Goal: Task Accomplishment & Management: Manage account settings

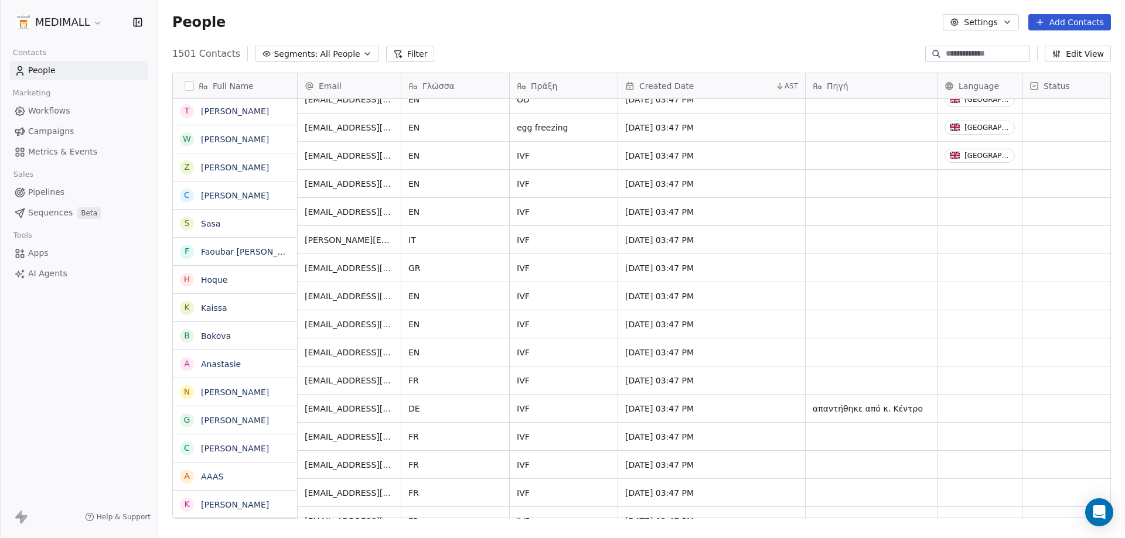
scroll to position [14413, 0]
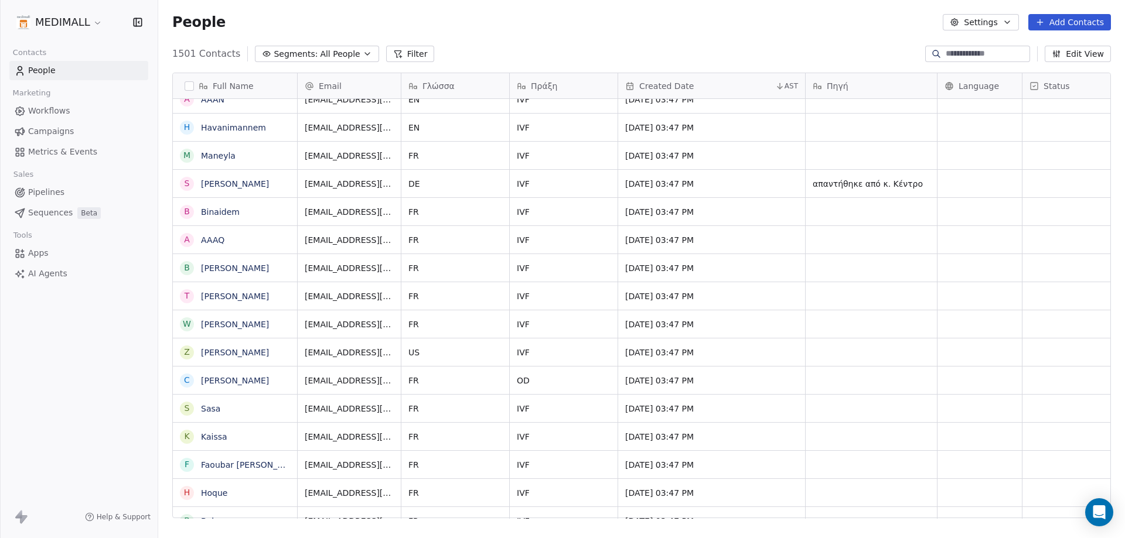
click at [76, 103] on link "Workflows" at bounding box center [78, 110] width 139 height 19
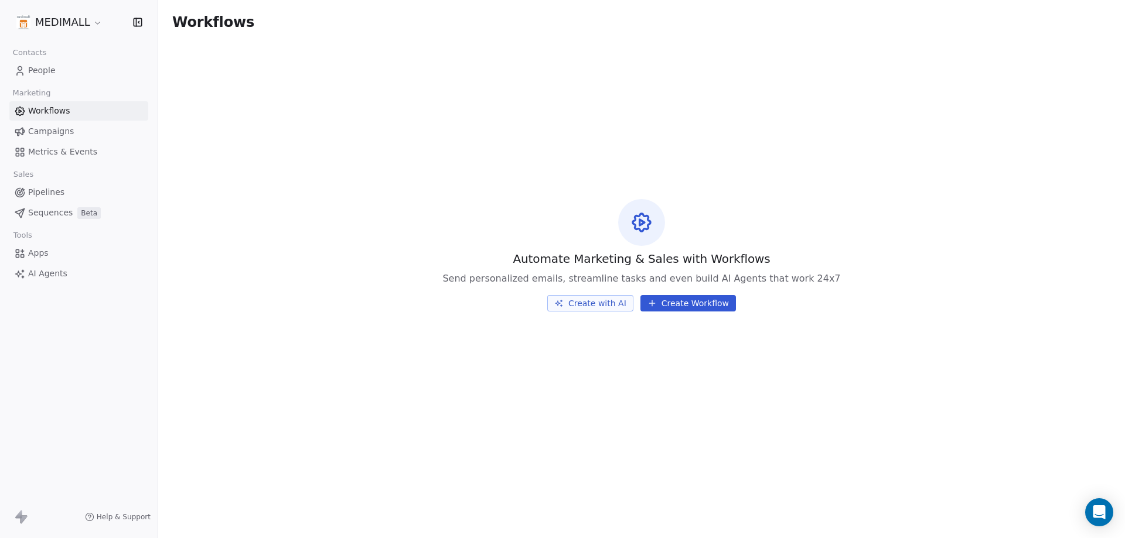
click at [697, 297] on button "Create Workflow" at bounding box center [688, 303] width 96 height 16
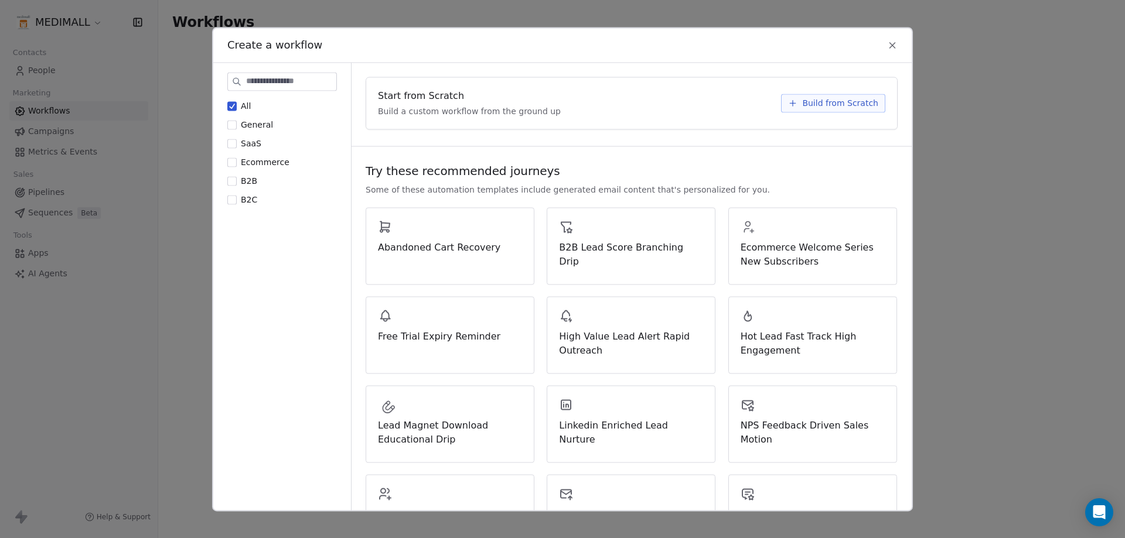
click at [806, 103] on span "Build from Scratch" at bounding box center [840, 103] width 76 height 12
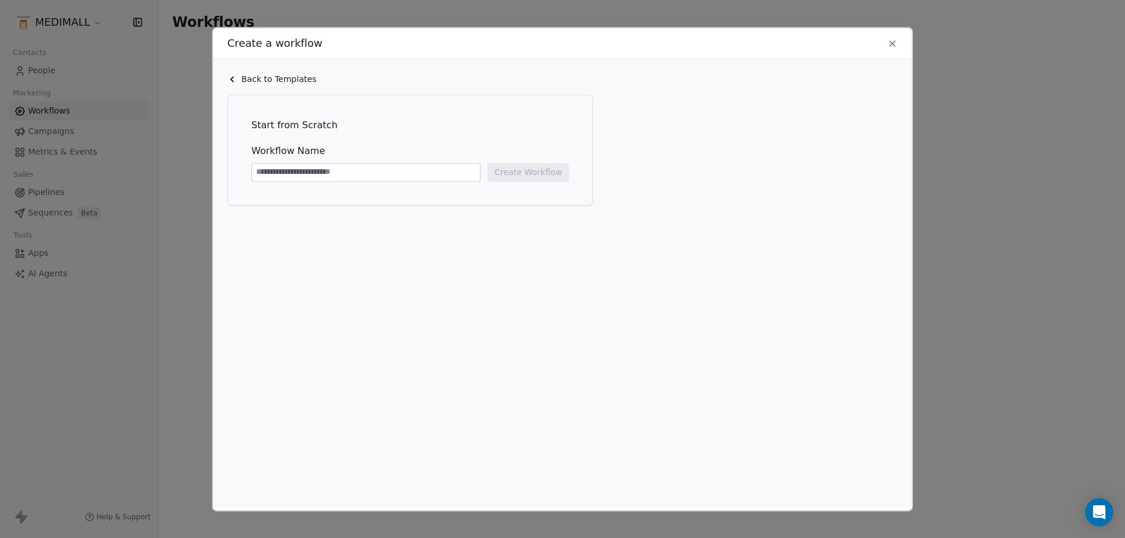
click at [234, 74] on icon at bounding box center [231, 78] width 9 height 9
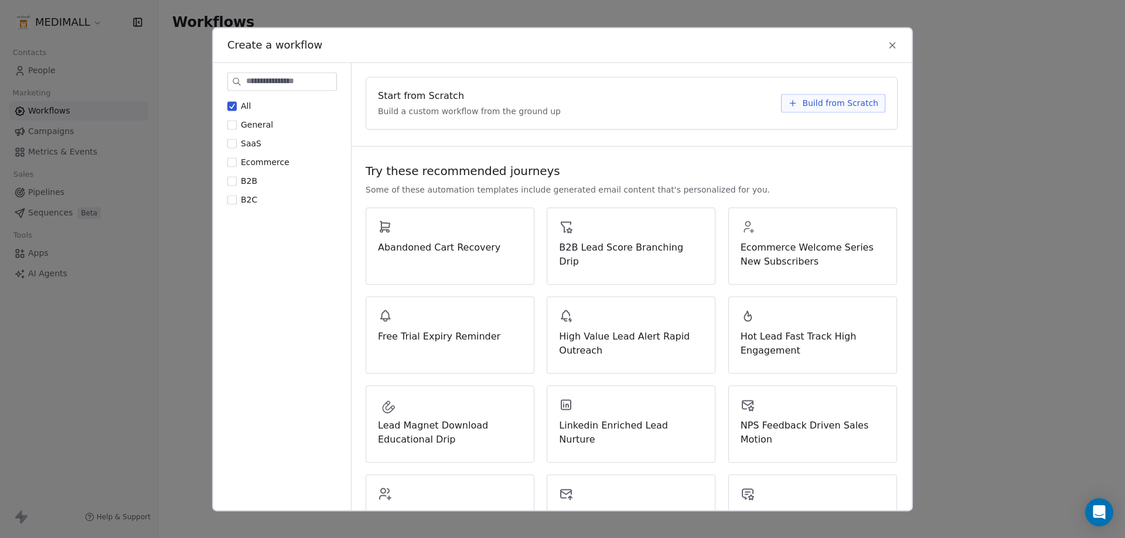
click at [829, 100] on span "Build from Scratch" at bounding box center [840, 103] width 76 height 12
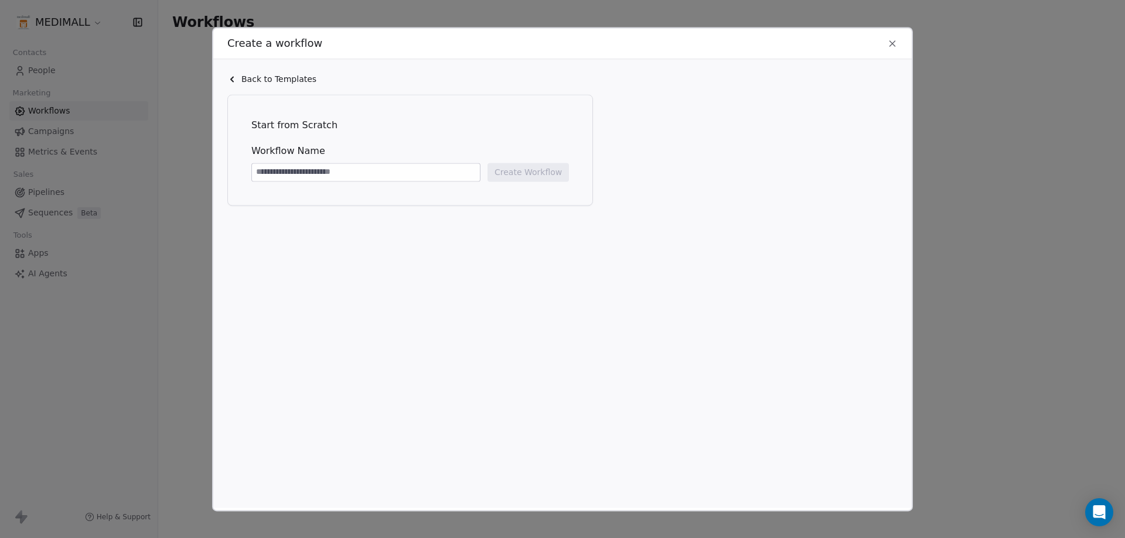
drag, startPoint x: 376, startPoint y: 171, endPoint x: 347, endPoint y: 170, distance: 28.7
click at [347, 170] on input at bounding box center [366, 172] width 228 height 18
type input "*"
type input "**********"
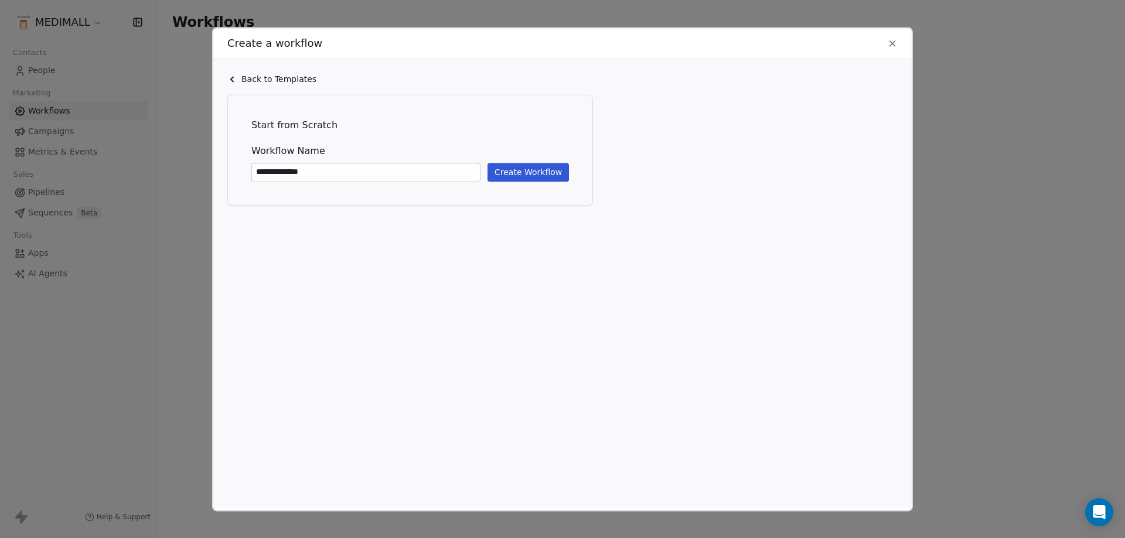
click at [532, 171] on button "Create Workflow" at bounding box center [527, 172] width 81 height 19
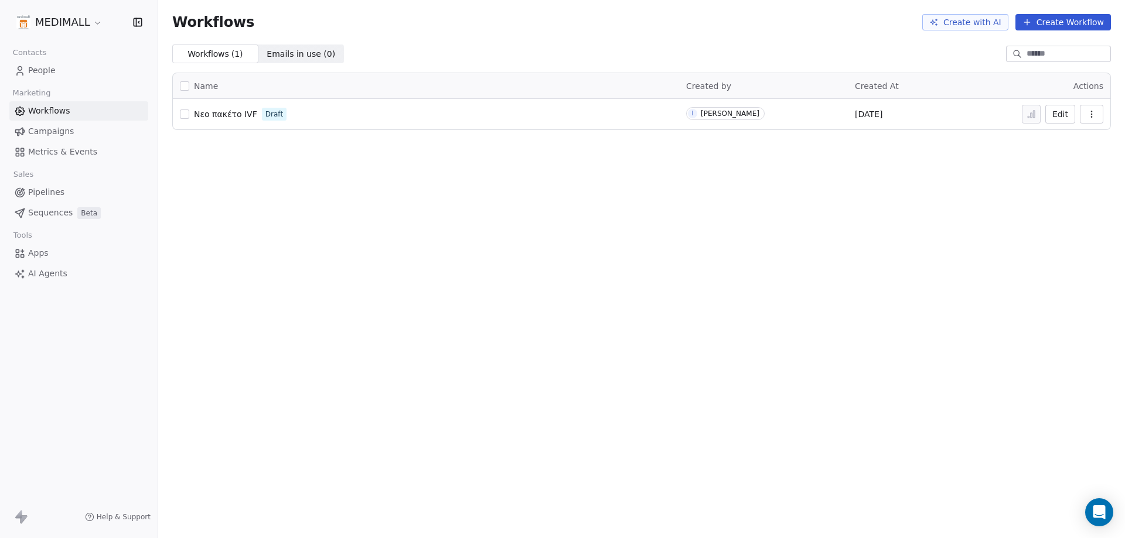
click at [184, 112] on button "button" at bounding box center [184, 114] width 9 height 9
click at [1100, 120] on button "button" at bounding box center [1091, 114] width 23 height 19
click at [881, 150] on div "Workflows Create with AI Create Workflow Workflows ( 1 ) Workflows ( 1 ) Emails…" at bounding box center [641, 269] width 967 height 538
click at [193, 114] on div "Νεο πακέτο IVF Draft" at bounding box center [426, 114] width 492 height 16
click at [185, 114] on button "button" at bounding box center [184, 114] width 9 height 9
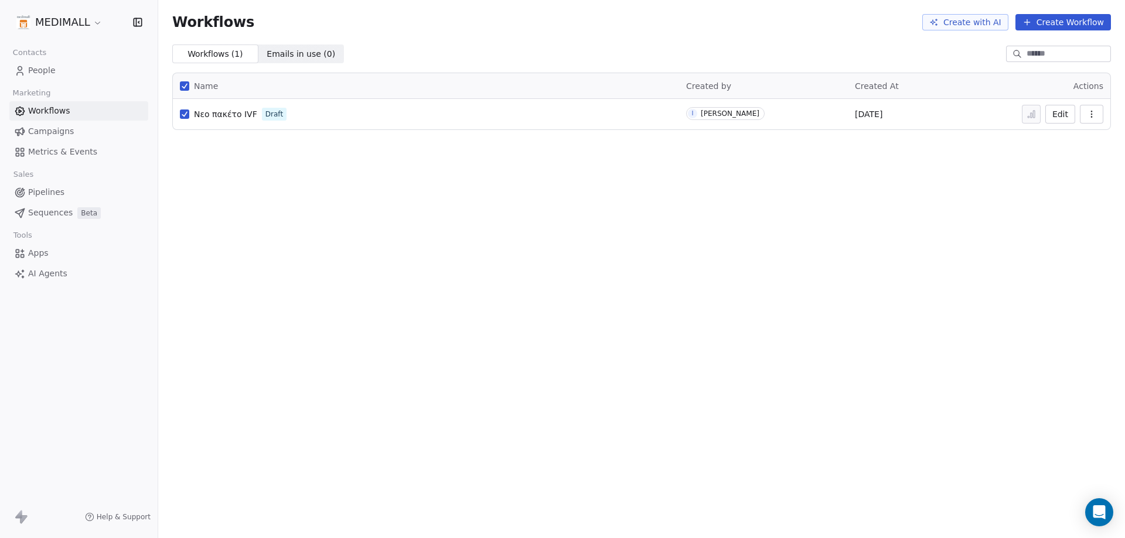
click at [743, 222] on div "Workflows Create with AI Create Workflow Workflows ( 1 ) Workflows ( 1 ) Emails…" at bounding box center [641, 269] width 967 height 538
click at [1073, 116] on button "Edit" at bounding box center [1060, 114] width 30 height 19
click at [1088, 115] on icon "button" at bounding box center [1091, 114] width 9 height 9
click at [381, 154] on div "Workflows Create with AI Create Workflow Workflows ( 1 ) Workflows ( 1 ) Emails…" at bounding box center [641, 269] width 967 height 538
click at [1070, 111] on button "Edit" at bounding box center [1060, 114] width 30 height 19
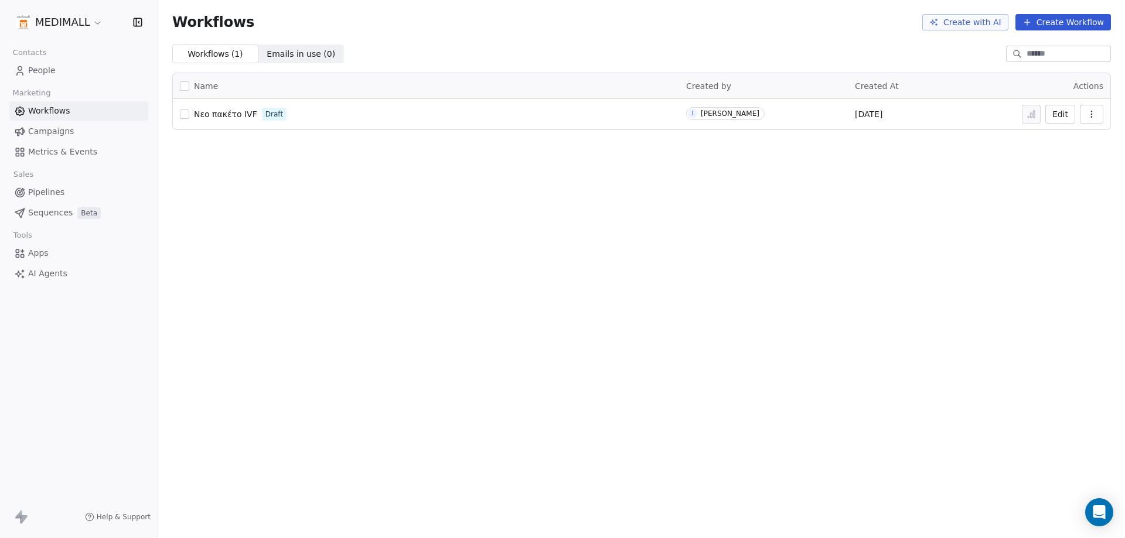
click at [1052, 117] on button "Edit" at bounding box center [1060, 114] width 30 height 19
click at [1068, 115] on button "Edit" at bounding box center [1060, 114] width 30 height 19
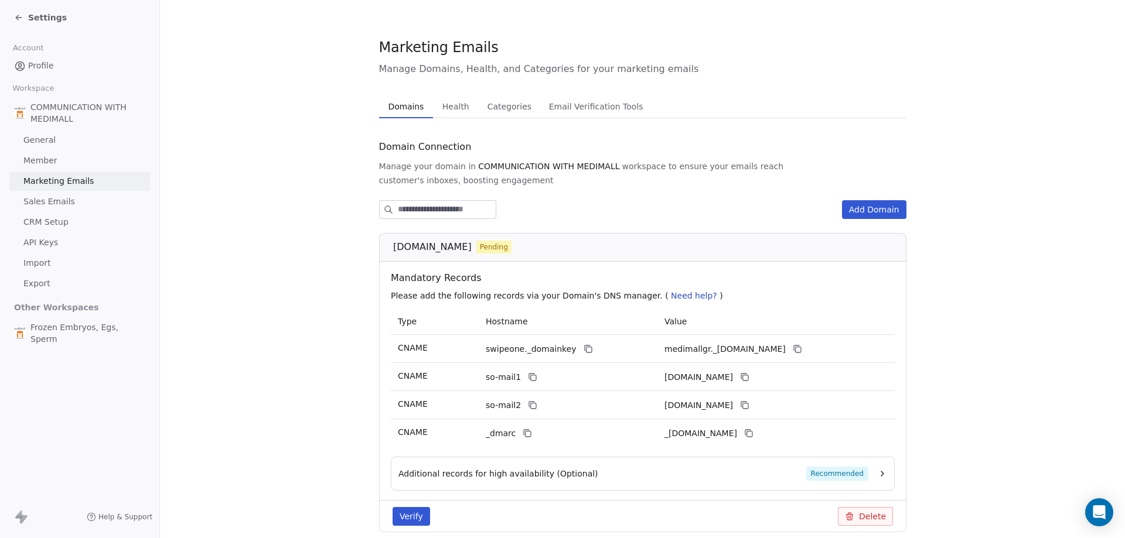
click at [862, 196] on div "Domain Connection Manage your domain in COMMUNICATION WITH MEDIMALL workspace t…" at bounding box center [642, 344] width 527 height 414
click at [856, 206] on button "Add Domain" at bounding box center [874, 209] width 64 height 19
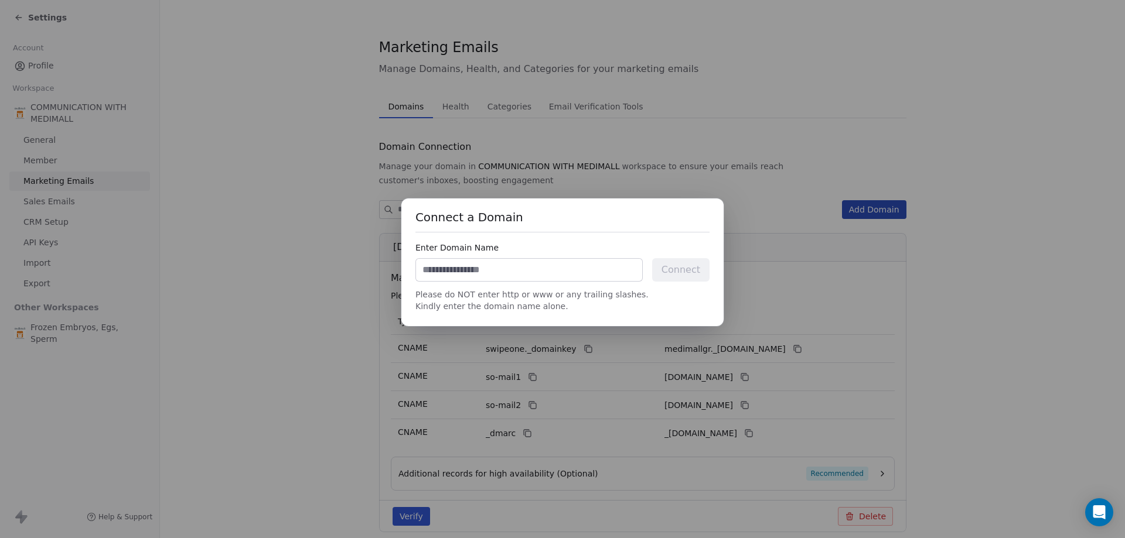
click at [523, 262] on input at bounding box center [529, 270] width 226 height 22
type input "*"
click at [881, 282] on div "Connect a Domain Enter Domain Name Connect Please do NOT enter http or www or a…" at bounding box center [562, 269] width 1125 height 179
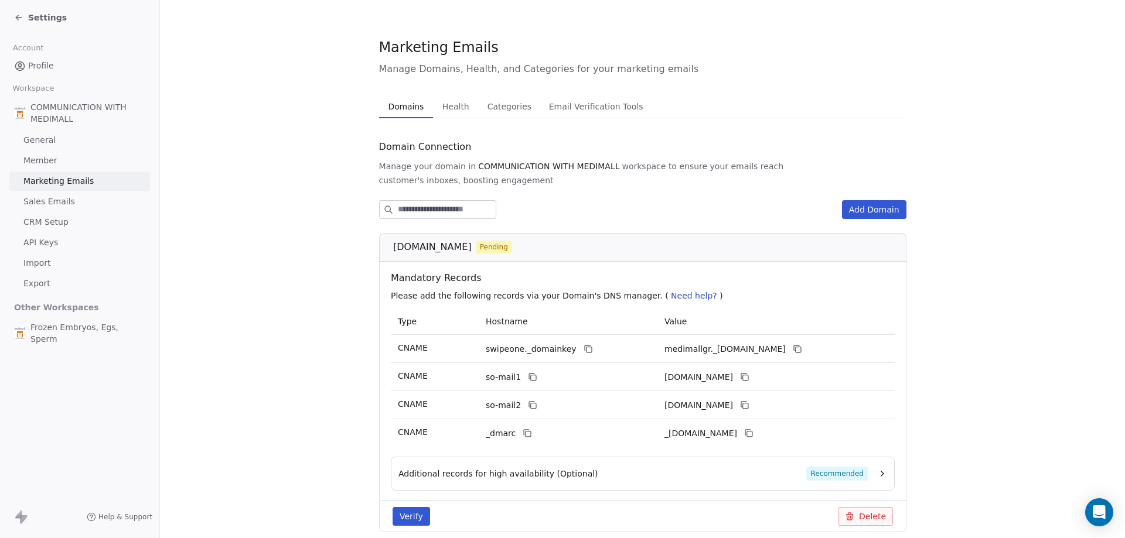
click at [487, 209] on input at bounding box center [447, 210] width 98 height 18
drag, startPoint x: 449, startPoint y: 210, endPoint x: 427, endPoint y: 204, distance: 23.0
click at [427, 204] on input "**********" at bounding box center [447, 210] width 98 height 18
type input "********"
click at [868, 215] on button "Add Domain" at bounding box center [874, 209] width 64 height 19
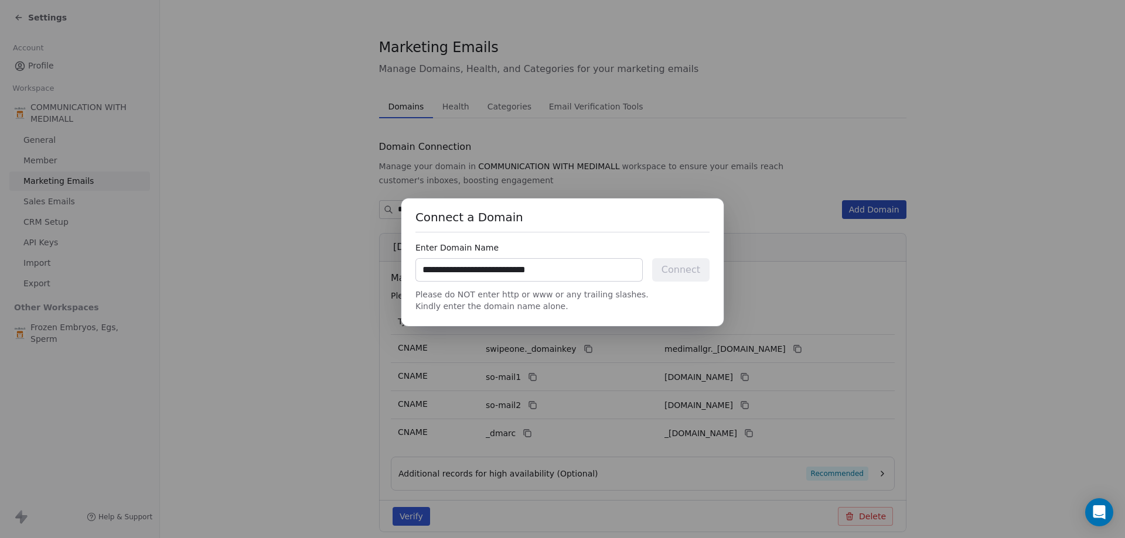
drag, startPoint x: 386, startPoint y: 256, endPoint x: 348, endPoint y: 256, distance: 37.5
click at [348, 256] on div "**********" at bounding box center [562, 269] width 1125 height 179
type input "**********"
click at [683, 268] on button "Connect" at bounding box center [680, 269] width 57 height 23
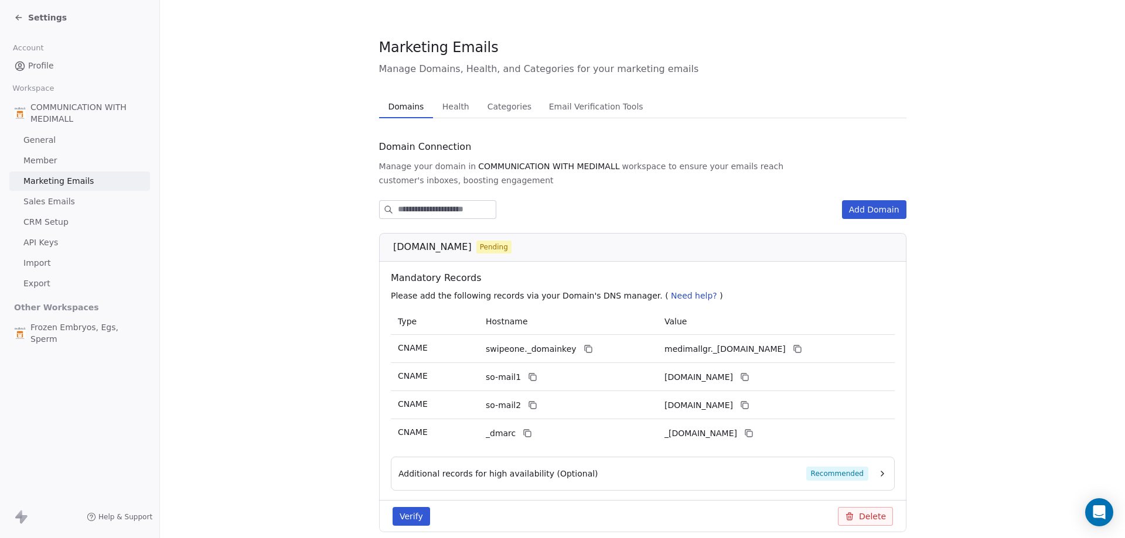
click at [432, 235] on div "[DOMAIN_NAME] Pending" at bounding box center [642, 247] width 527 height 29
click at [479, 250] on span "Pending" at bounding box center [493, 247] width 28 height 11
click at [405, 522] on button "Verify" at bounding box center [411, 516] width 37 height 19
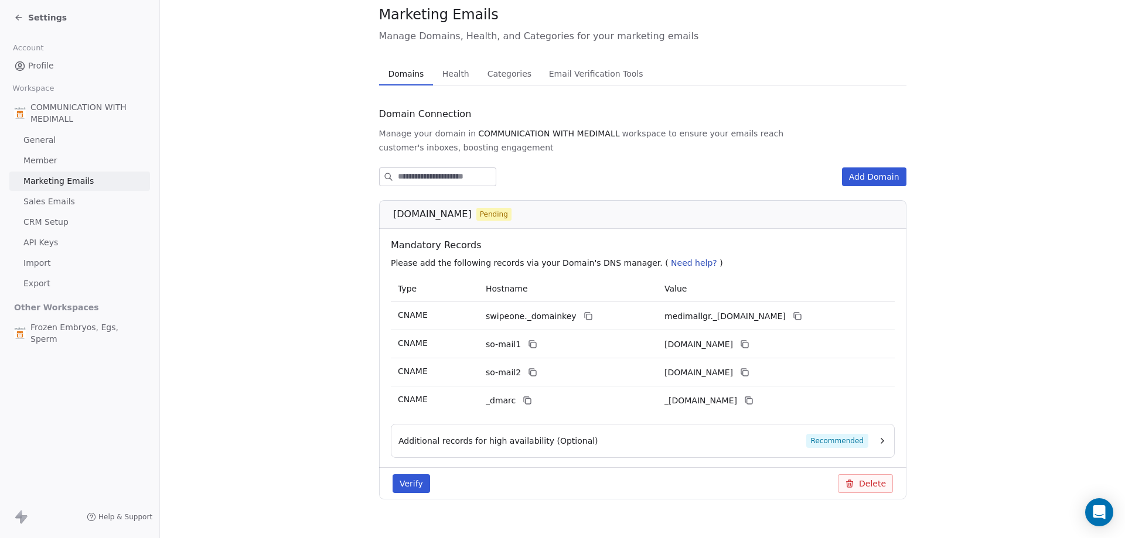
scroll to position [50, 0]
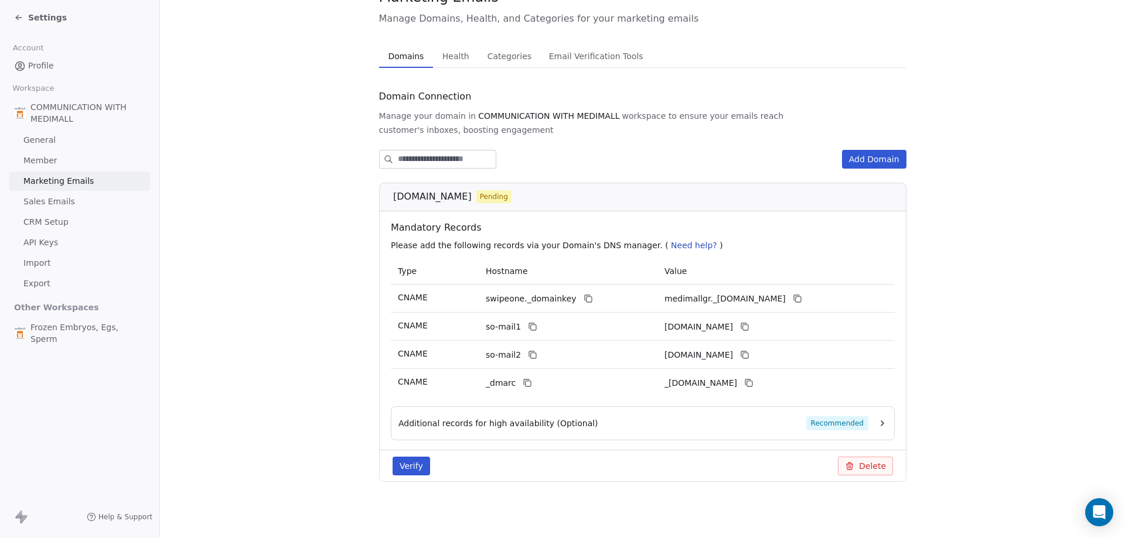
click at [48, 197] on span "Sales Emails" at bounding box center [49, 202] width 52 height 12
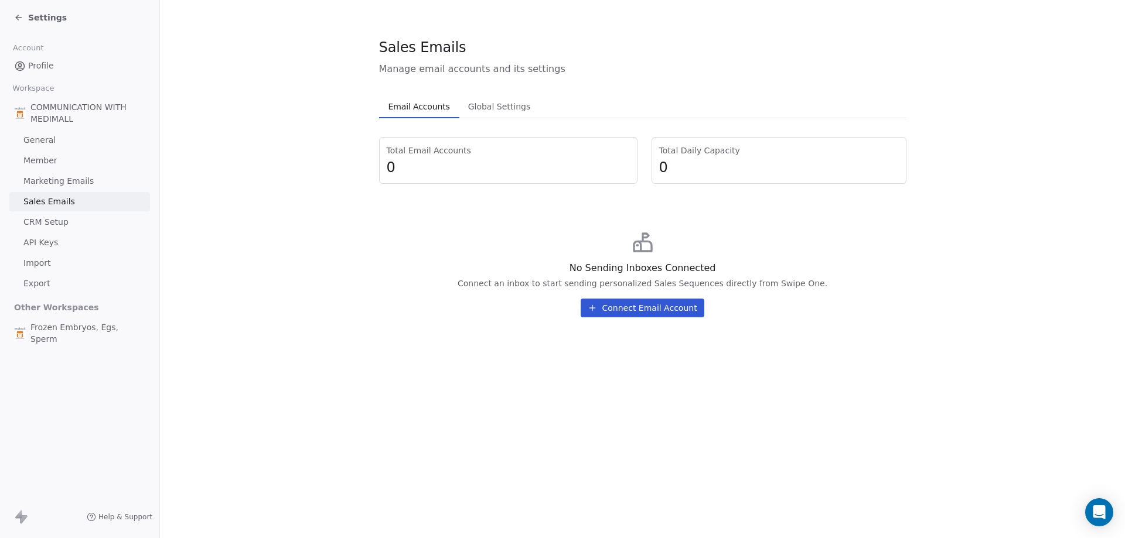
click at [51, 183] on span "Marketing Emails" at bounding box center [58, 181] width 70 height 12
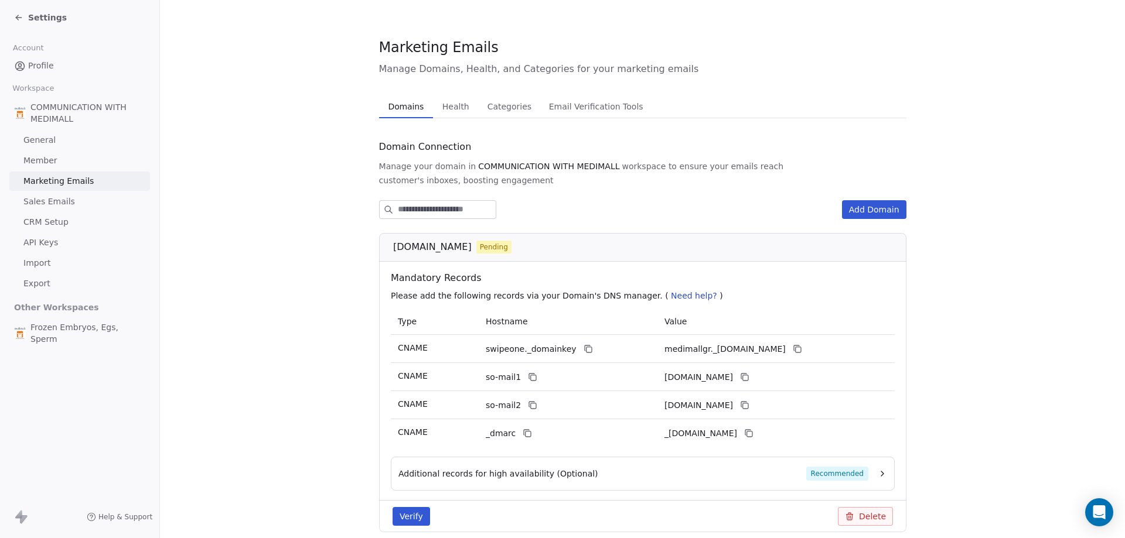
click at [56, 208] on link "Sales Emails" at bounding box center [79, 201] width 141 height 19
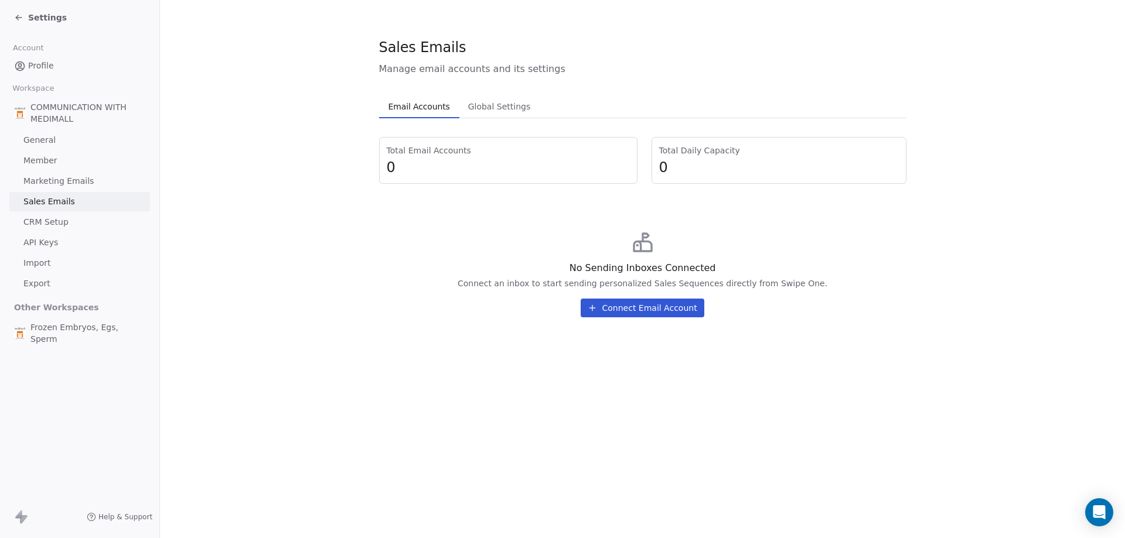
click at [61, 240] on link "API Keys" at bounding box center [79, 242] width 141 height 19
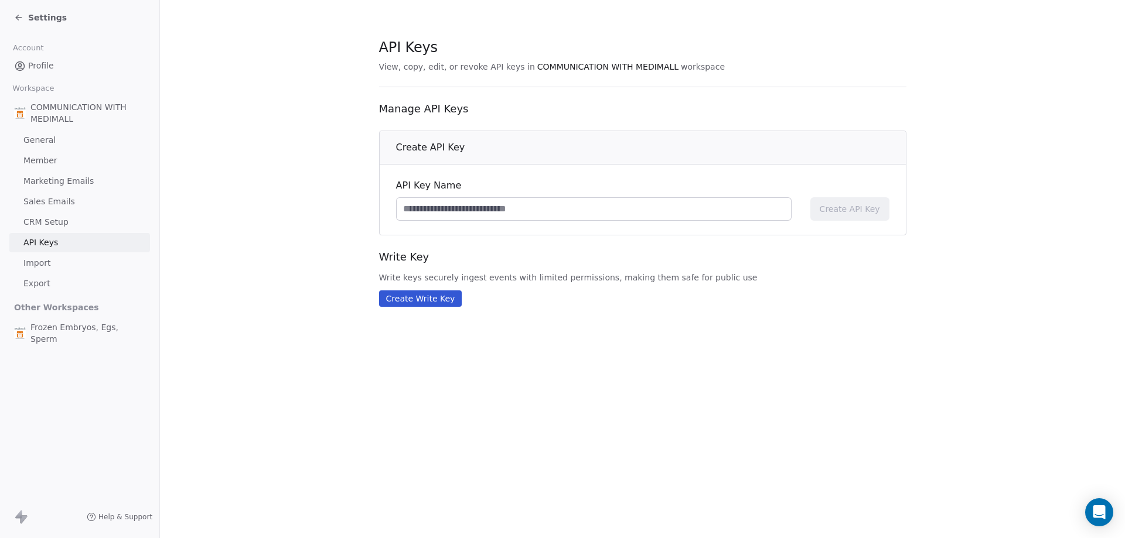
click at [62, 224] on span "CRM Setup" at bounding box center [45, 222] width 45 height 12
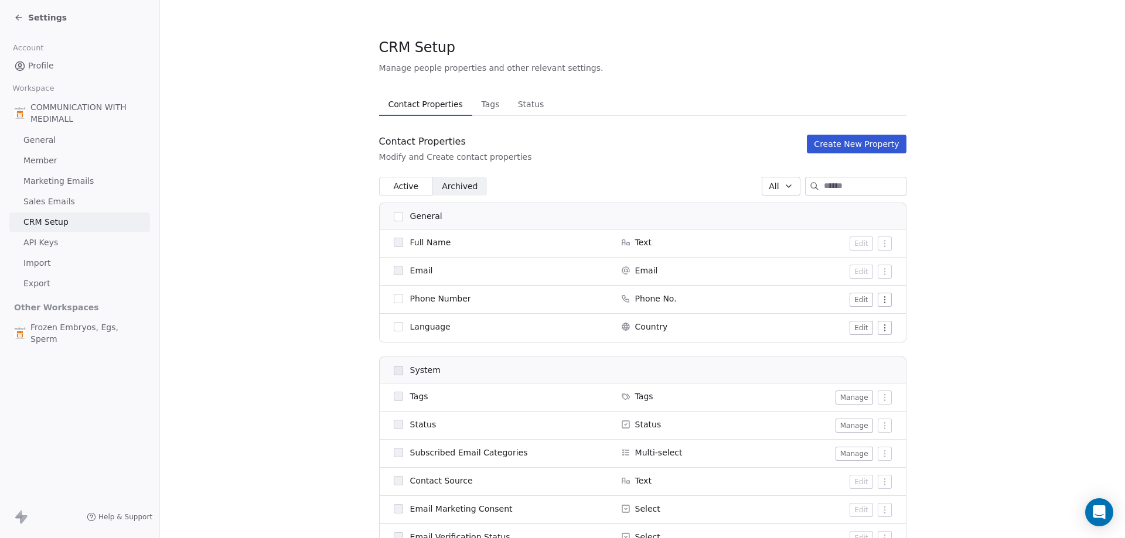
click at [46, 161] on span "Member" at bounding box center [40, 161] width 34 height 12
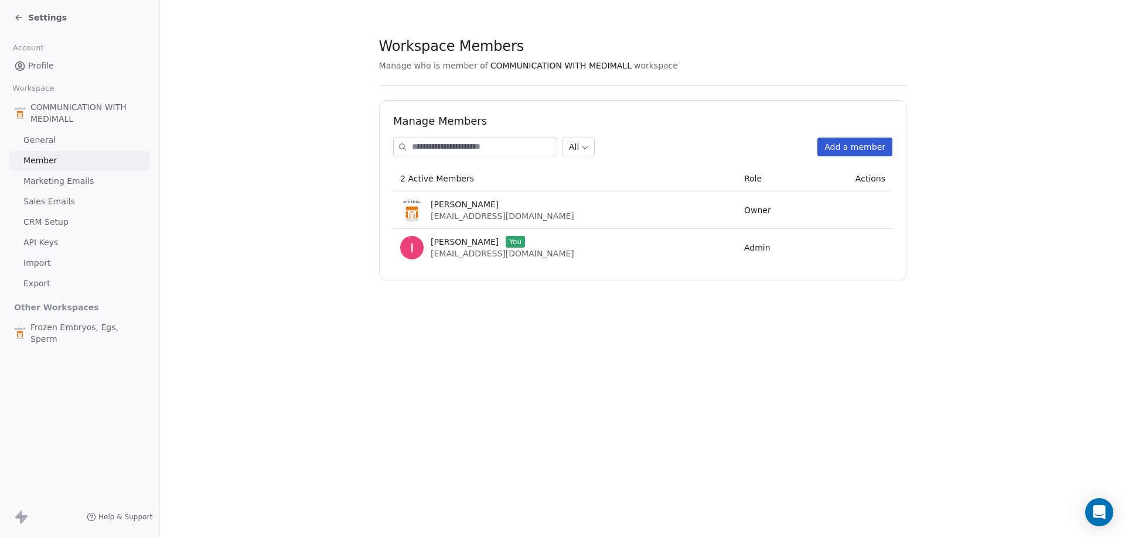
click at [46, 135] on span "General" at bounding box center [39, 140] width 32 height 12
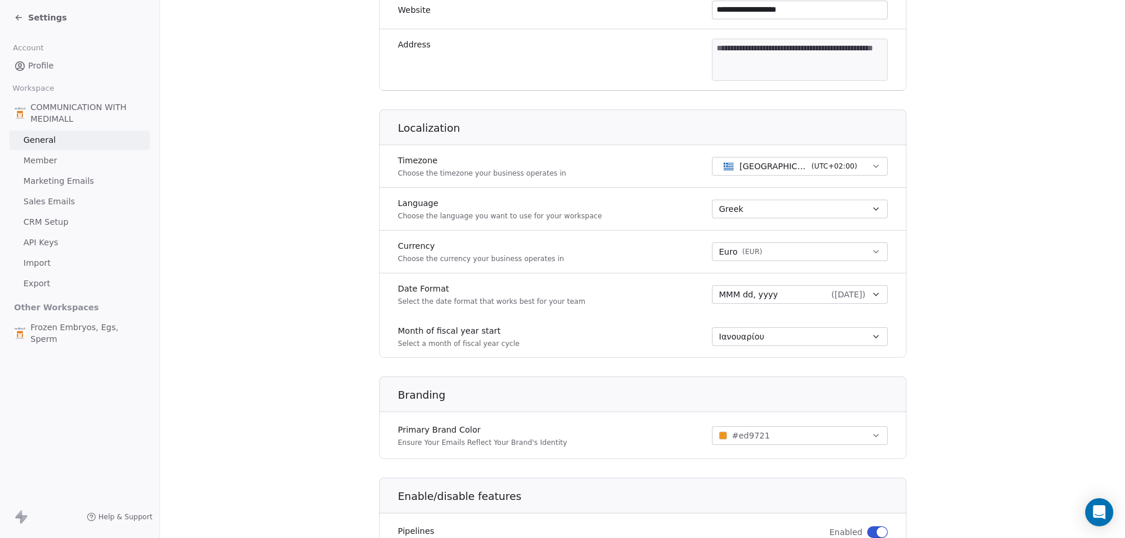
scroll to position [291, 0]
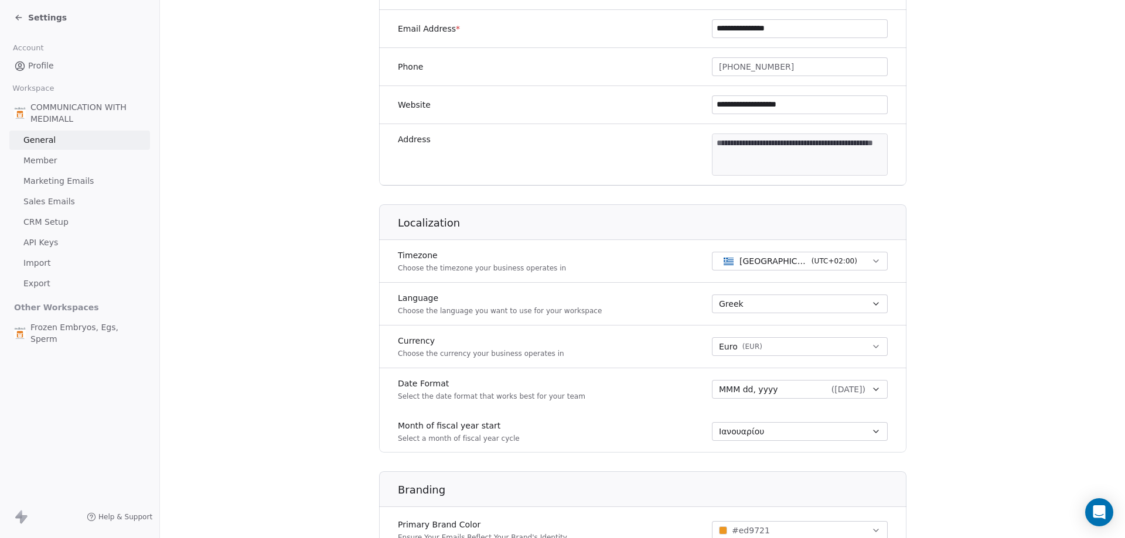
click at [57, 107] on span "COMMUNICATION WITH MEDIMALL" at bounding box center [87, 112] width 115 height 23
click at [28, 58] on link "Profile" at bounding box center [79, 65] width 141 height 19
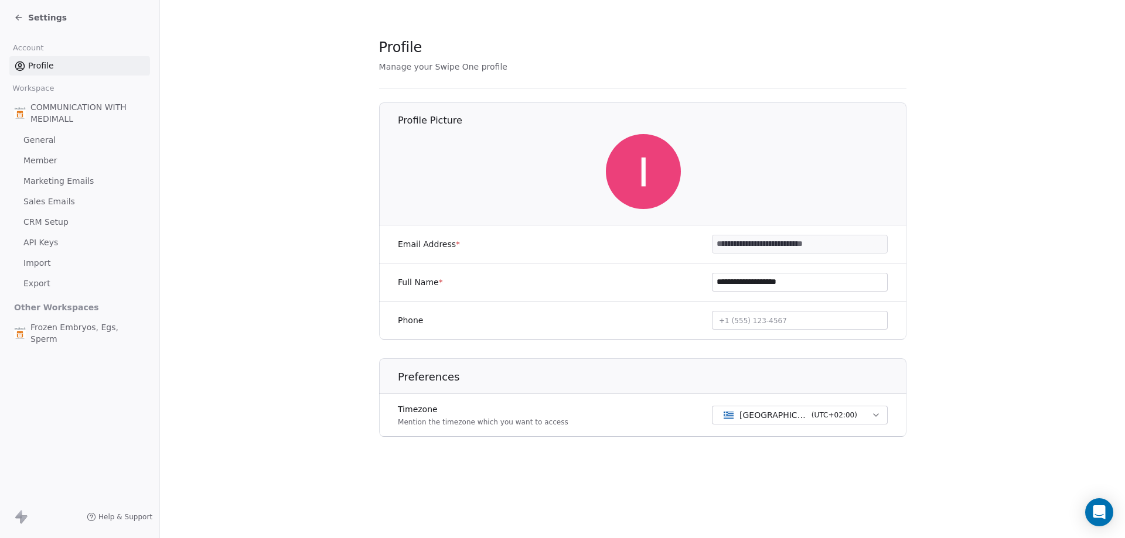
click at [57, 217] on span "CRM Setup" at bounding box center [45, 222] width 45 height 12
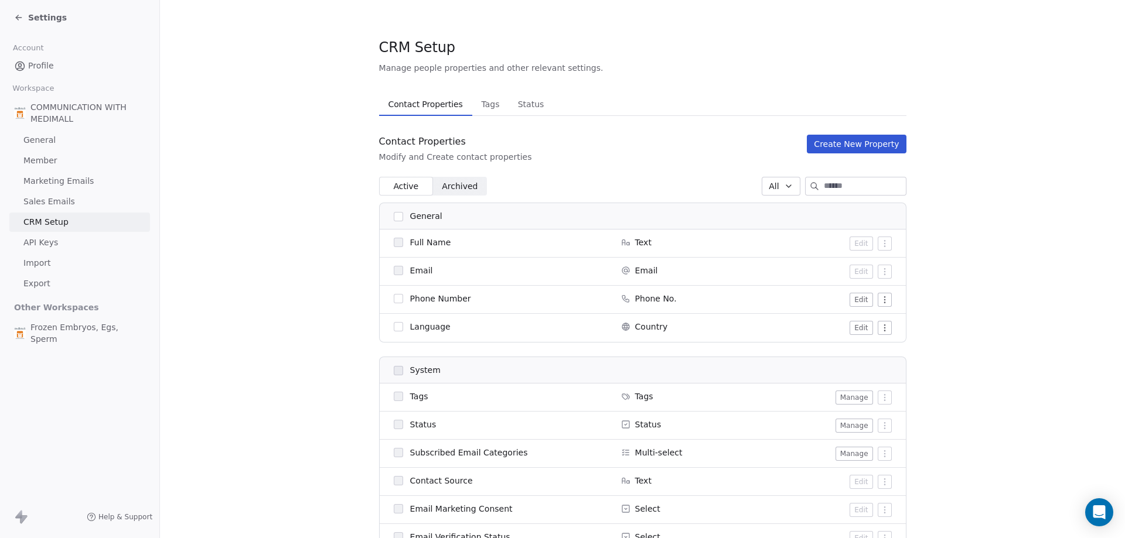
click at [59, 206] on span "Sales Emails" at bounding box center [49, 202] width 52 height 12
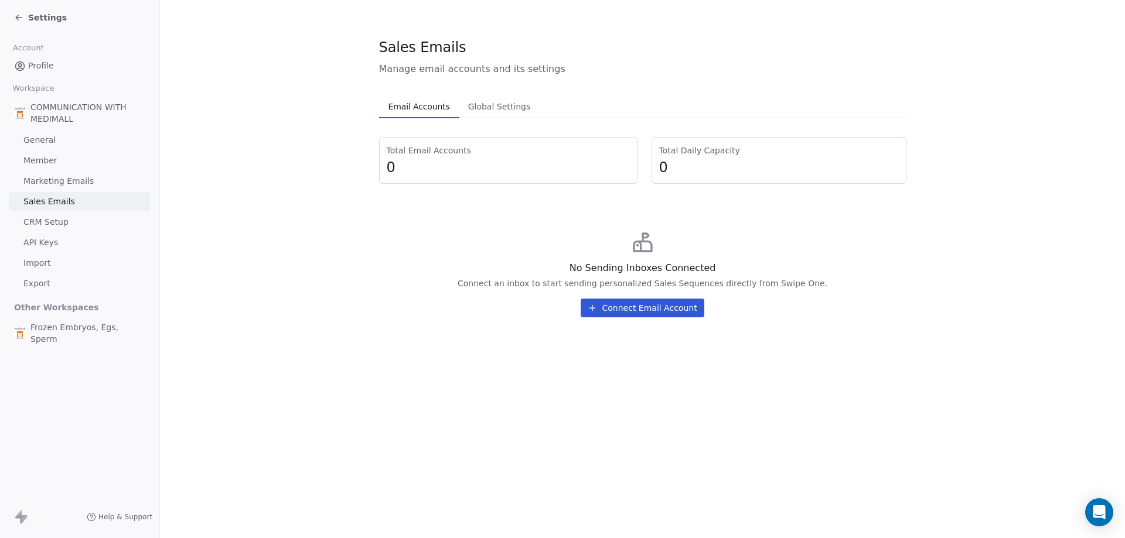
click at [47, 183] on span "Marketing Emails" at bounding box center [58, 181] width 70 height 12
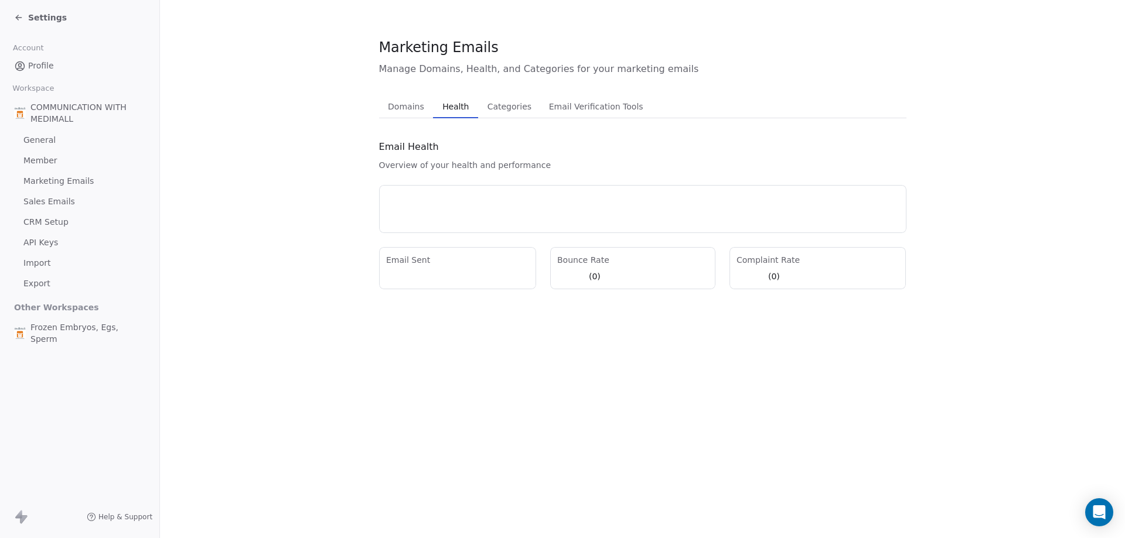
click at [448, 108] on span "Health" at bounding box center [456, 106] width 36 height 16
click at [478, 111] on button "Categories Categories" at bounding box center [509, 106] width 62 height 23
click at [564, 111] on span "Email Verification Tools" at bounding box center [596, 106] width 102 height 16
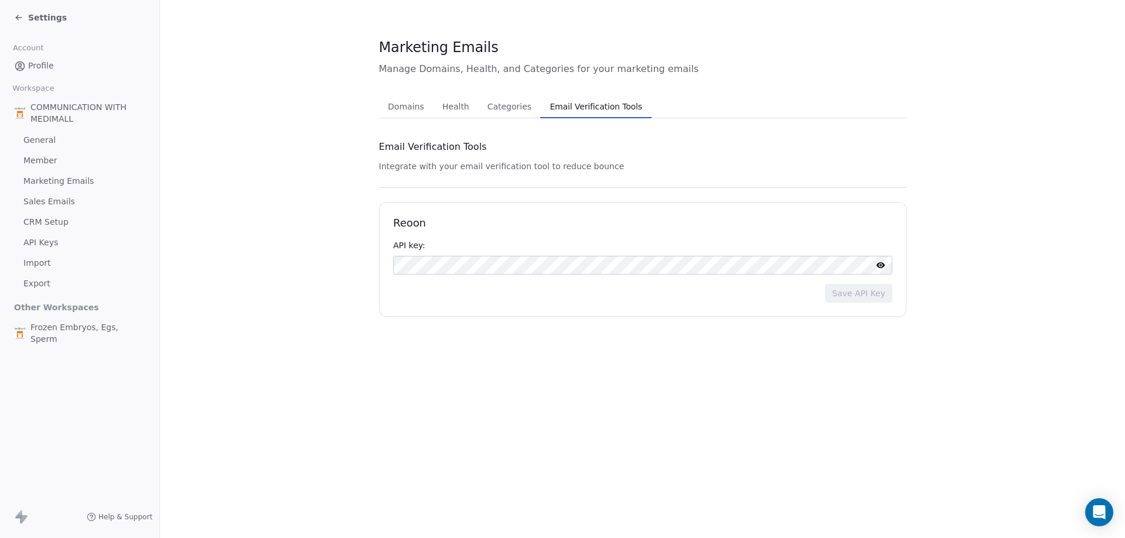
click at [426, 110] on div "Domains Domains Health Health Categories Categories Email Verification Tools Em…" at bounding box center [642, 106] width 527 height 23
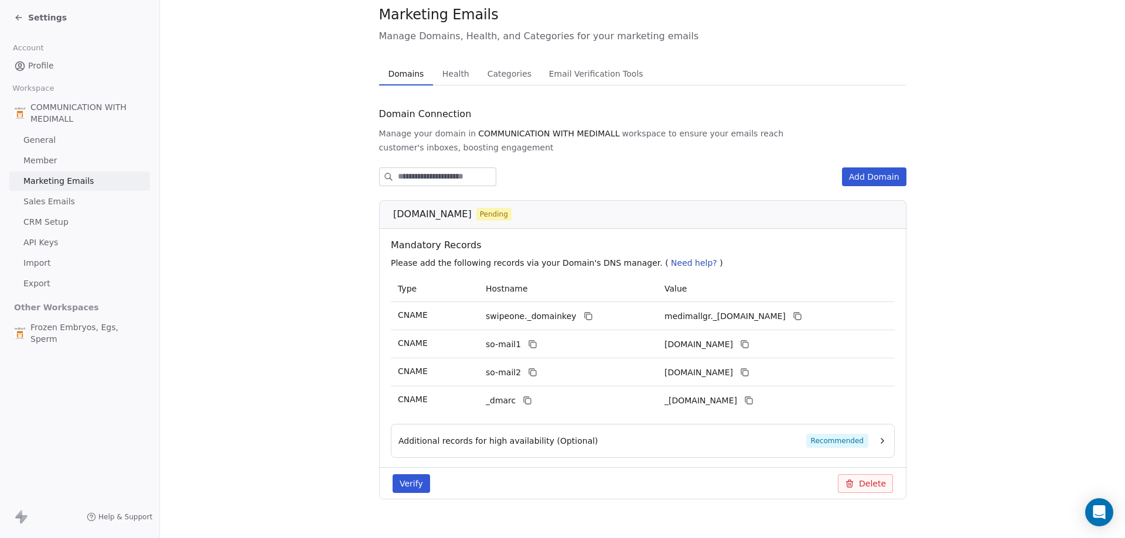
scroll to position [50, 0]
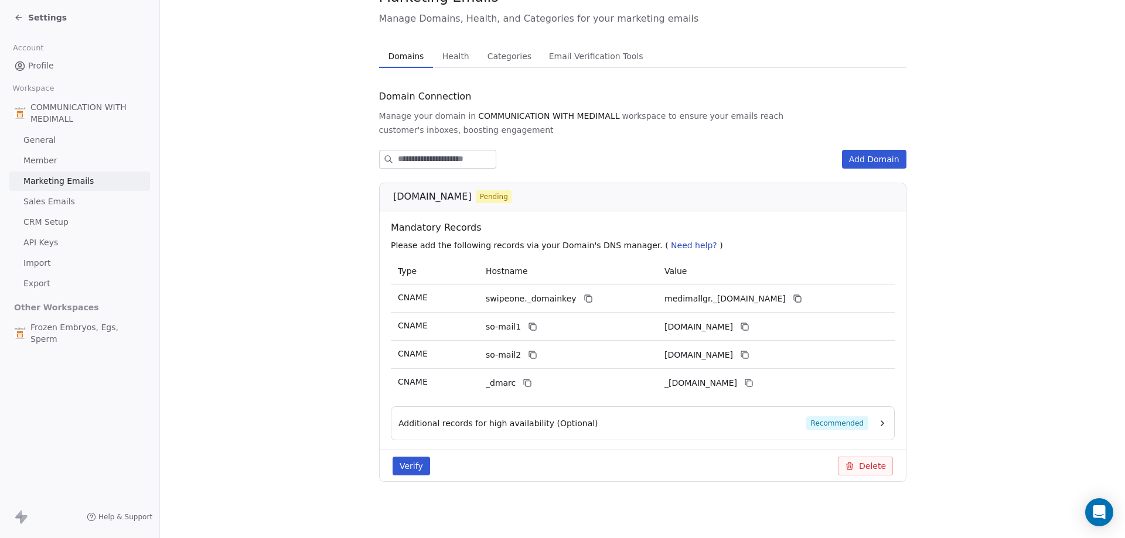
click at [395, 461] on button "Verify" at bounding box center [411, 466] width 37 height 19
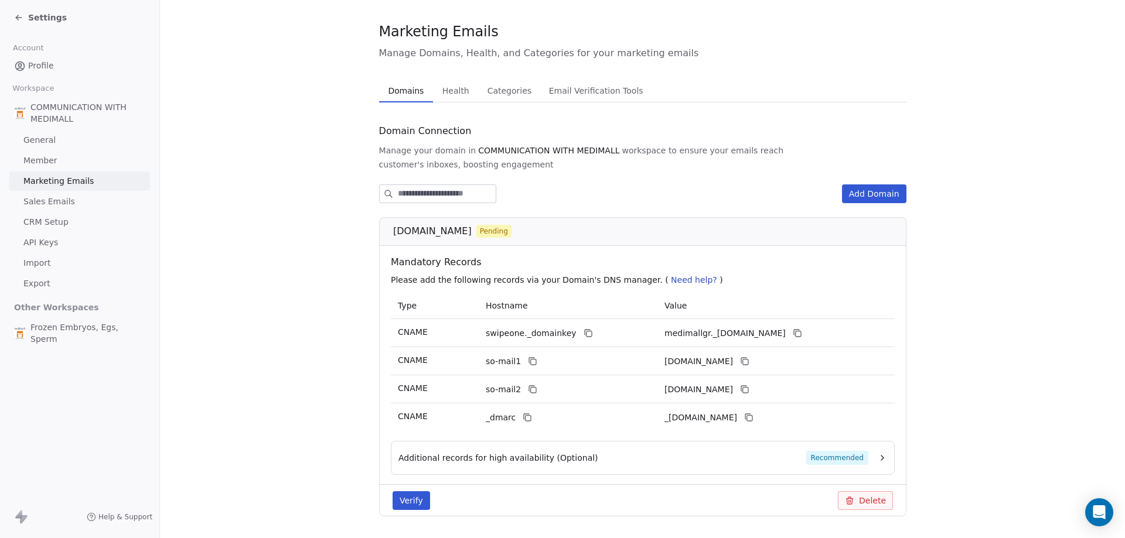
scroll to position [0, 0]
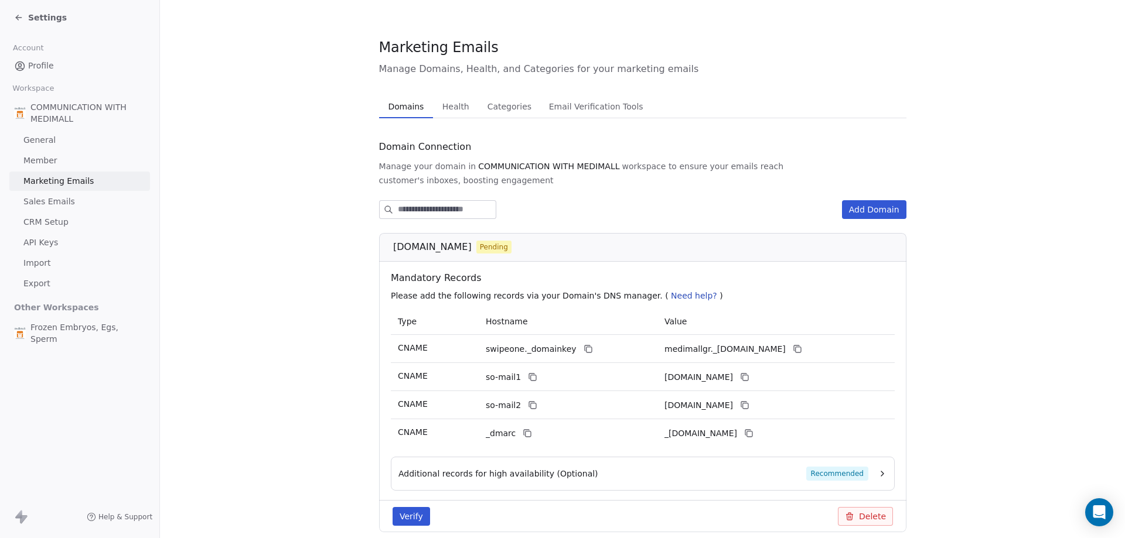
click at [410, 523] on button "Verify" at bounding box center [411, 516] width 37 height 19
click at [31, 18] on span "Settings" at bounding box center [47, 18] width 39 height 12
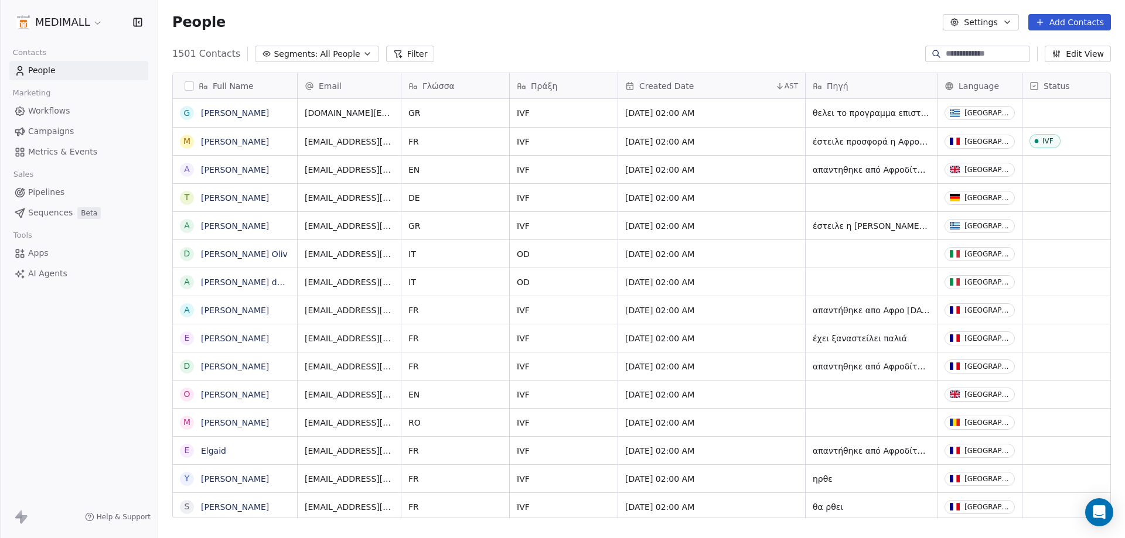
scroll to position [465, 958]
click at [65, 110] on span "Workflows" at bounding box center [49, 111] width 42 height 12
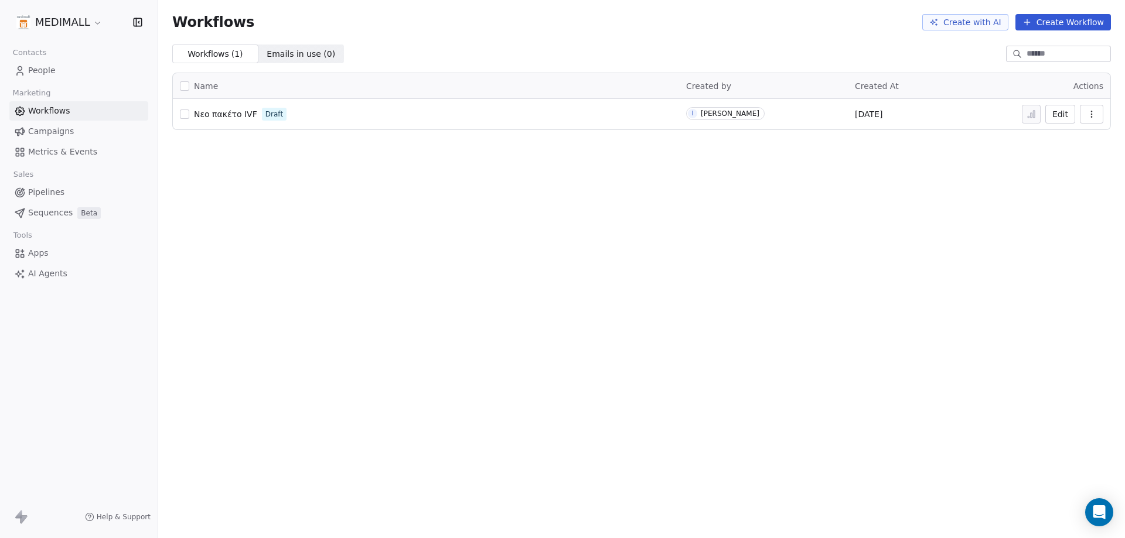
click at [1064, 120] on button "Edit" at bounding box center [1060, 114] width 30 height 19
click at [12, 67] on link "People" at bounding box center [78, 70] width 139 height 19
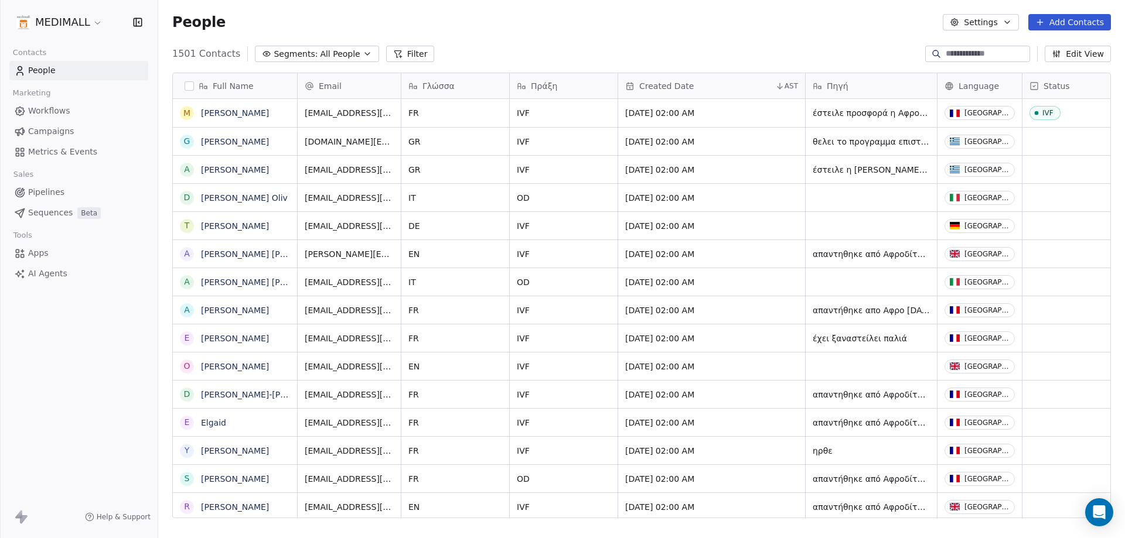
scroll to position [465, 958]
click at [1082, 30] on div "People Settings Add Contacts" at bounding box center [641, 22] width 967 height 45
click at [1079, 22] on button "Add Contacts" at bounding box center [1069, 22] width 83 height 16
click at [1046, 40] on div "Create new contact" at bounding box center [1068, 47] width 108 height 19
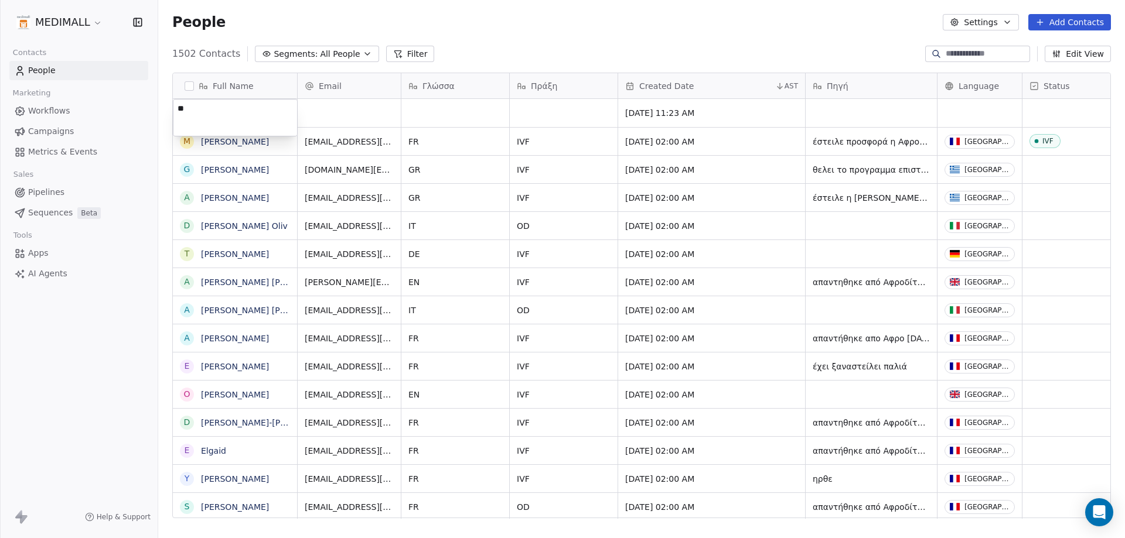
type textarea "*"
type textarea "**********"
click at [381, 104] on html "MEDIMALL Contacts People Marketing Workflows Campaigns Metrics & Events Sales P…" at bounding box center [562, 269] width 1125 height 538
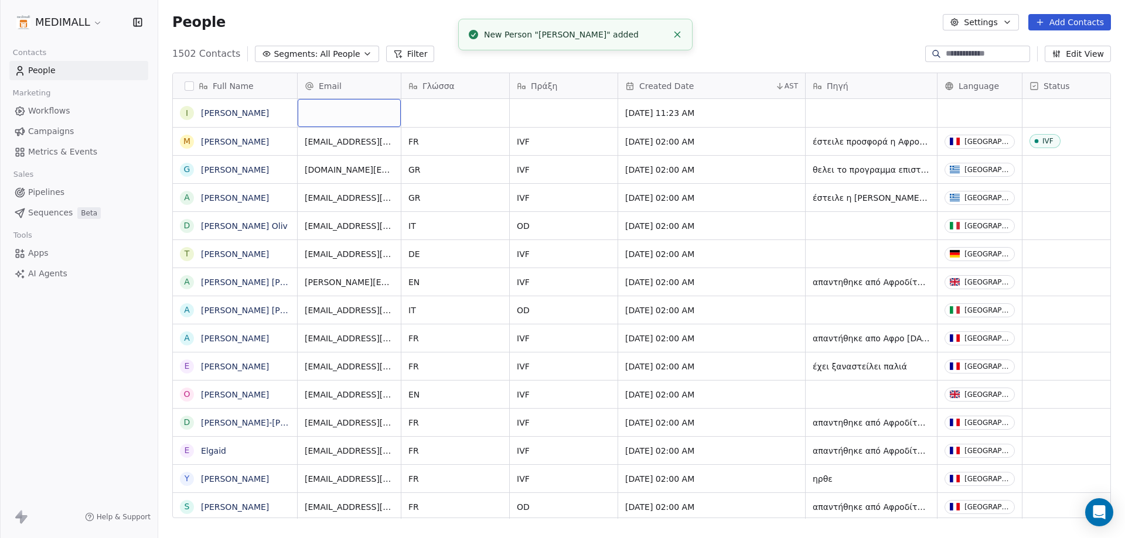
click at [310, 113] on div "grid" at bounding box center [349, 113] width 103 height 28
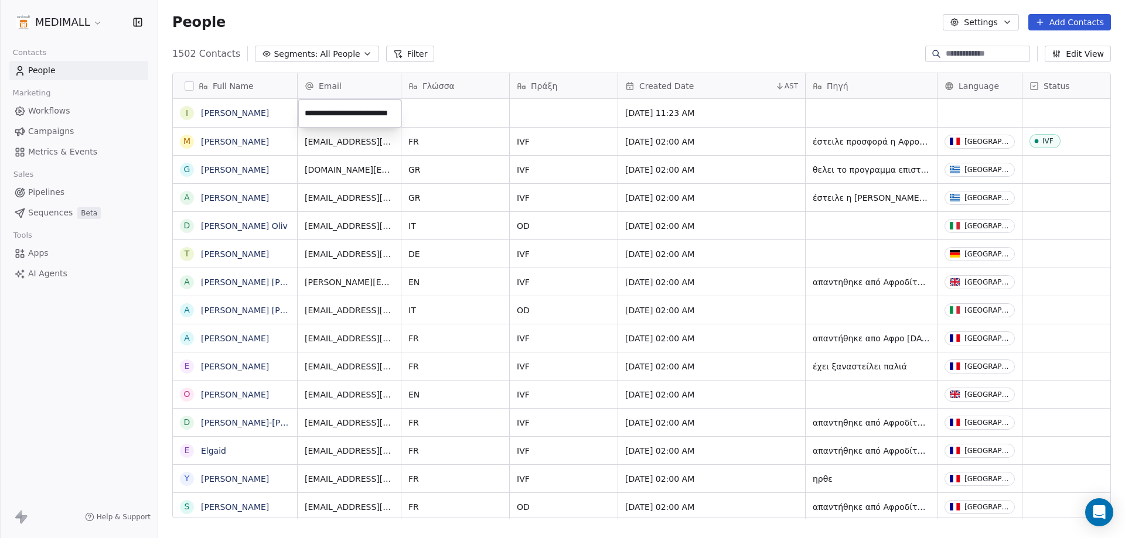
type input "**********"
click at [440, 111] on html "MEDIMALL Contacts People Marketing Workflows Campaigns Metrics & Events Sales P…" at bounding box center [562, 269] width 1125 height 538
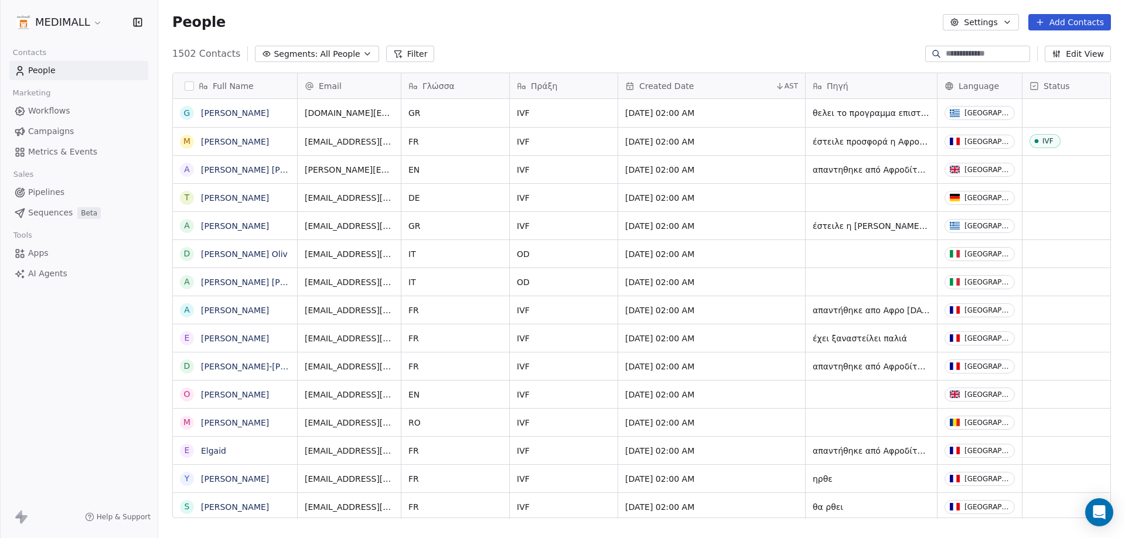
click at [988, 54] on input at bounding box center [987, 54] width 82 height 12
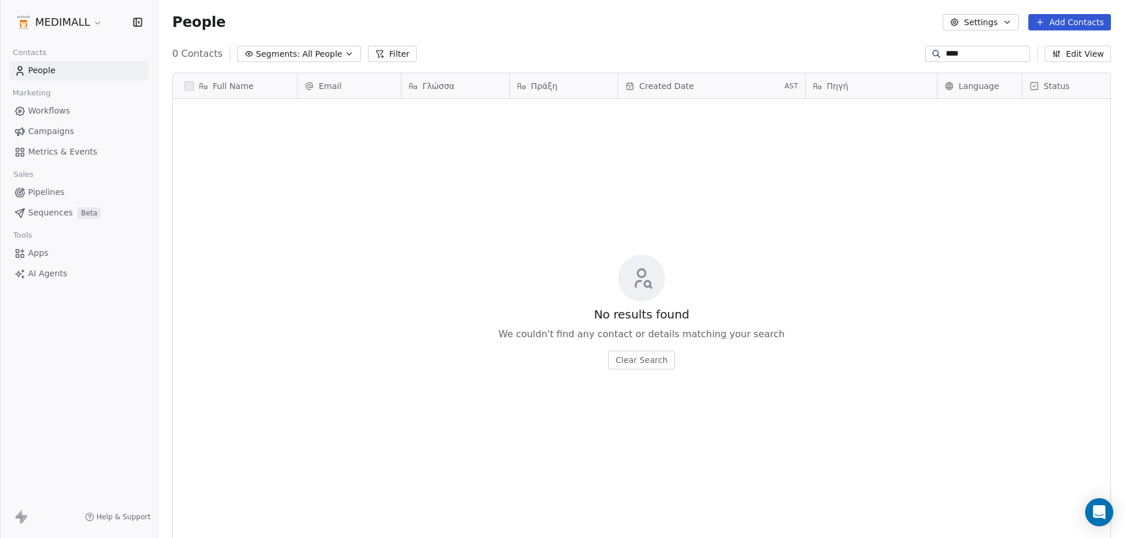
scroll to position [465, 958]
drag, startPoint x: 970, startPoint y: 57, endPoint x: 880, endPoint y: 56, distance: 89.6
click at [880, 56] on div "0 Contacts Segments: All People Filter **** Edit View" at bounding box center [641, 54] width 967 height 19
click at [479, 52] on div "0 Contacts Segments: All People Filter **** Edit View" at bounding box center [641, 54] width 967 height 19
click at [267, 54] on span "Segments:" at bounding box center [278, 54] width 44 height 12
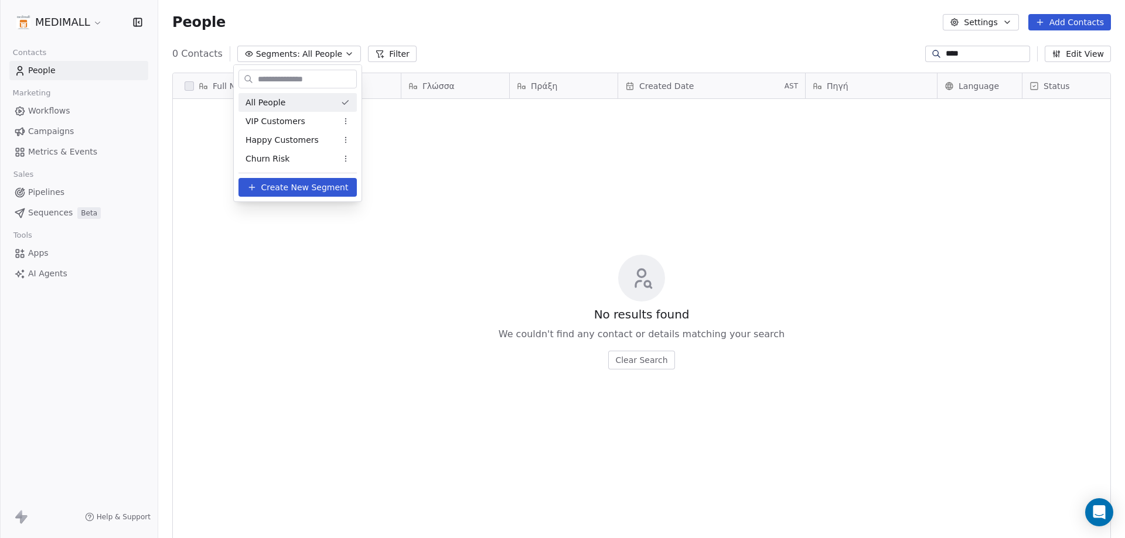
click at [391, 58] on html "MEDIMALL Contacts People Marketing Workflows Campaigns Metrics & Events Sales P…" at bounding box center [562, 269] width 1125 height 538
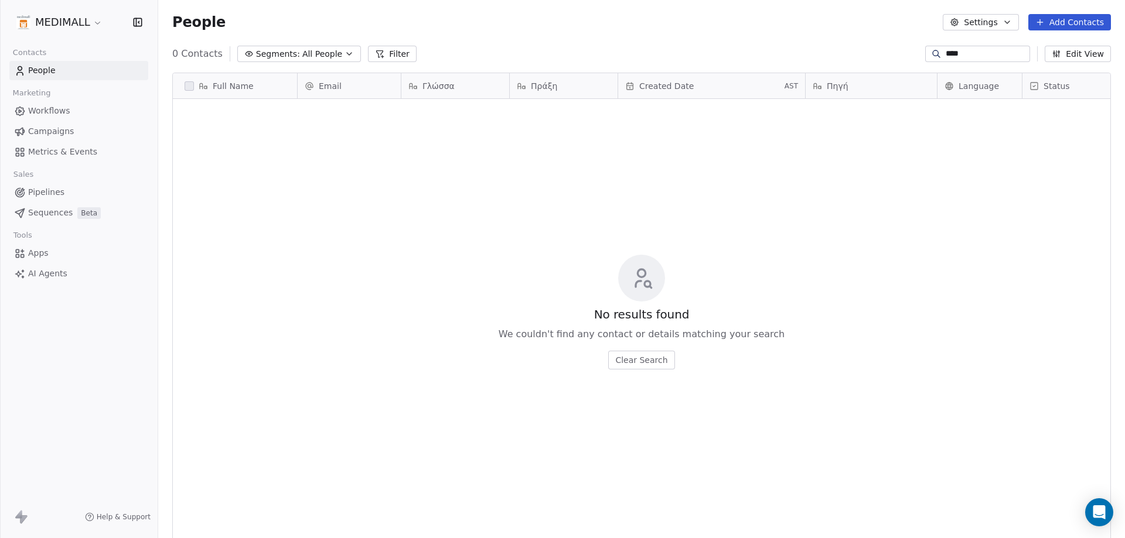
click at [394, 56] on button "Filter" at bounding box center [392, 54] width 49 height 16
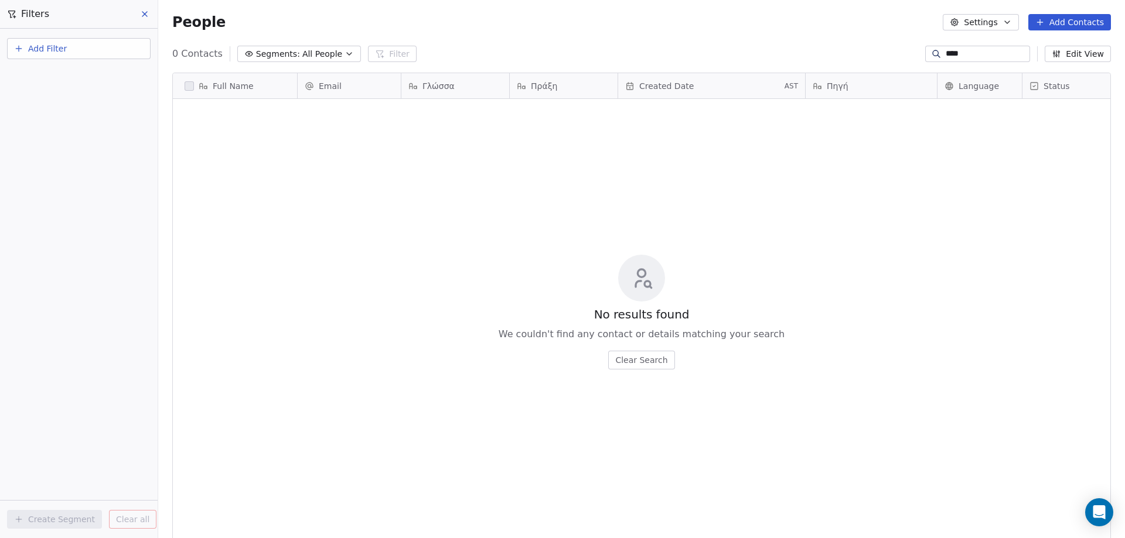
click at [516, 54] on div "0 Contacts Segments: All People Filter **** Edit View" at bounding box center [641, 54] width 967 height 19
click at [236, 44] on div "People Settings Add Contacts" at bounding box center [641, 22] width 967 height 45
click at [998, 53] on input "****" at bounding box center [987, 54] width 82 height 12
type input "*"
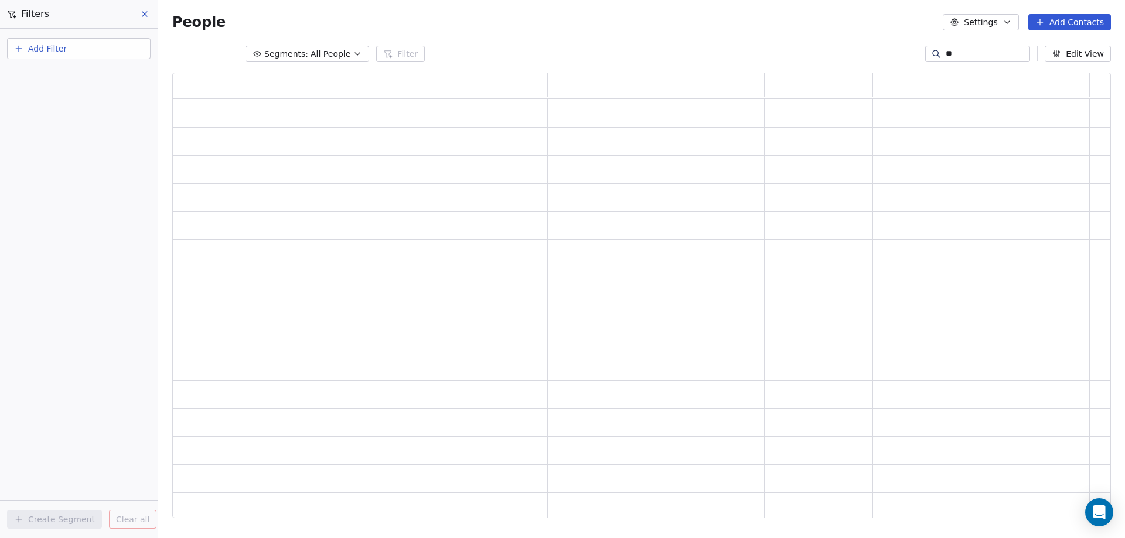
type input "*"
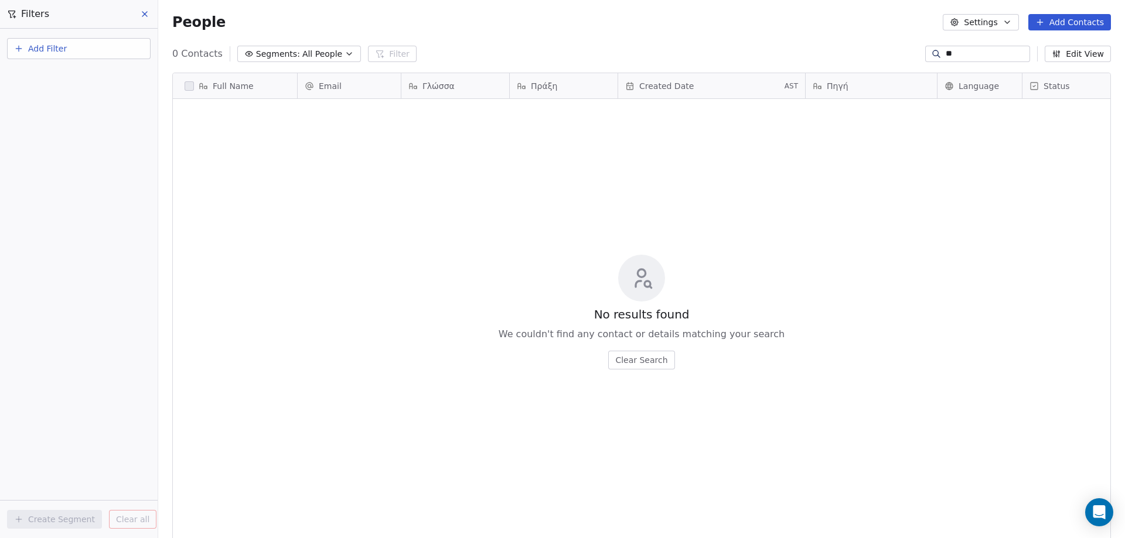
type input "*"
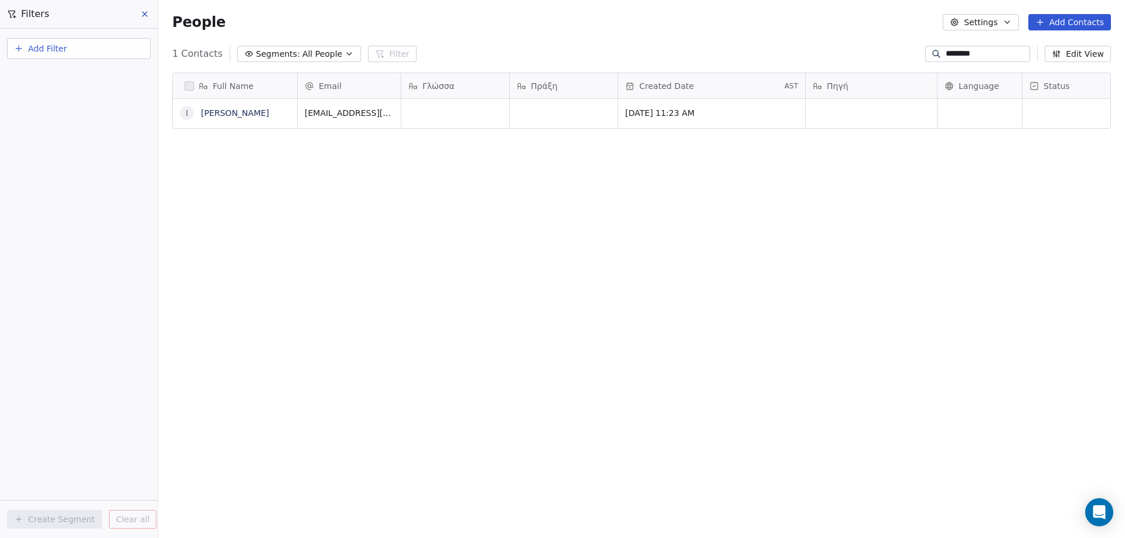
type input "********"
click at [434, 103] on div "grid" at bounding box center [455, 113] width 108 height 28
type textarea "*"
type textarea "**"
click at [963, 107] on html "MEDIMALL Contacts People Marketing Workflows Campaigns Metrics & Events Sales P…" at bounding box center [562, 269] width 1125 height 538
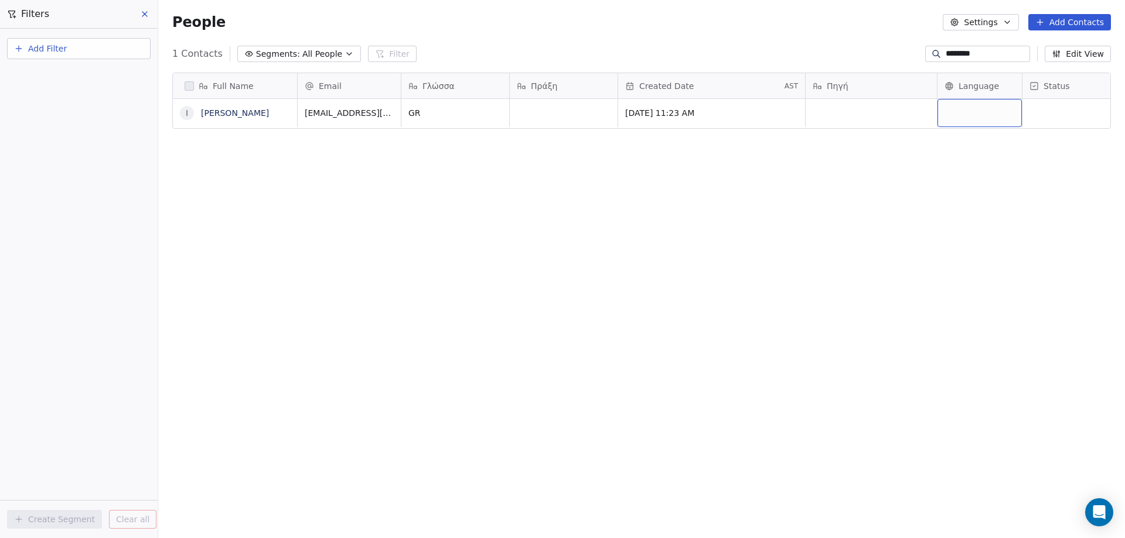
click at [965, 111] on div "grid" at bounding box center [979, 113] width 84 height 28
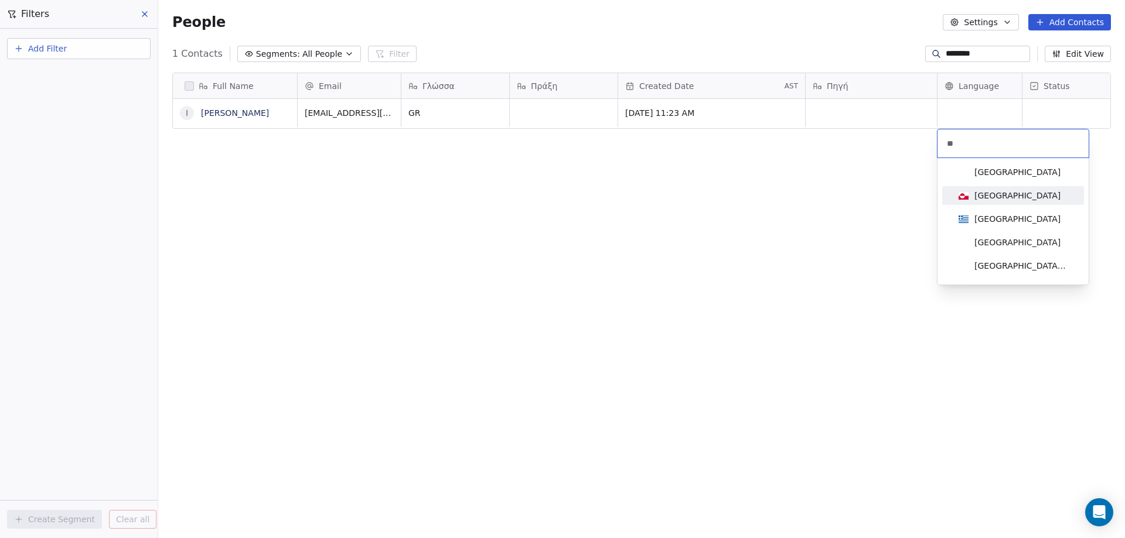
type input "**"
click at [978, 216] on div "Greece" at bounding box center [1017, 219] width 86 height 12
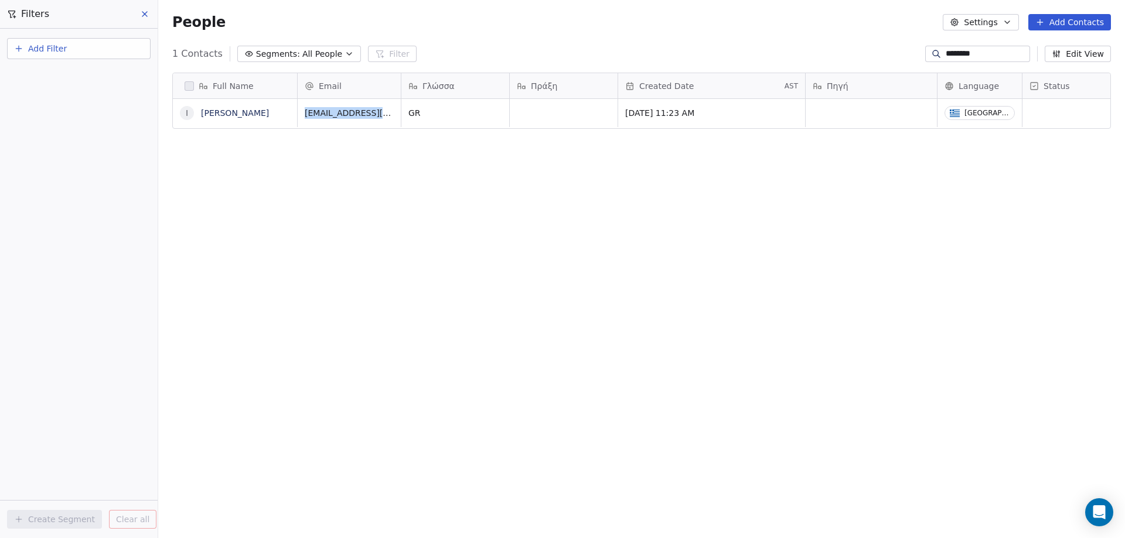
click at [978, 216] on div "Full Name i isavella kapsilidaki Email Γλώσσα Πράξη Created Date AST Πηγή Langu…" at bounding box center [641, 300] width 967 height 474
click at [247, 199] on div "Full Name i isavella kapsilidaki Email Γλώσσα Πράξη Created Date AST Πηγή Langu…" at bounding box center [641, 300] width 967 height 474
click at [235, 110] on link "isavella kapsilidaki" at bounding box center [235, 112] width 68 height 9
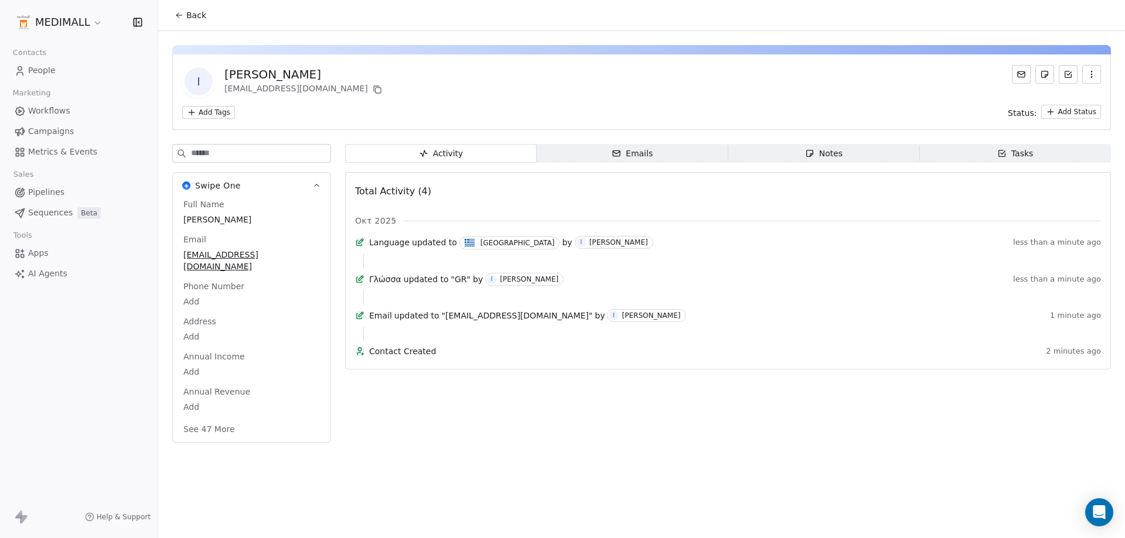
click at [658, 149] on span "Emails Emails" at bounding box center [633, 153] width 192 height 19
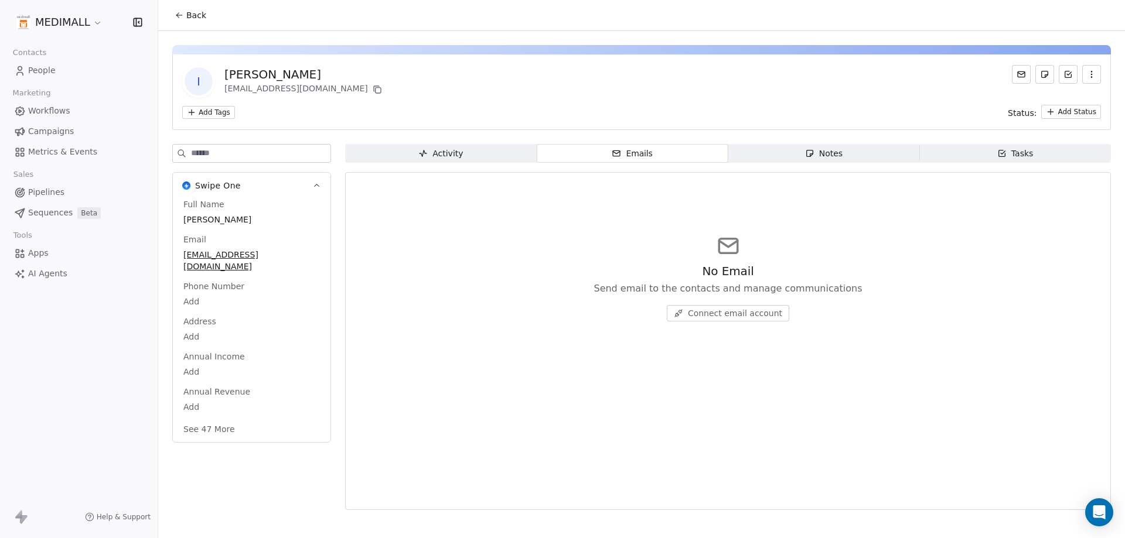
click at [66, 118] on link "Workflows" at bounding box center [78, 110] width 139 height 19
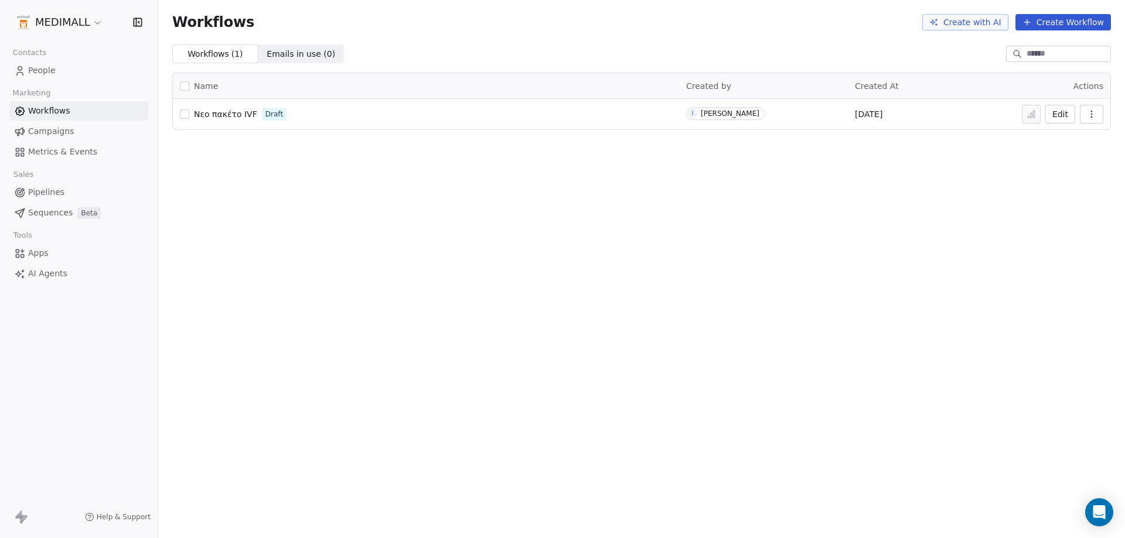
click at [190, 114] on div "Νεο πακέτο IVF Draft" at bounding box center [426, 114] width 492 height 16
click at [187, 114] on button "button" at bounding box center [184, 114] width 9 height 9
click at [1058, 111] on button "Edit" at bounding box center [1060, 114] width 30 height 19
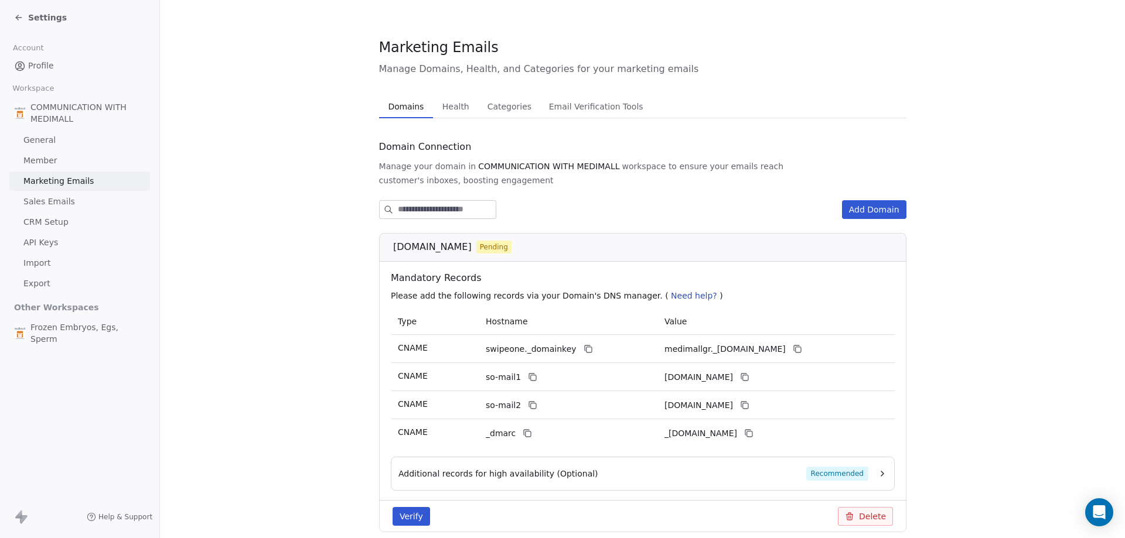
click at [418, 521] on button "Verify" at bounding box center [411, 516] width 37 height 19
drag, startPoint x: 615, startPoint y: 36, endPoint x: 473, endPoint y: 32, distance: 142.5
click at [484, 32] on div "DNS Records not propagated yet" at bounding box center [575, 35] width 183 height 12
drag, startPoint x: 501, startPoint y: 28, endPoint x: 489, endPoint y: 36, distance: 15.1
click at [489, 36] on div "DNS Records not propagated yet" at bounding box center [575, 35] width 183 height 12
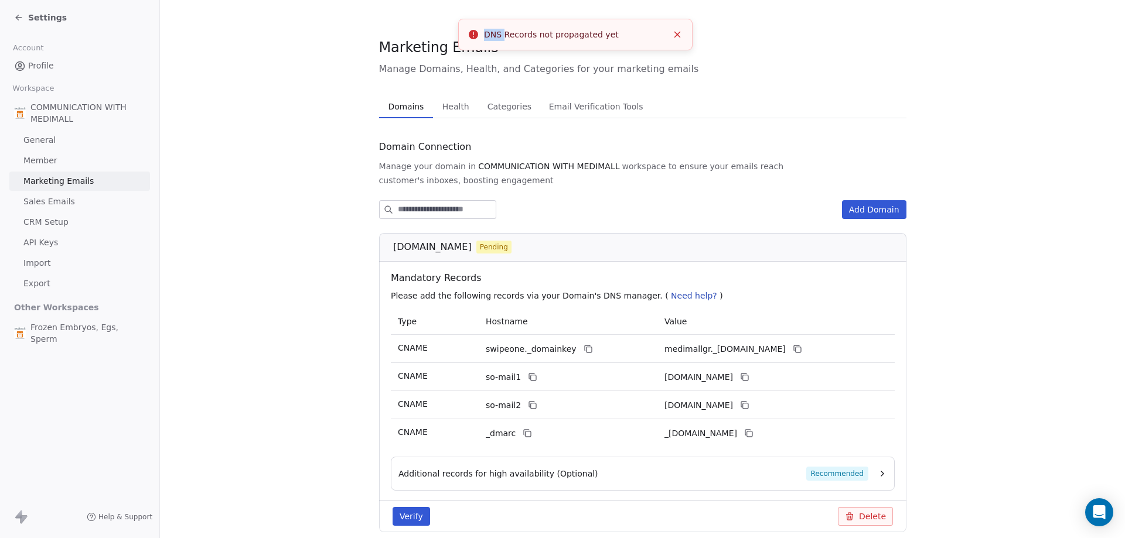
click at [489, 36] on div "DNS Records not propagated yet" at bounding box center [575, 35] width 183 height 12
click at [619, 58] on div "Marketing Emails Manage Domains, Health, and Categories for your marketing emai…" at bounding box center [642, 56] width 527 height 39
click at [410, 520] on button "Verify" at bounding box center [411, 516] width 37 height 19
click at [733, 471] on div "Additional records for high availability (Optional) Recommended" at bounding box center [633, 474] width 470 height 14
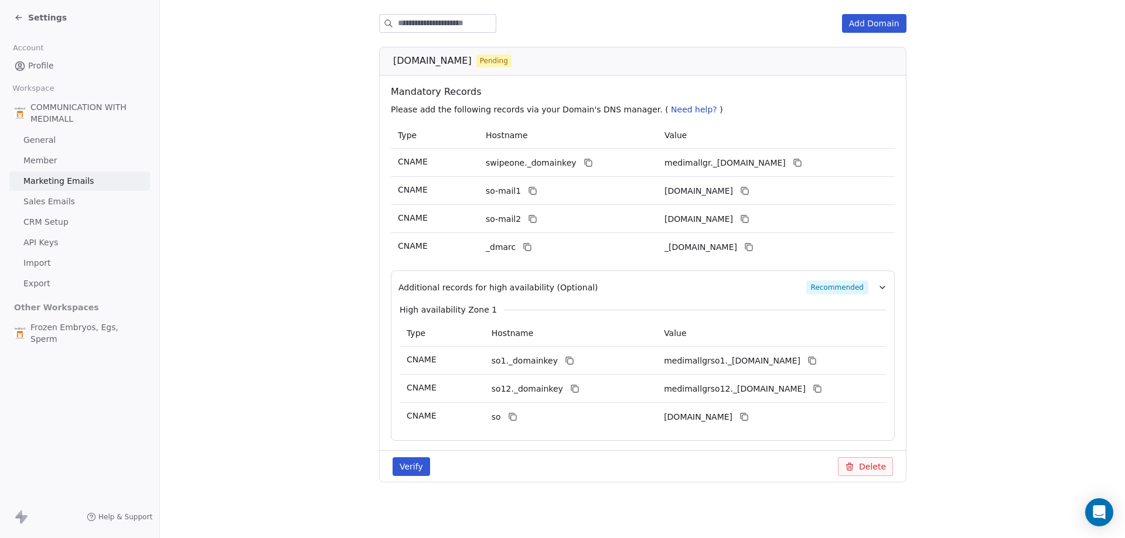
scroll to position [187, 0]
click at [324, 317] on section "Marketing Emails Manage Domains, Health, and Categories for your marketing emai…" at bounding box center [642, 175] width 965 height 725
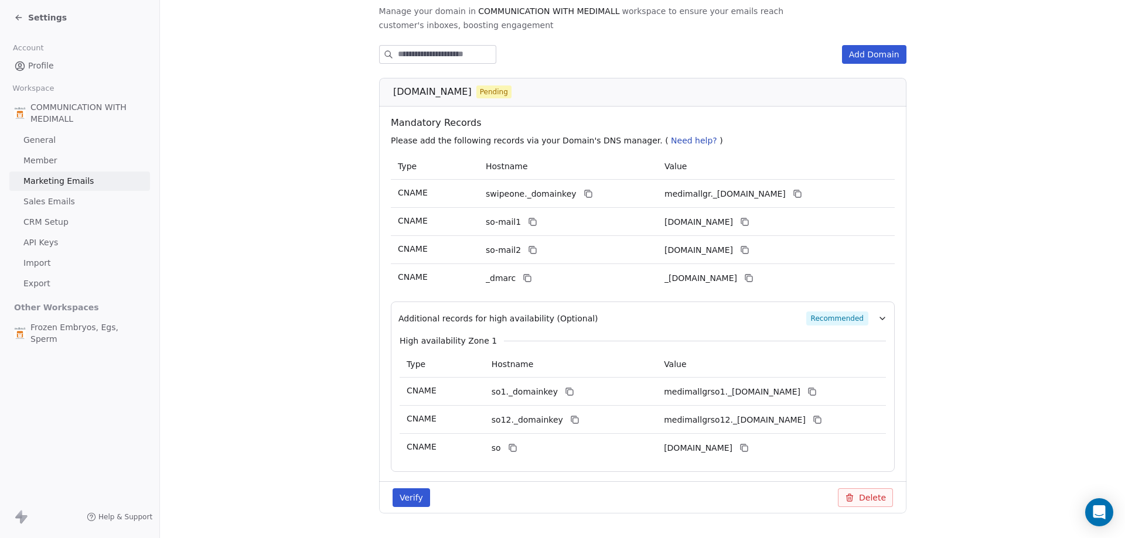
scroll to position [128, 0]
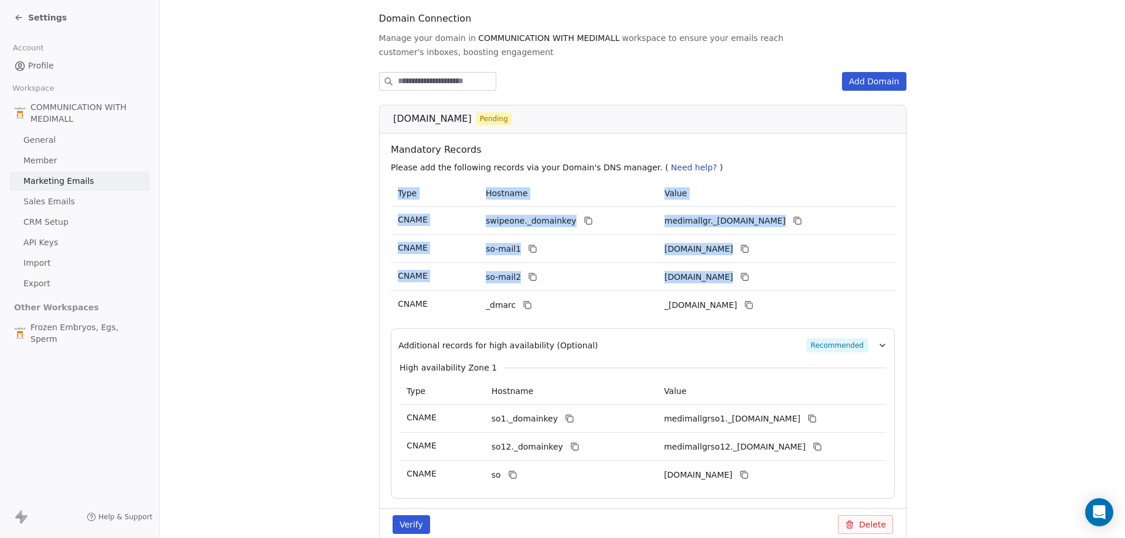
click at [881, 291] on td "_[DOMAIN_NAME]" at bounding box center [775, 305] width 237 height 28
click at [878, 346] on icon "button" at bounding box center [882, 345] width 9 height 9
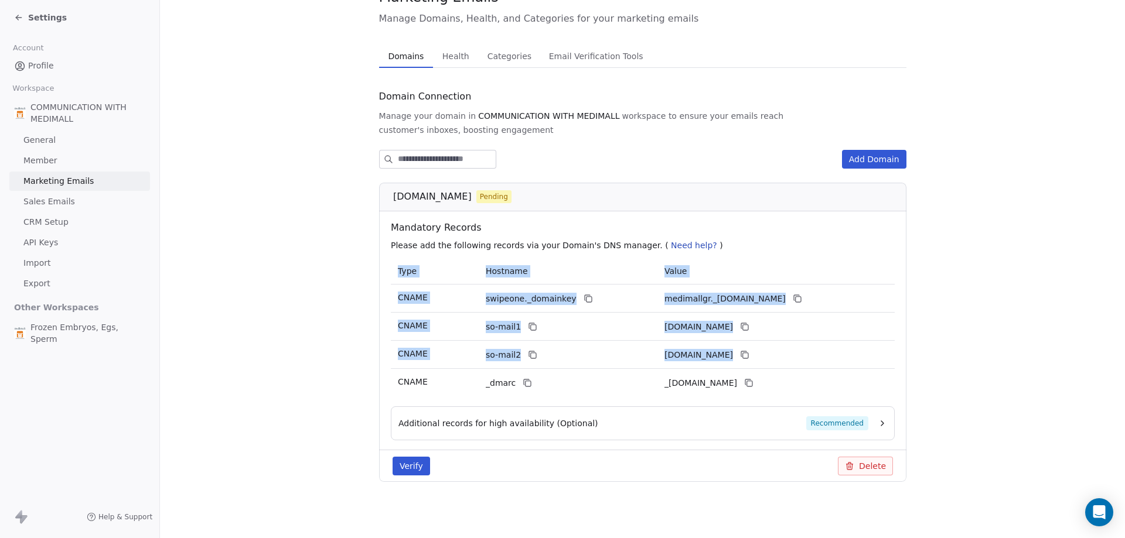
click at [929, 295] on section "Marketing Emails Manage Domains, Health, and Categories for your marketing emai…" at bounding box center [642, 244] width 965 height 589
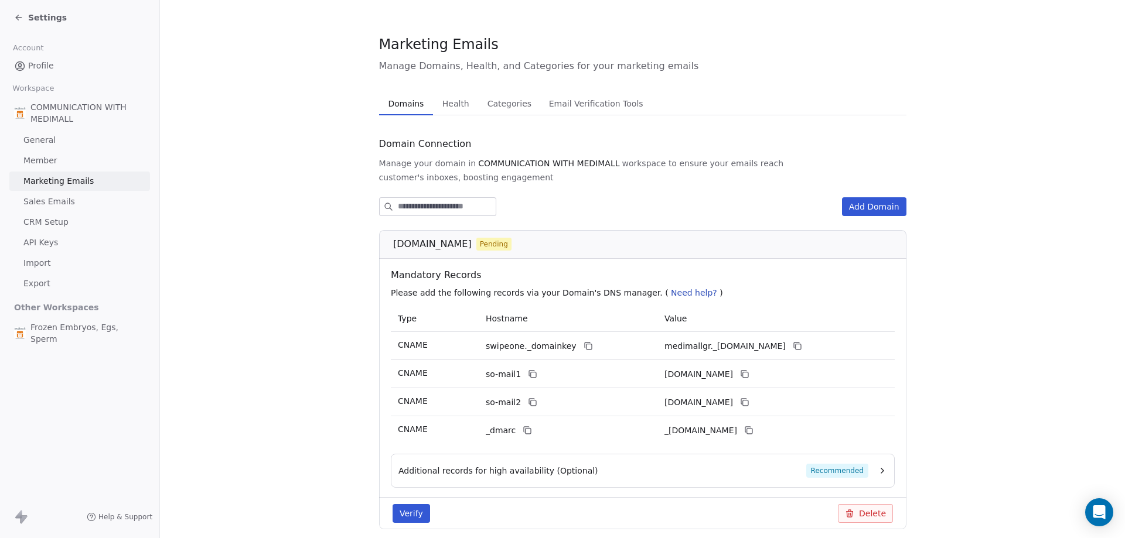
scroll to position [0, 0]
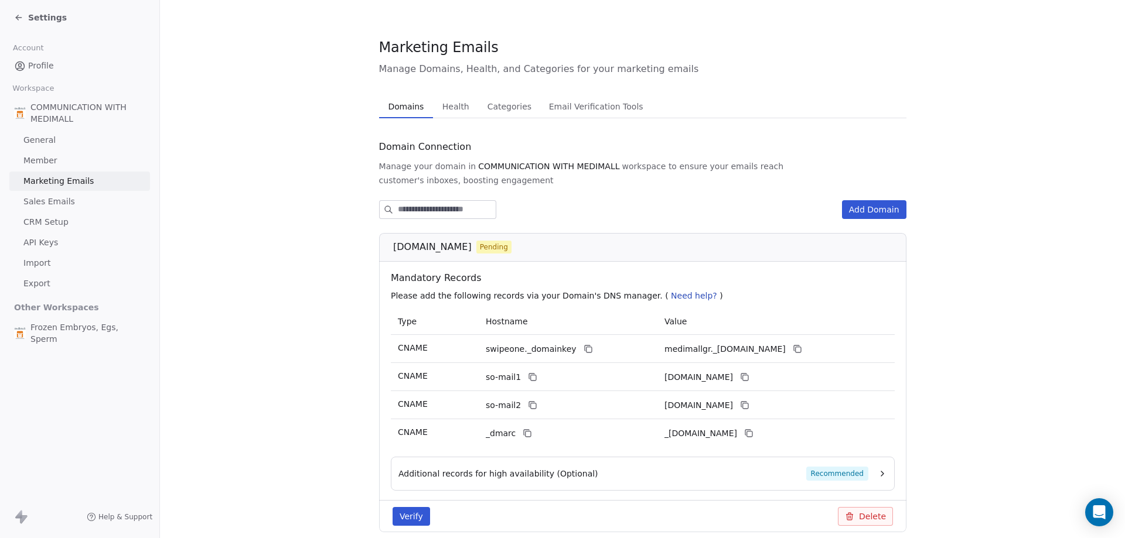
drag, startPoint x: 438, startPoint y: 159, endPoint x: 439, endPoint y: 173, distance: 14.8
drag, startPoint x: 439, startPoint y: 173, endPoint x: 356, endPoint y: 158, distance: 85.2
click at [356, 158] on section "Marketing Emails Manage Domains, Health, and Categories for your marketing emai…" at bounding box center [642, 294] width 965 height 589
drag, startPoint x: 468, startPoint y: 165, endPoint x: 465, endPoint y: 129, distance: 35.3
click at [467, 165] on div "Domains Domains Health Health Categories Categories Email Verification Tools Em…" at bounding box center [642, 323] width 527 height 456
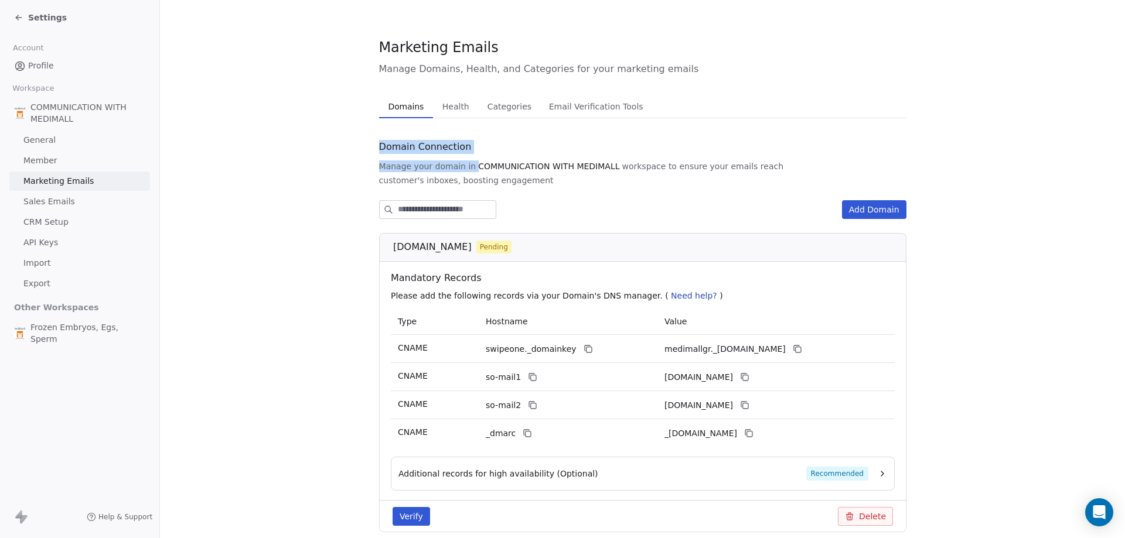
click at [463, 101] on span "Health" at bounding box center [456, 106] width 36 height 16
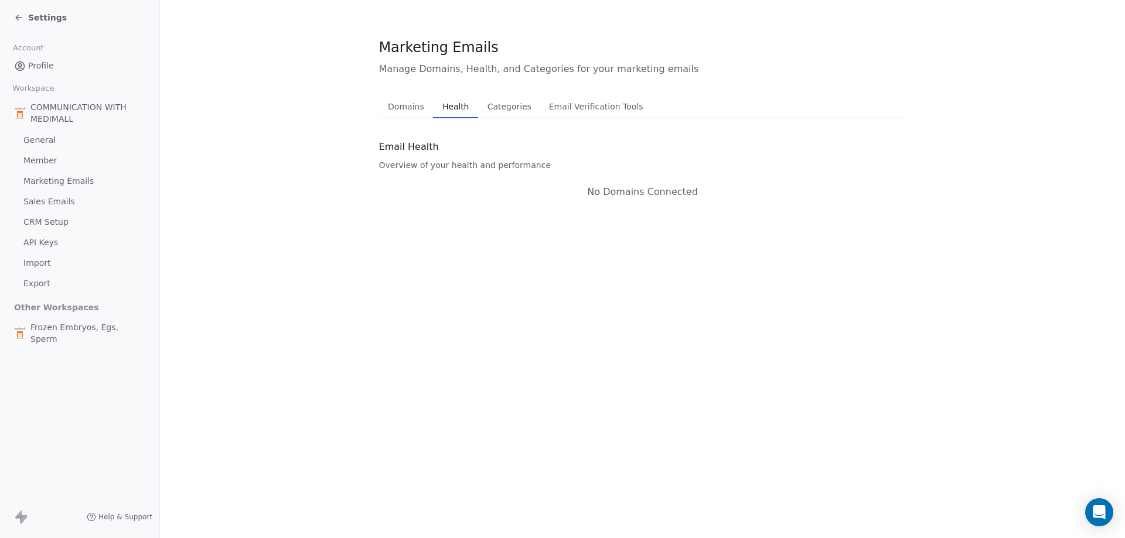
click at [420, 112] on span "Domains" at bounding box center [406, 106] width 46 height 16
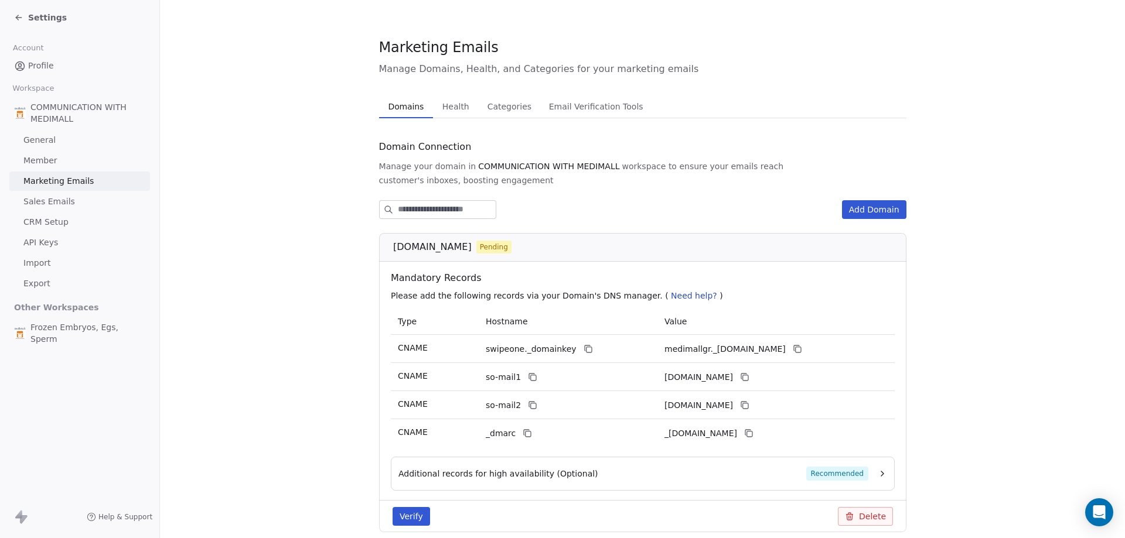
click at [417, 519] on button "Verify" at bounding box center [411, 516] width 37 height 19
drag, startPoint x: 632, startPoint y: 44, endPoint x: 468, endPoint y: 50, distance: 164.2
click at [468, 50] on li "DNS Records not propagated yet" at bounding box center [575, 35] width 234 height 32
drag, startPoint x: 482, startPoint y: 36, endPoint x: 650, endPoint y: 28, distance: 168.9
click at [482, 28] on div "Notifications alt+T" at bounding box center [474, 34] width 16 height 16
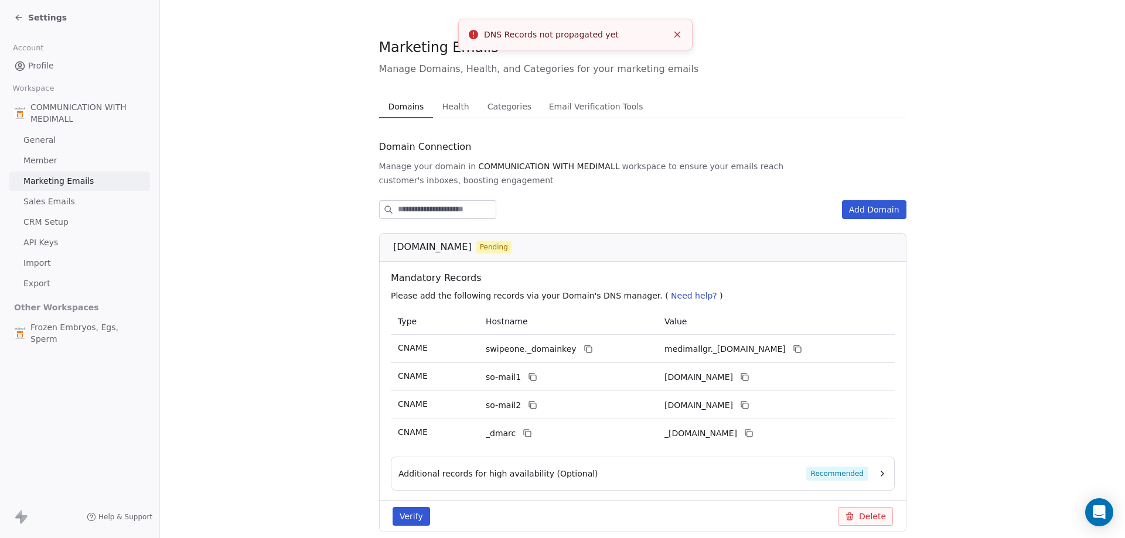
click at [601, 29] on div "DNS Records not propagated yet" at bounding box center [575, 35] width 183 height 12
click at [600, 30] on div "DNS Records not propagated yet" at bounding box center [575, 35] width 183 height 12
click at [601, 35] on div "DNS Records not propagated yet" at bounding box center [575, 35] width 183 height 12
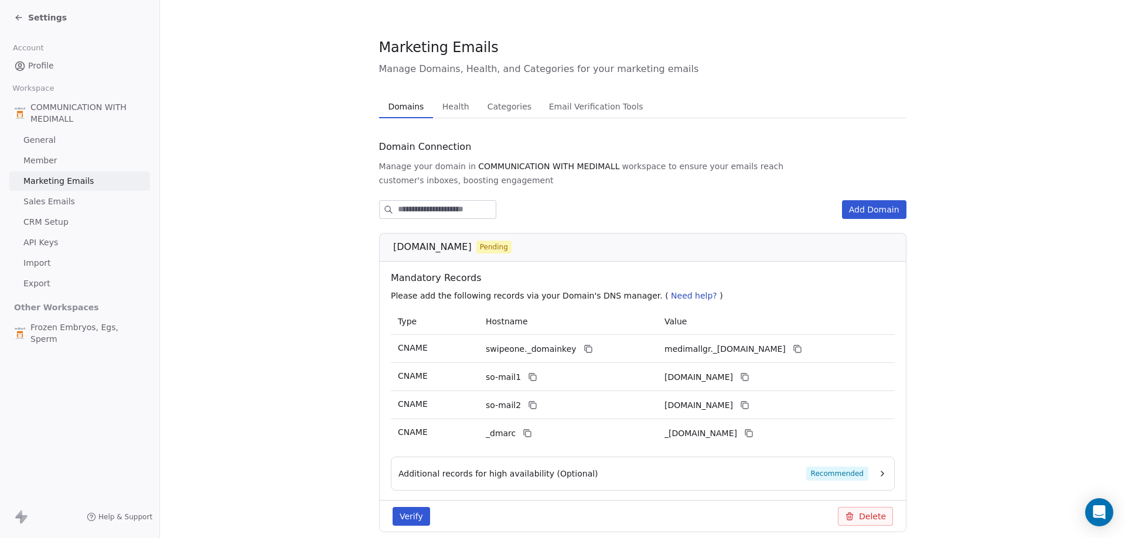
click at [52, 113] on span "COMMUNICATION WITH MEDIMALL" at bounding box center [87, 112] width 115 height 23
click at [39, 68] on span "Profile" at bounding box center [41, 66] width 26 height 12
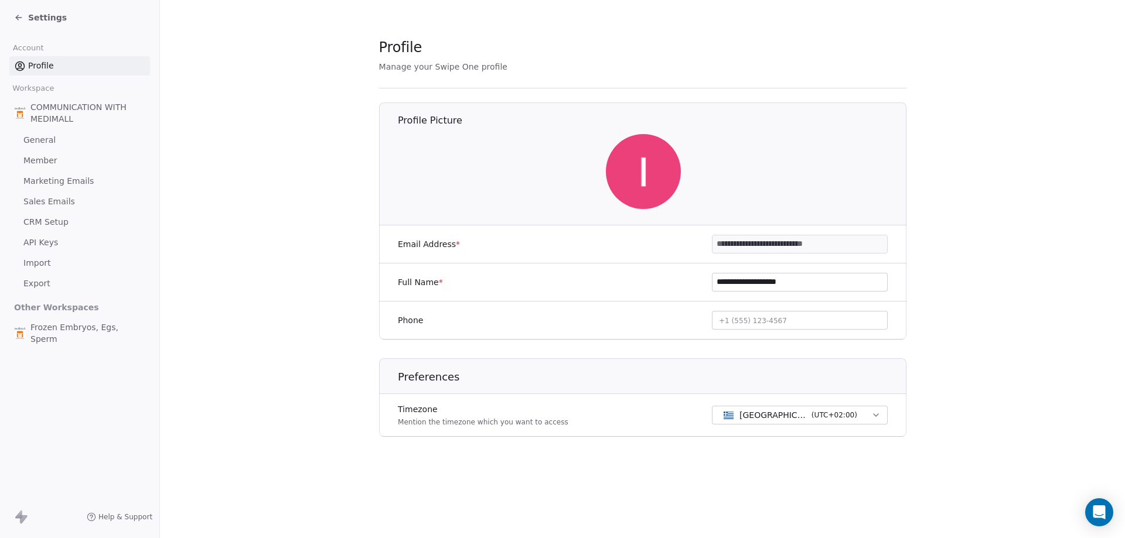
click at [79, 113] on span "COMMUNICATION WITH MEDIMALL" at bounding box center [87, 112] width 115 height 23
click at [55, 183] on span "Marketing Emails" at bounding box center [58, 181] width 70 height 12
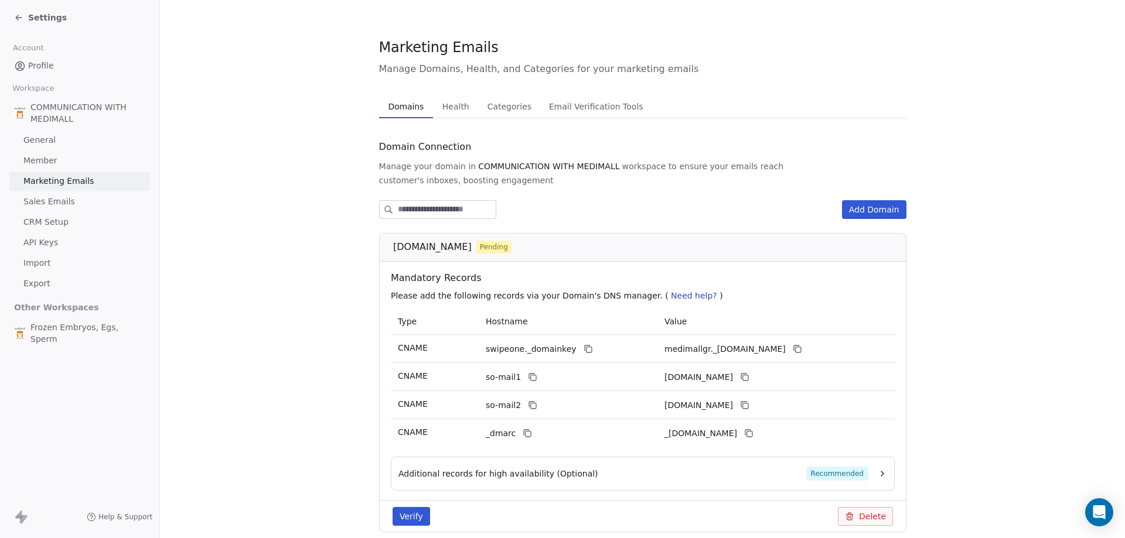
click at [56, 148] on link "General" at bounding box center [79, 140] width 141 height 19
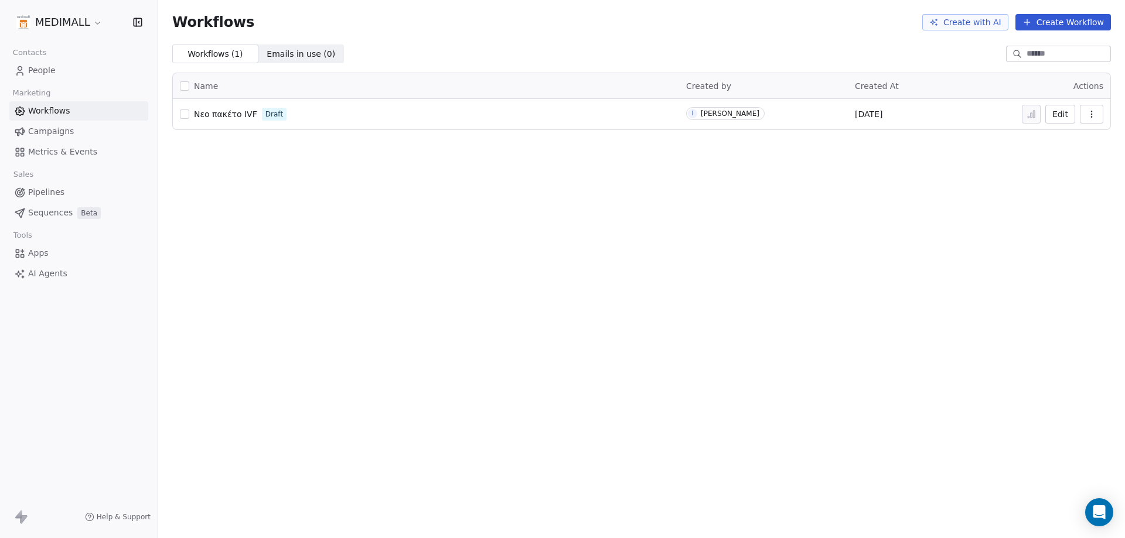
click at [42, 73] on span "People" at bounding box center [42, 70] width 28 height 12
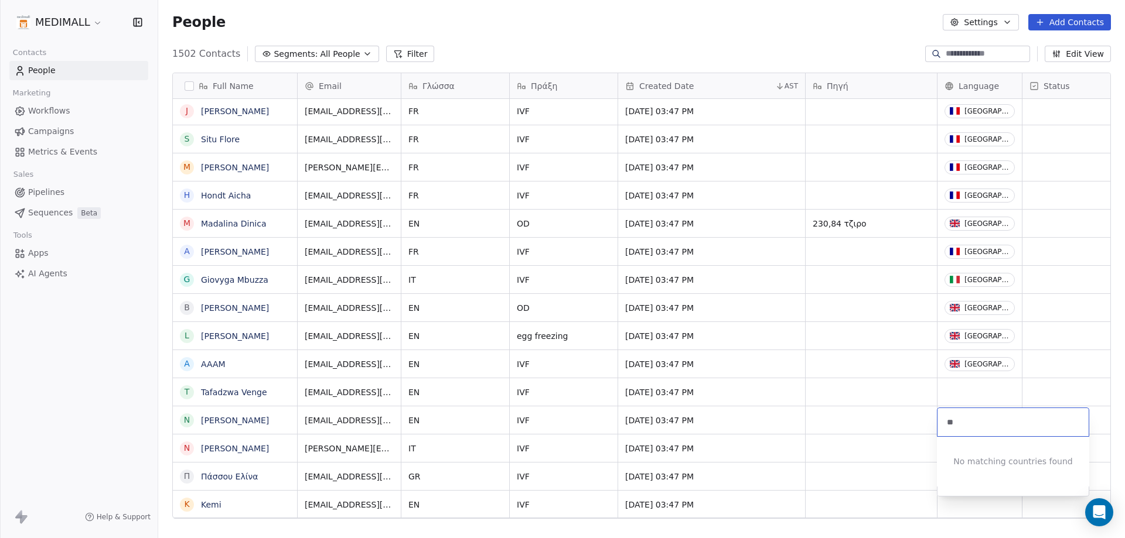
type input "*"
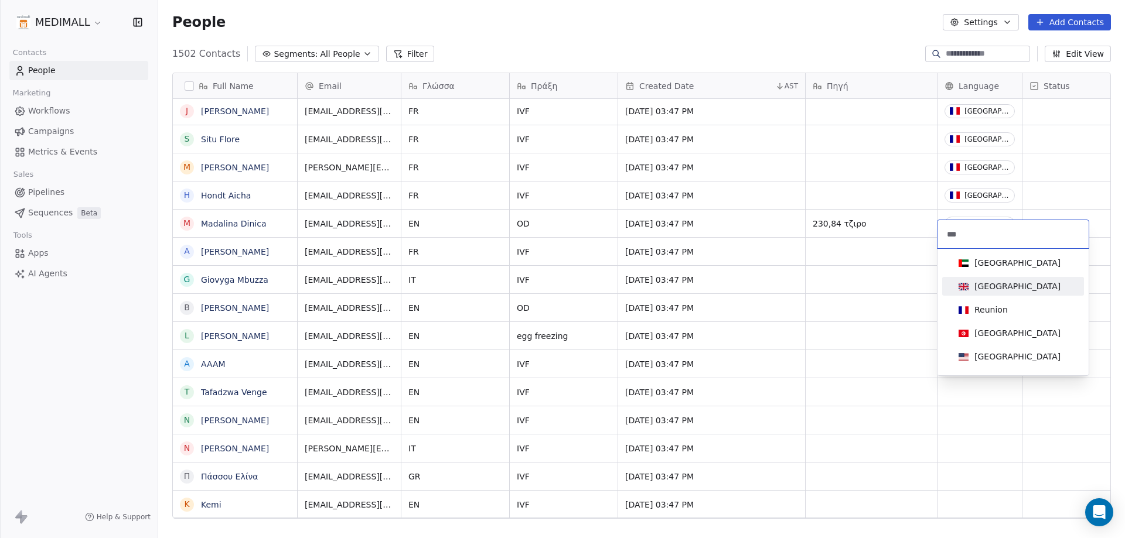
type input "***"
click at [981, 287] on div "United Kingdom" at bounding box center [1017, 287] width 86 height 12
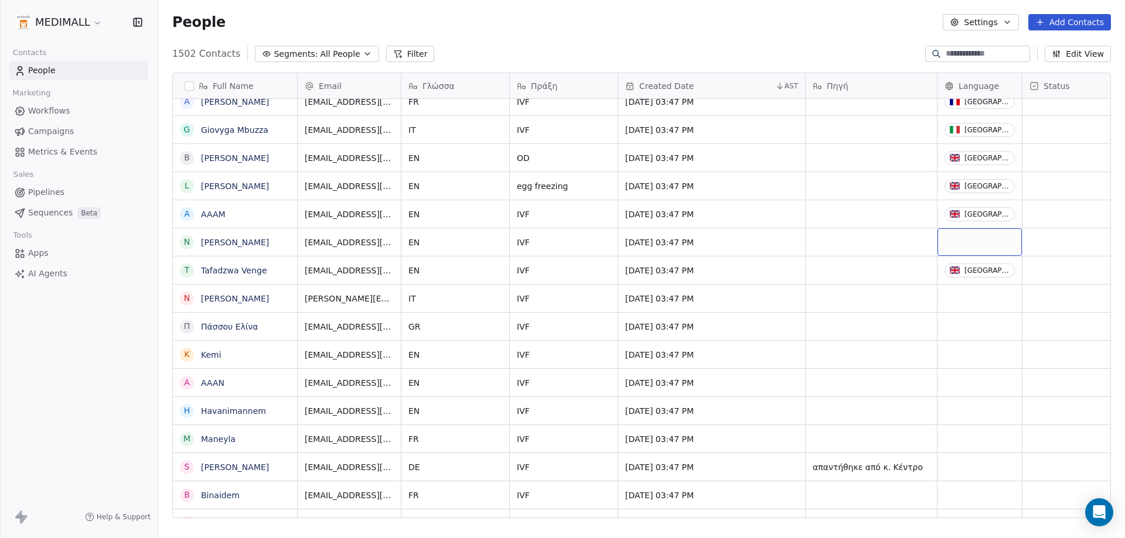
click at [967, 241] on div "grid" at bounding box center [979, 243] width 84 height 28
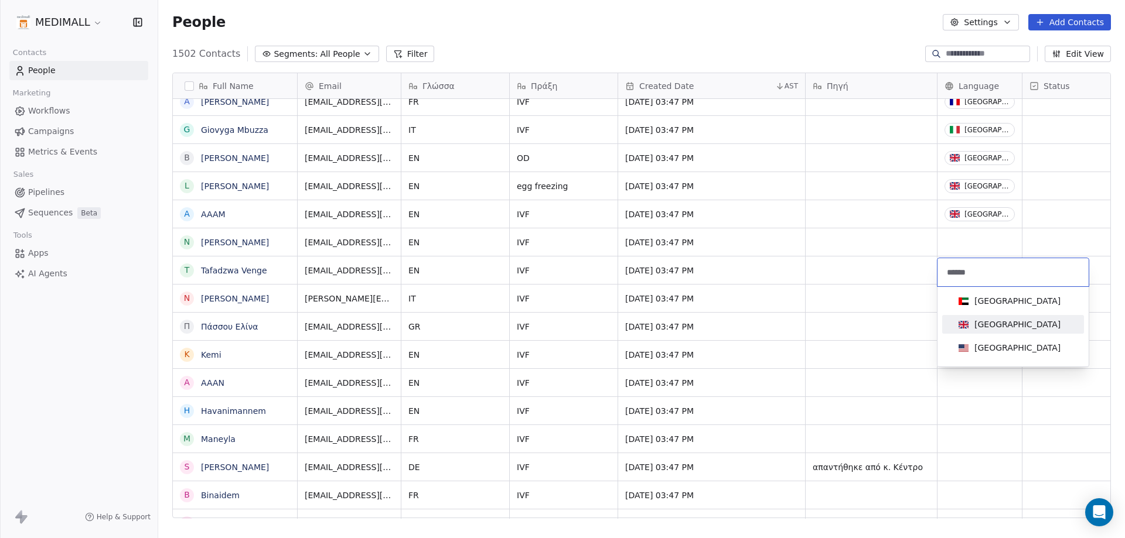
type input "******"
click at [1049, 319] on div "United Kingdom" at bounding box center [1013, 324] width 118 height 13
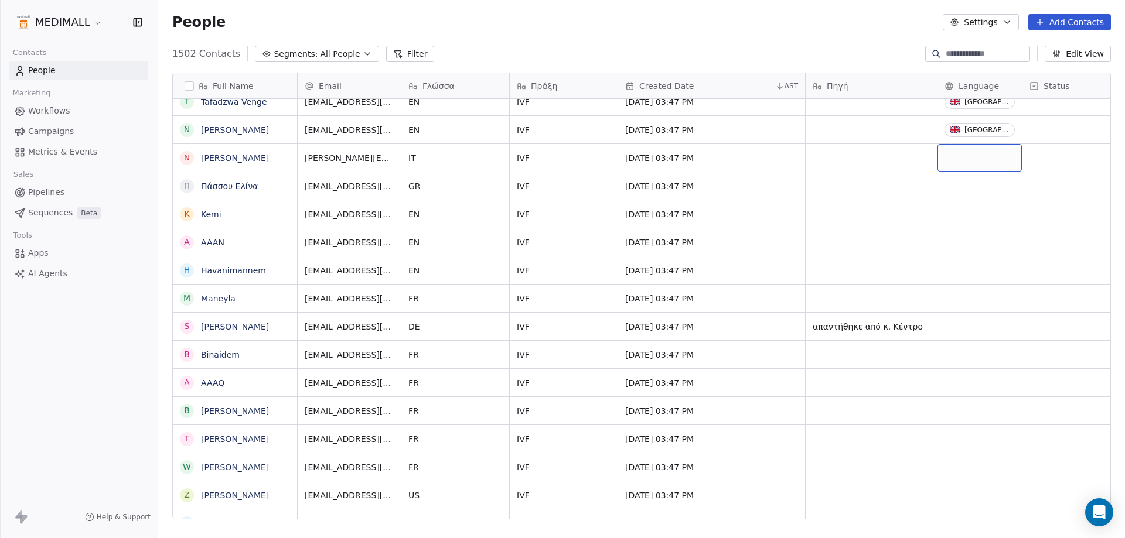
click at [991, 159] on div "grid" at bounding box center [979, 158] width 84 height 28
type input "*****"
click at [1007, 223] on div "Italy" at bounding box center [1013, 216] width 132 height 19
click at [975, 180] on div "grid" at bounding box center [979, 186] width 84 height 28
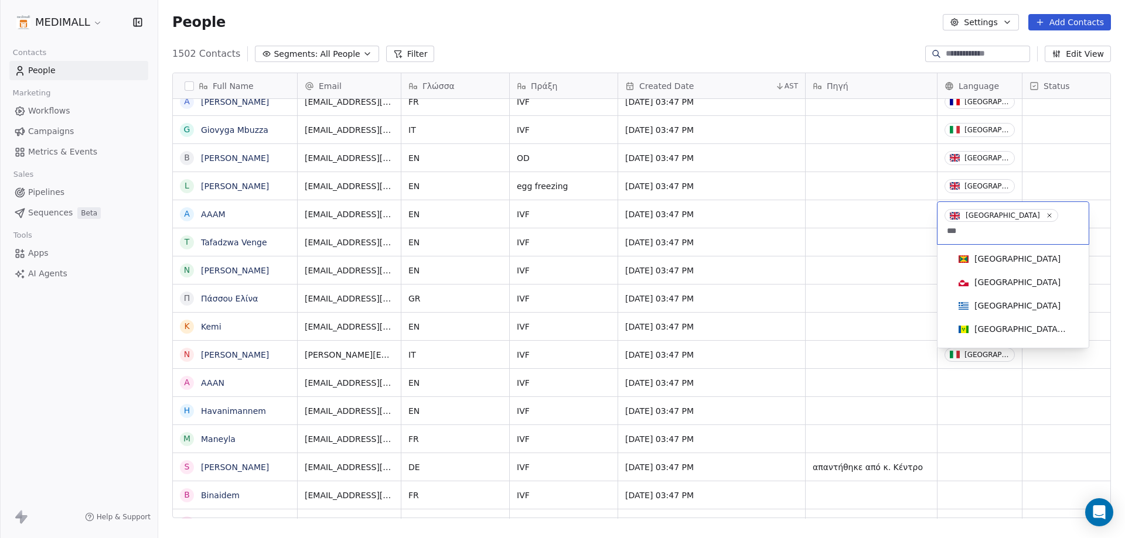
type input "****"
click at [803, 287] on html "MEDIMALL Contacts People Marketing Workflows Campaigns Metrics & Events Sales P…" at bounding box center [562, 269] width 1125 height 538
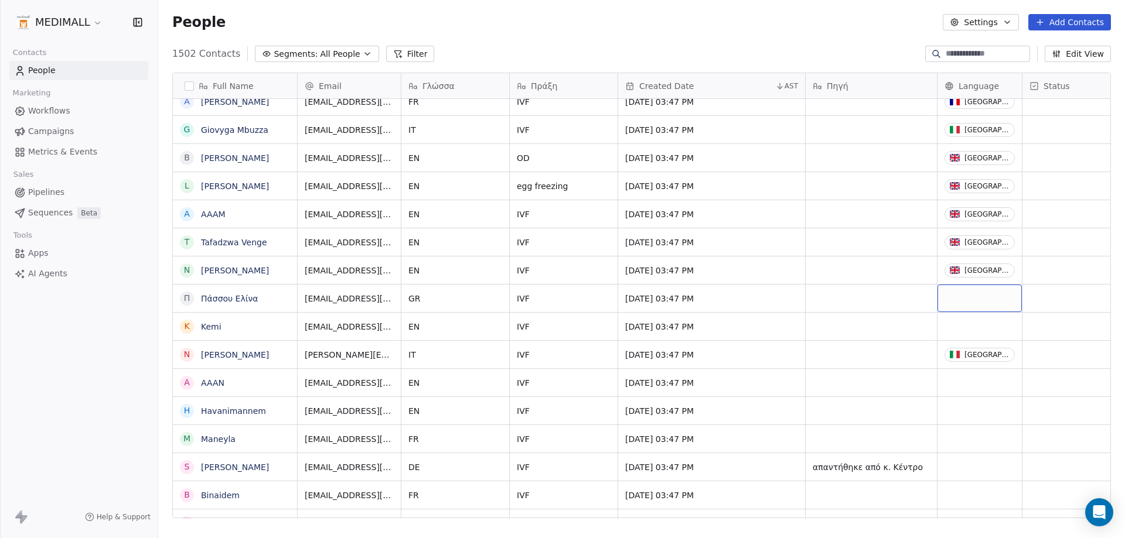
click at [990, 302] on div "grid" at bounding box center [979, 299] width 84 height 28
type input "*****"
drag, startPoint x: 964, startPoint y: 360, endPoint x: 963, endPoint y: 367, distance: 7.1
click at [967, 362] on span "Greece" at bounding box center [1009, 357] width 111 height 13
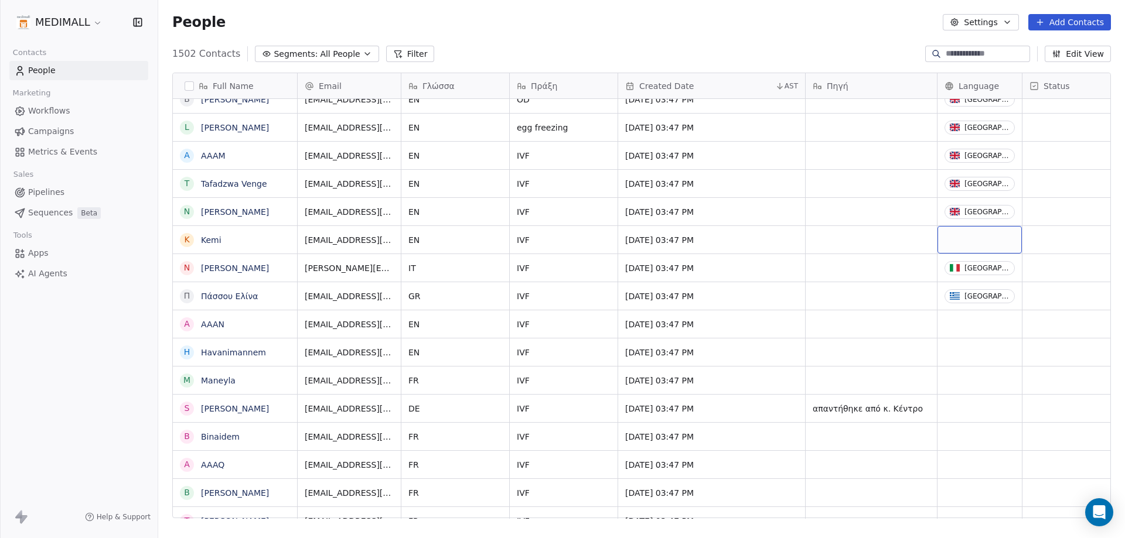
click at [970, 235] on div "grid" at bounding box center [979, 240] width 84 height 28
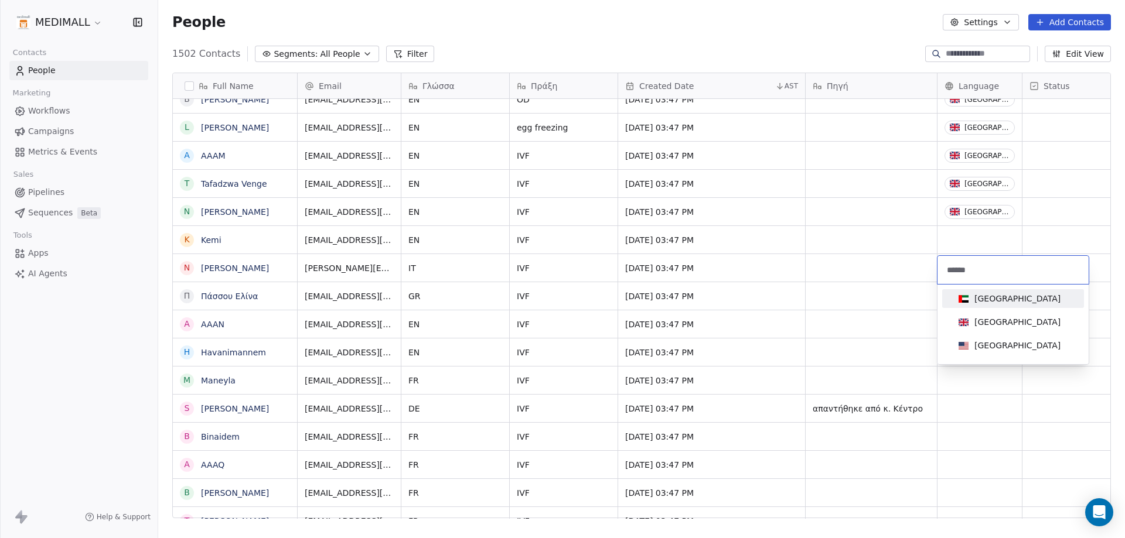
type input "******"
drag, startPoint x: 1004, startPoint y: 313, endPoint x: 889, endPoint y: 527, distance: 242.2
click at [1005, 313] on div "United Kingdom" at bounding box center [1013, 322] width 132 height 19
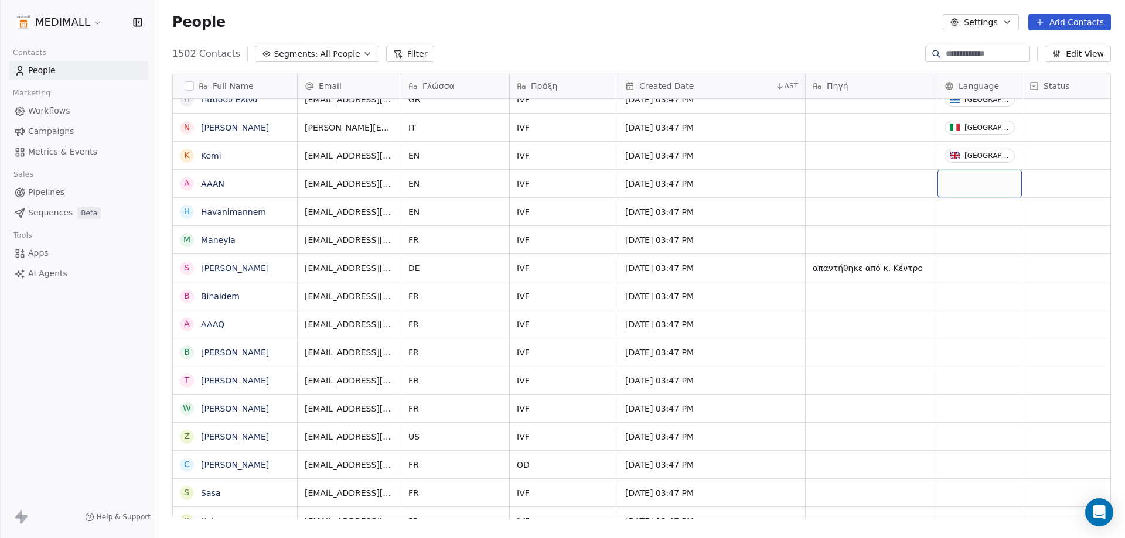
click at [988, 192] on div "grid" at bounding box center [979, 184] width 84 height 28
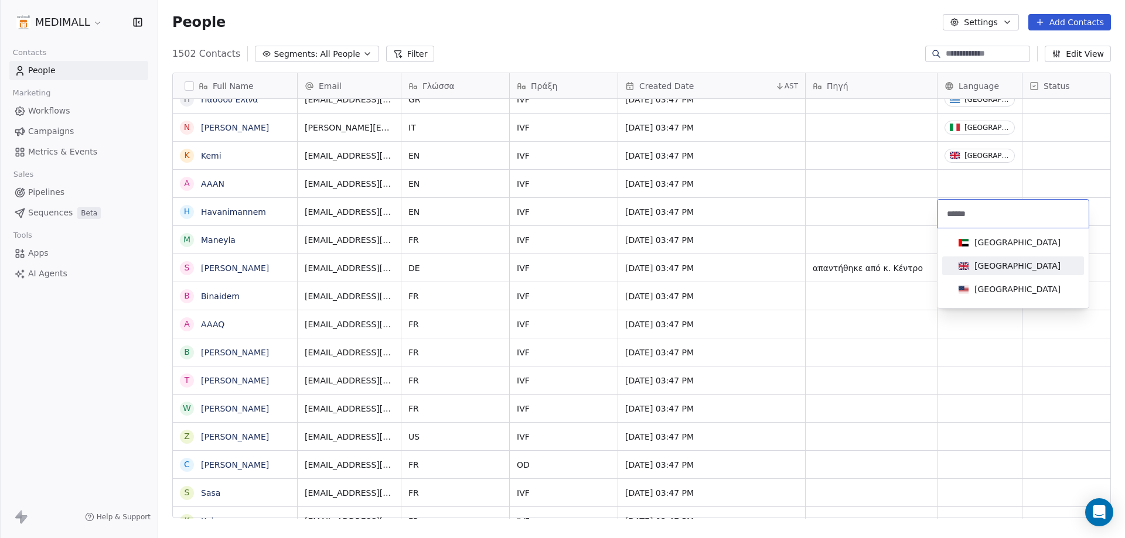
type input "******"
click at [987, 261] on div "United Kingdom" at bounding box center [1017, 266] width 86 height 12
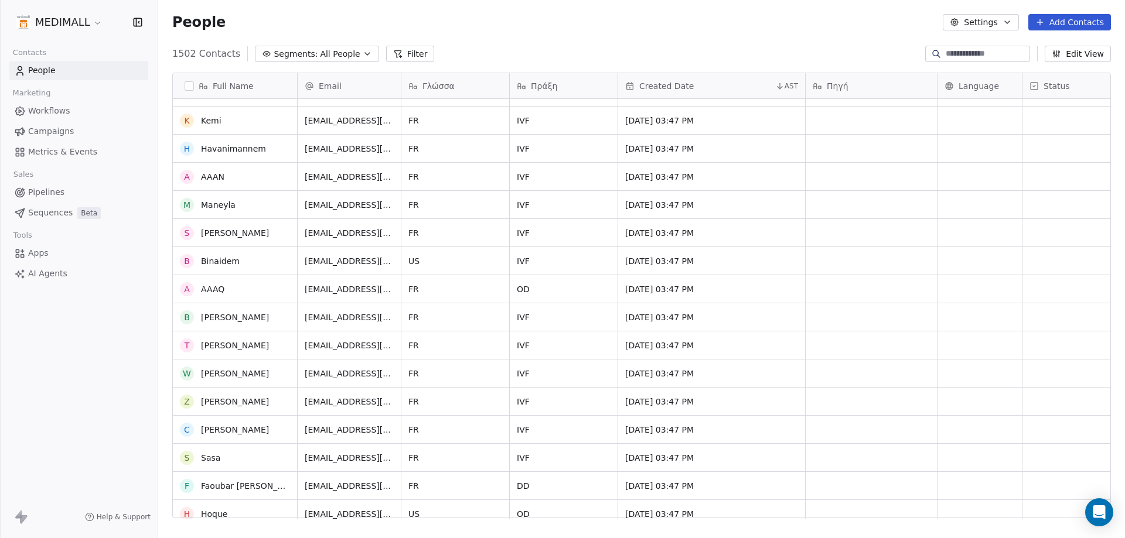
scroll to position [14355, 0]
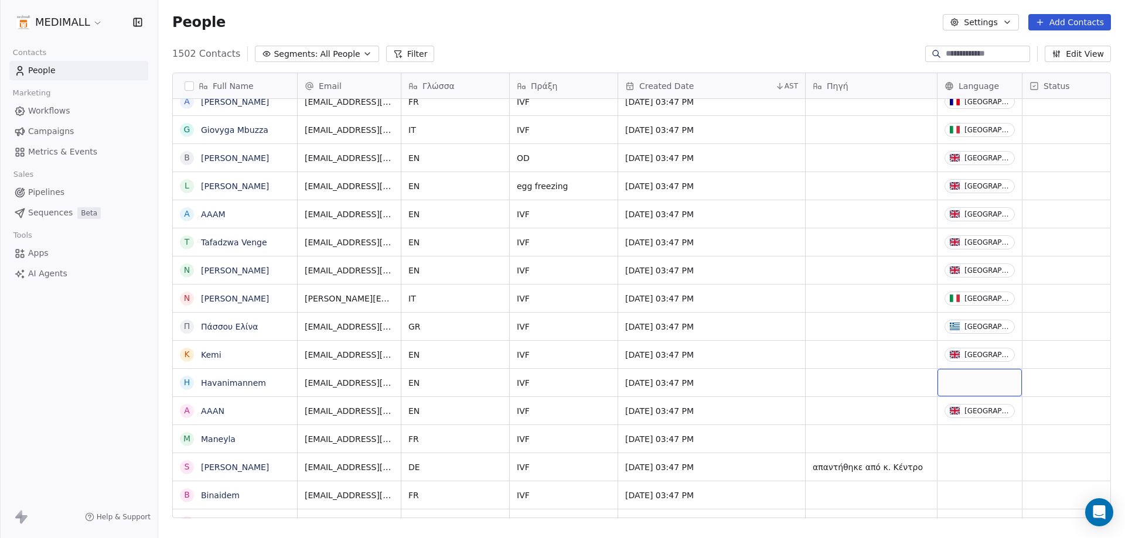
click at [972, 387] on div "grid" at bounding box center [979, 383] width 84 height 28
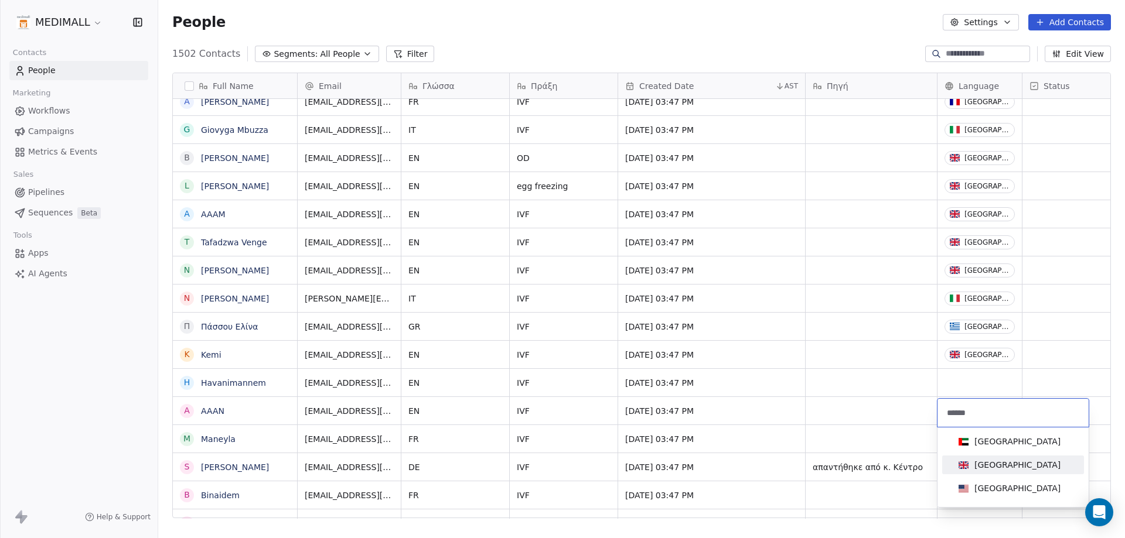
type input "******"
click at [1005, 459] on span "United Kingdom" at bounding box center [1009, 465] width 111 height 13
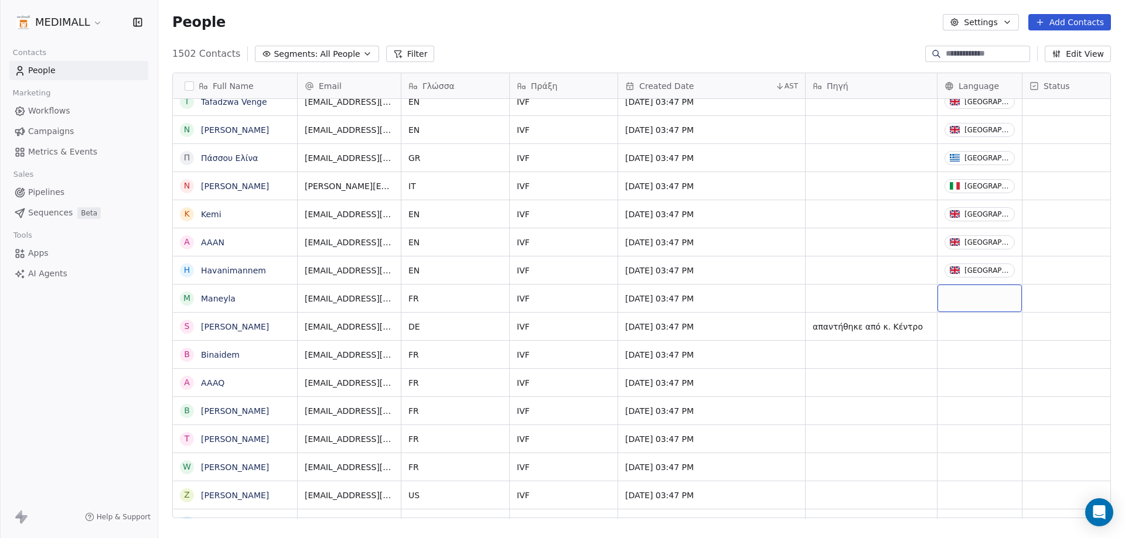
click at [974, 295] on div "grid" at bounding box center [979, 299] width 84 height 28
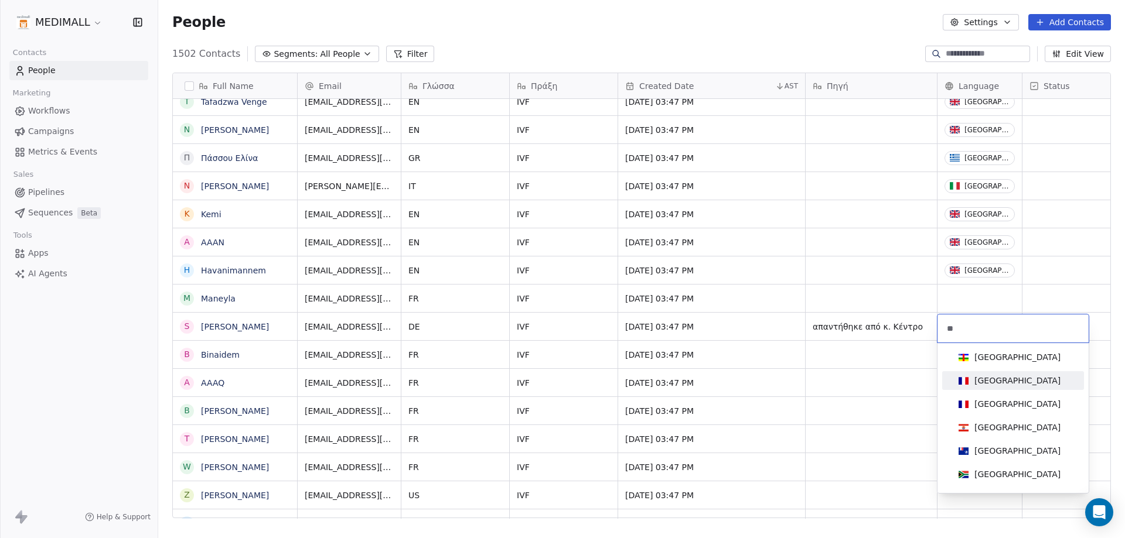
type input "**"
click at [1024, 377] on div "France" at bounding box center [1013, 380] width 118 height 13
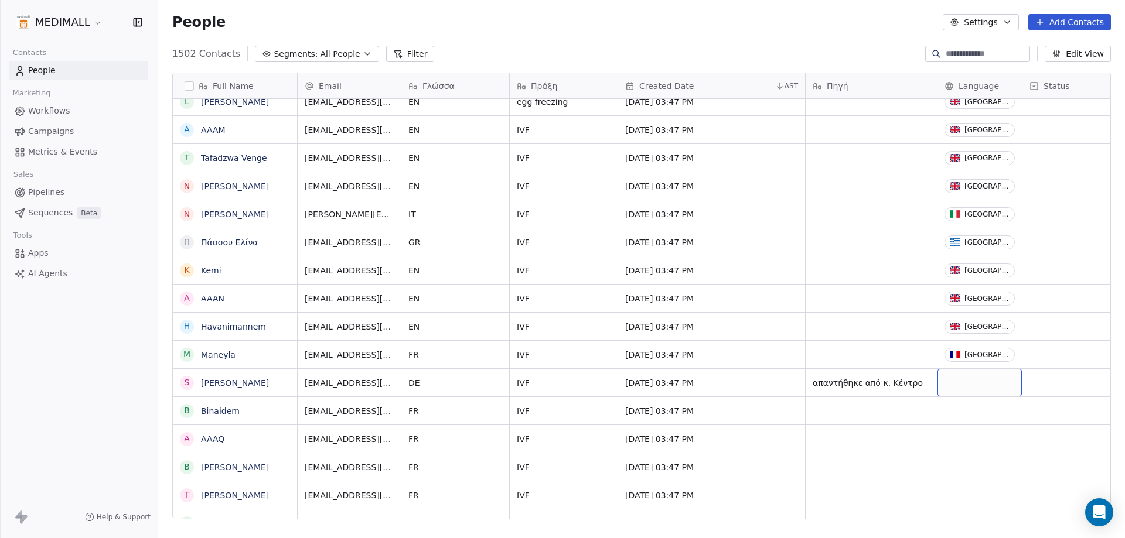
click at [966, 385] on div "grid" at bounding box center [979, 383] width 84 height 28
click at [966, 385] on html "MEDIMALL Contacts People Marketing Workflows Campaigns Metrics & Events Sales P…" at bounding box center [562, 269] width 1125 height 538
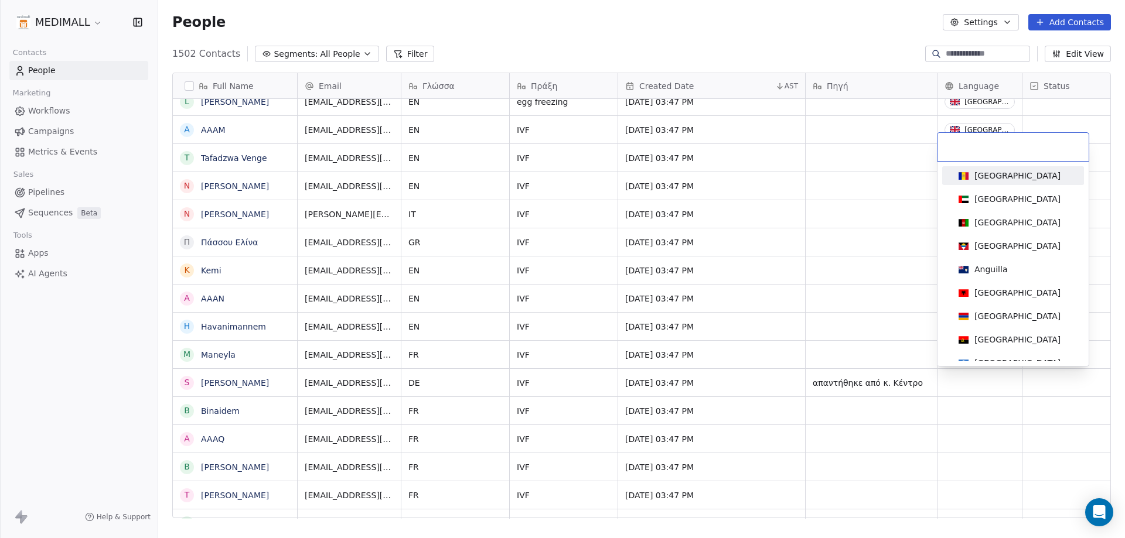
click at [963, 391] on html "MEDIMALL Contacts People Marketing Workflows Campaigns Metrics & Events Sales P…" at bounding box center [562, 269] width 1125 height 538
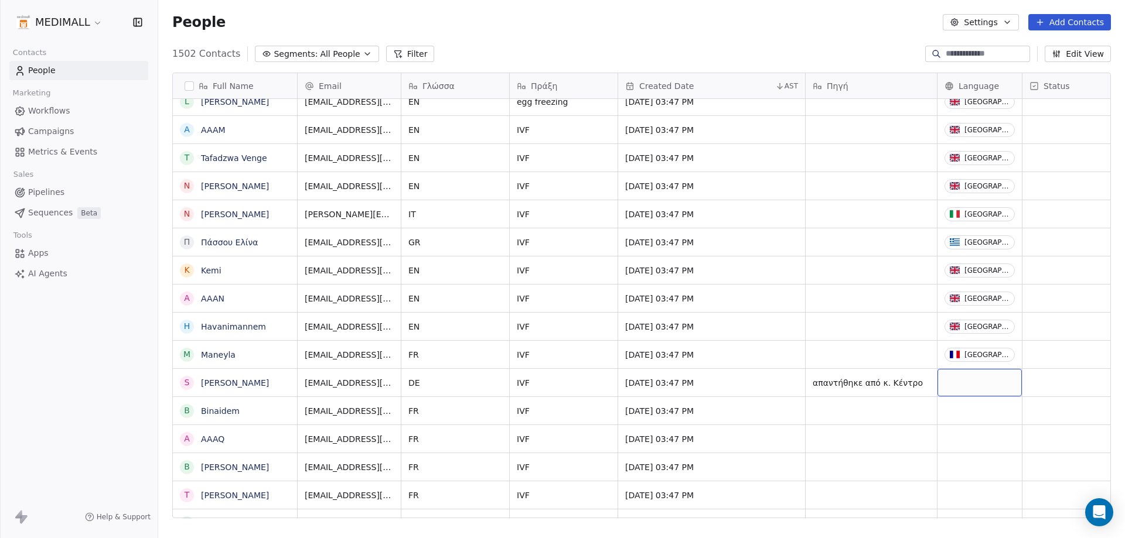
click at [959, 381] on div "grid" at bounding box center [979, 383] width 84 height 28
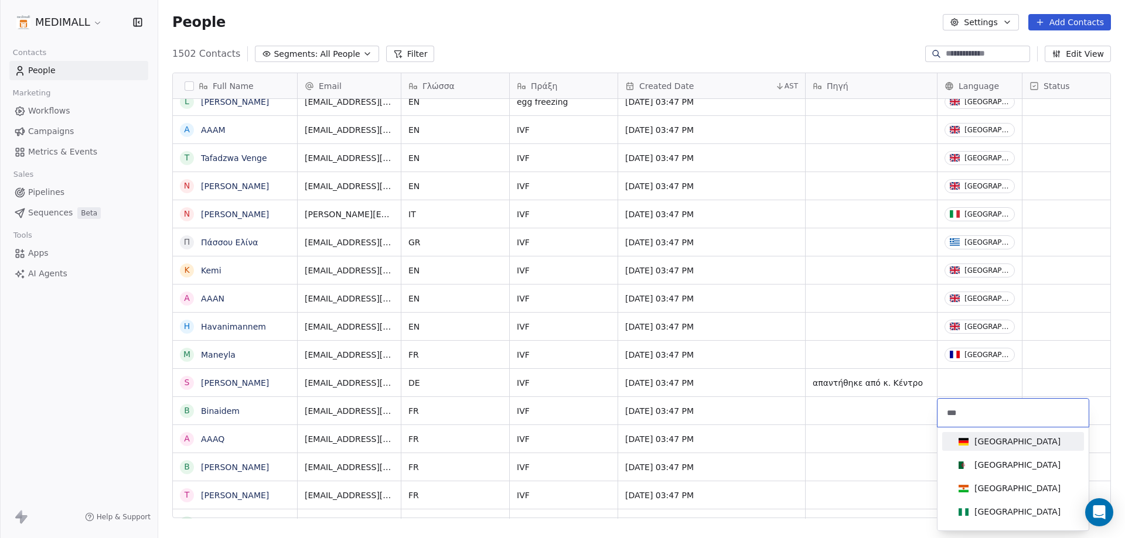
type input "***"
click at [971, 440] on span "Germany" at bounding box center [1009, 441] width 111 height 13
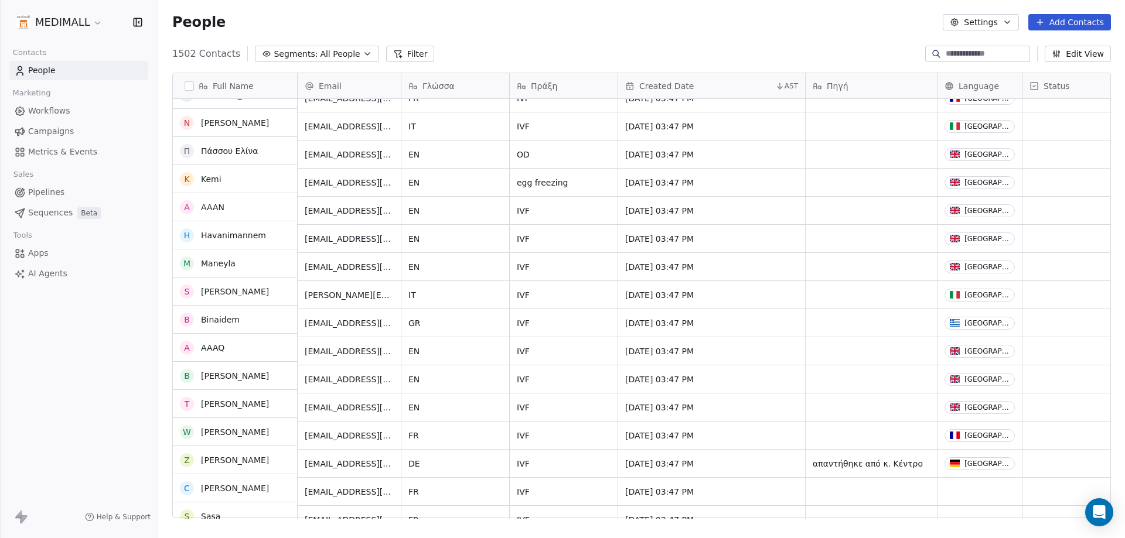
scroll to position [14530, 0]
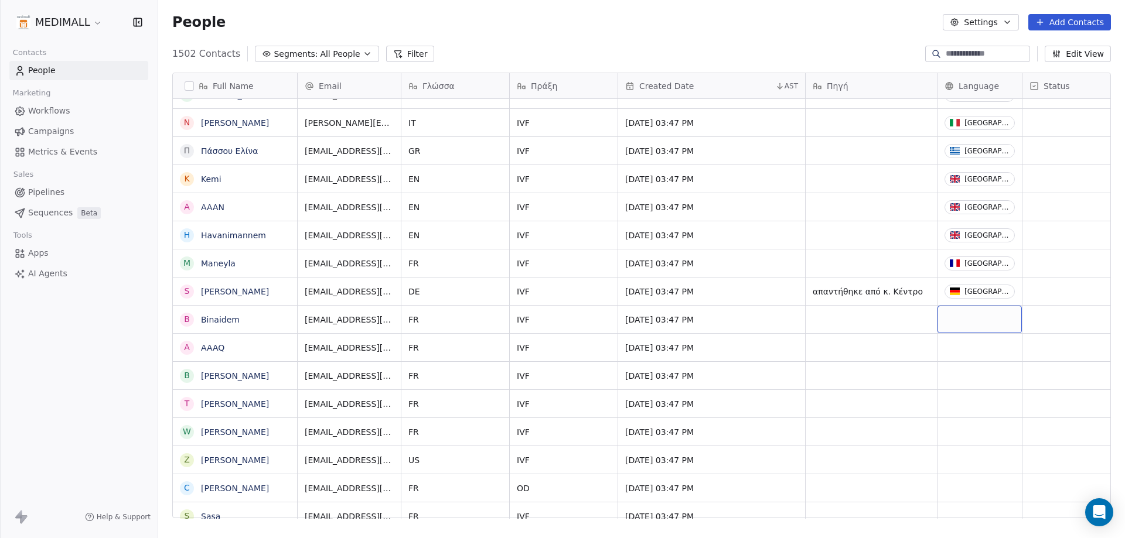
drag, startPoint x: 985, startPoint y: 320, endPoint x: 986, endPoint y: 326, distance: 6.0
click at [986, 326] on div "grid" at bounding box center [979, 320] width 84 height 28
click at [981, 320] on div "grid" at bounding box center [979, 320] width 84 height 28
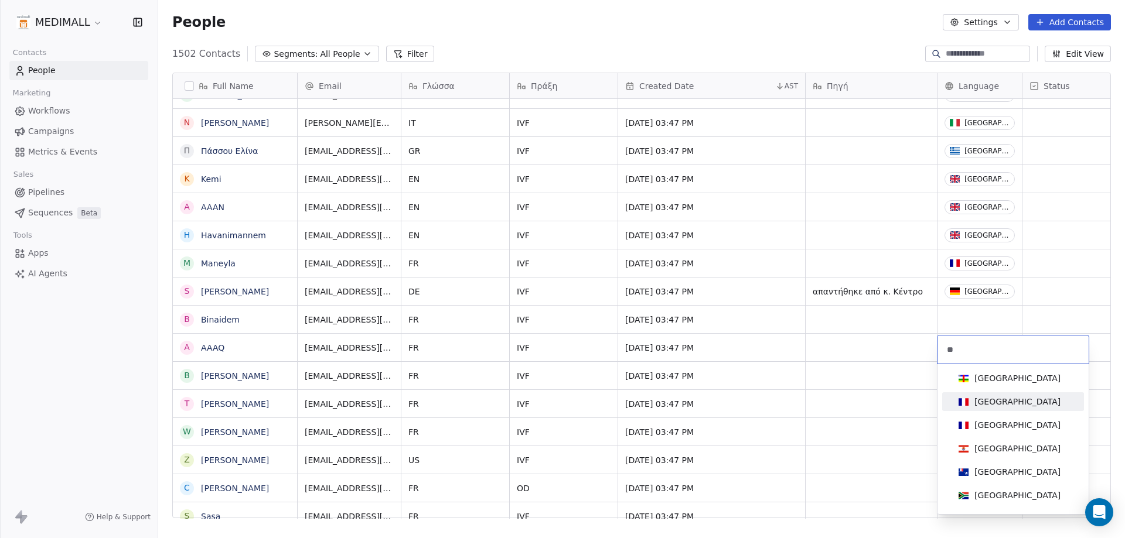
type input "**"
click at [1006, 399] on div "France" at bounding box center [1013, 401] width 118 height 13
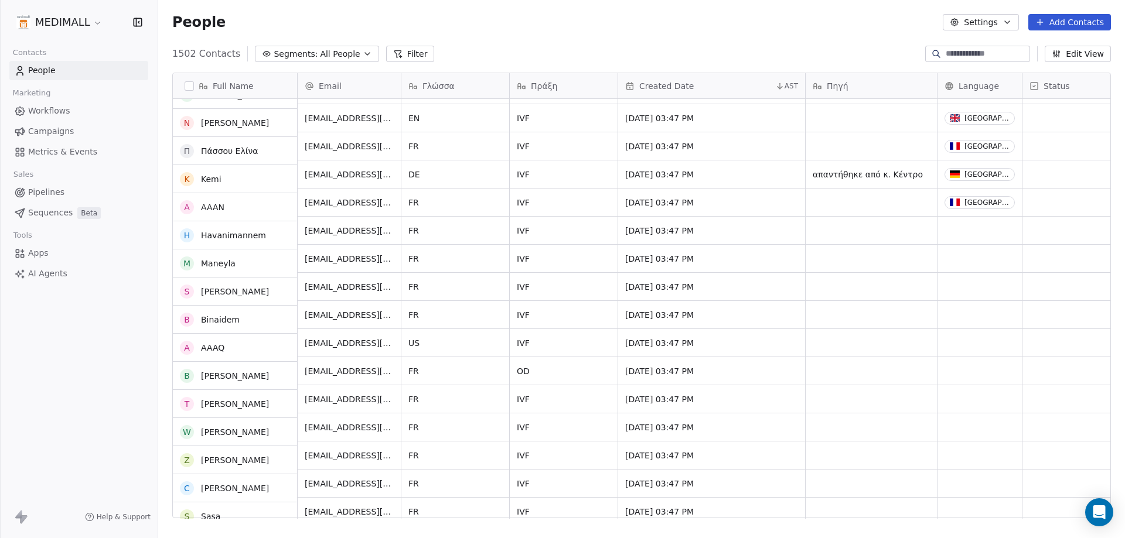
scroll to position [14648, 0]
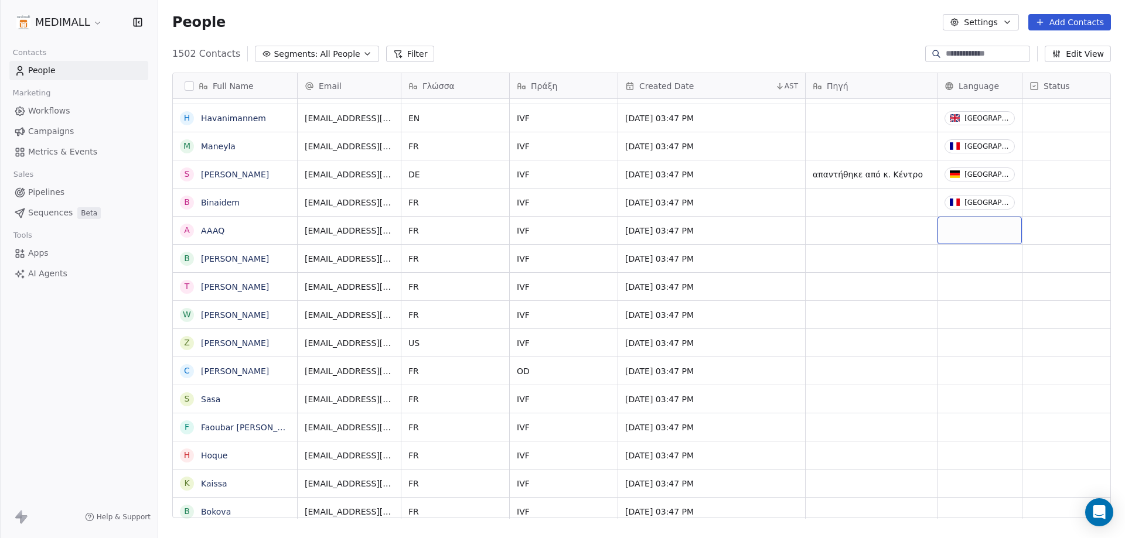
click at [970, 236] on div "grid" at bounding box center [979, 231] width 84 height 28
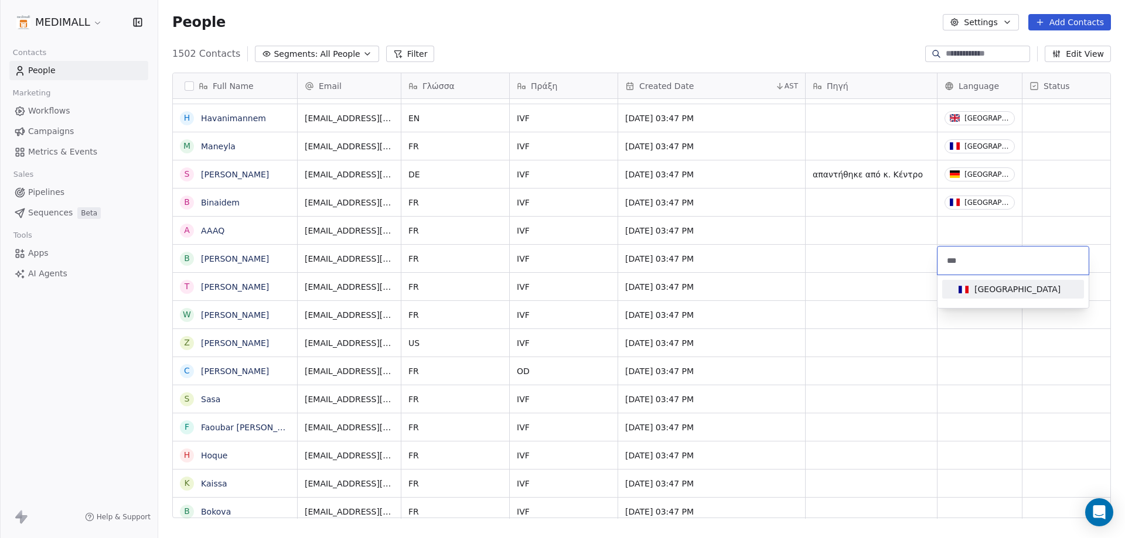
type input "***"
click at [1000, 299] on div "France" at bounding box center [1013, 291] width 142 height 23
click at [993, 295] on span "France" at bounding box center [1009, 289] width 111 height 13
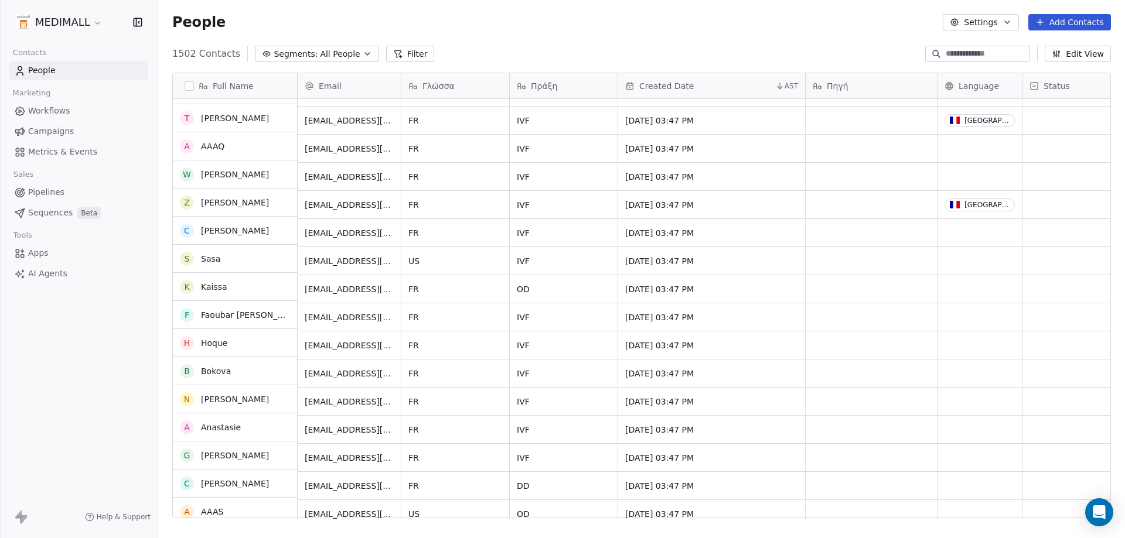
scroll to position [14589, 0]
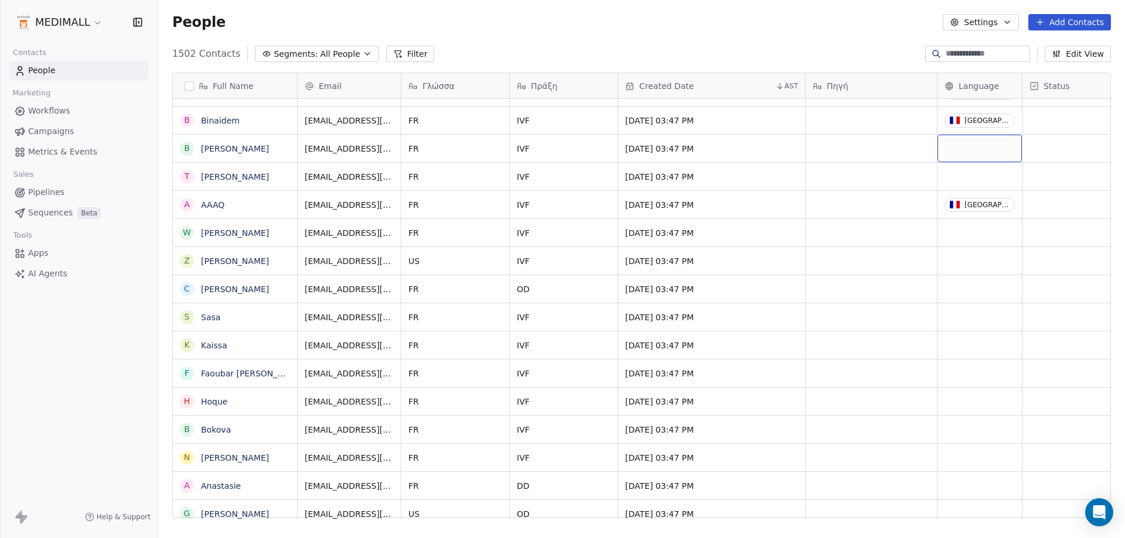
click at [968, 148] on div "grid" at bounding box center [979, 149] width 84 height 28
drag, startPoint x: 968, startPoint y: 148, endPoint x: 950, endPoint y: 156, distance: 19.9
click at [968, 149] on div "grid" at bounding box center [979, 149] width 84 height 28
type input "***"
click at [992, 202] on div "France" at bounding box center [1017, 208] width 86 height 12
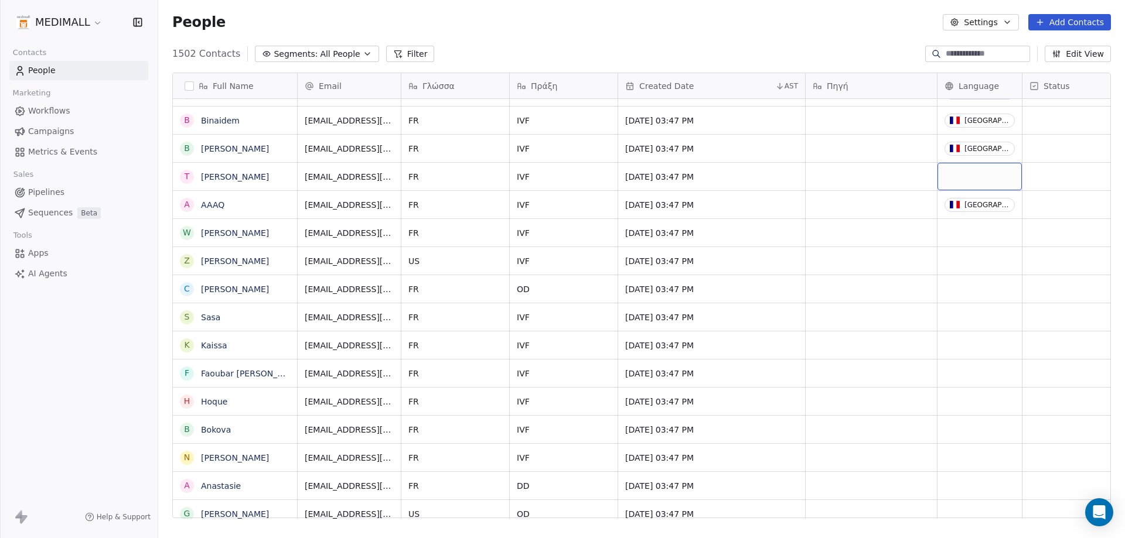
click at [988, 169] on div "grid" at bounding box center [979, 177] width 84 height 28
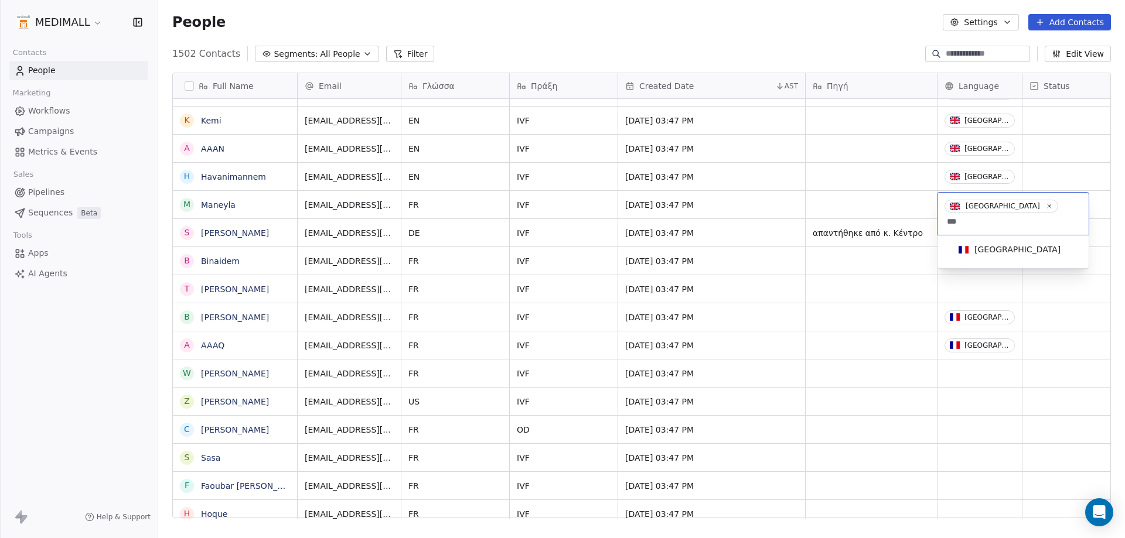
type input "****"
click at [1073, 215] on input "****" at bounding box center [1012, 221] width 137 height 13
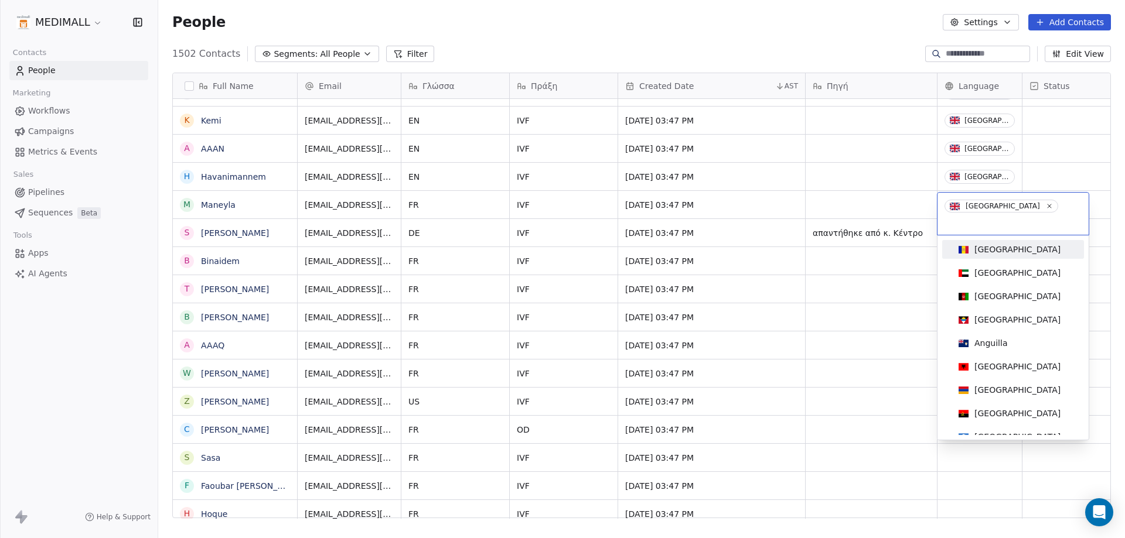
click at [799, 221] on html "MEDIMALL Contacts People Marketing Workflows Campaigns Metrics & Events Sales P…" at bounding box center [562, 269] width 1125 height 538
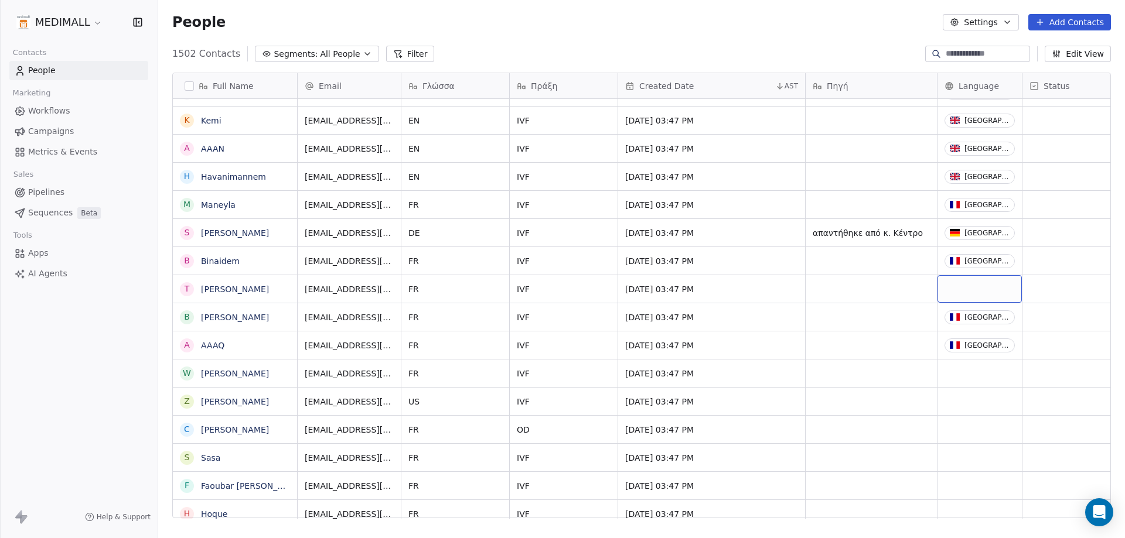
click at [954, 295] on div "grid" at bounding box center [979, 289] width 84 height 28
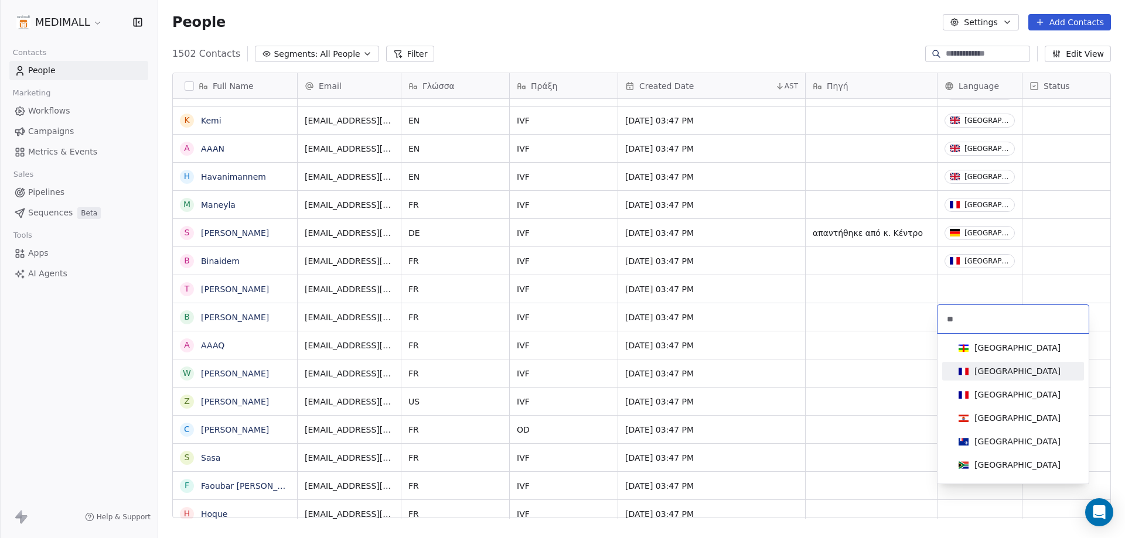
type input "**"
click at [977, 377] on div "France" at bounding box center [1017, 372] width 86 height 12
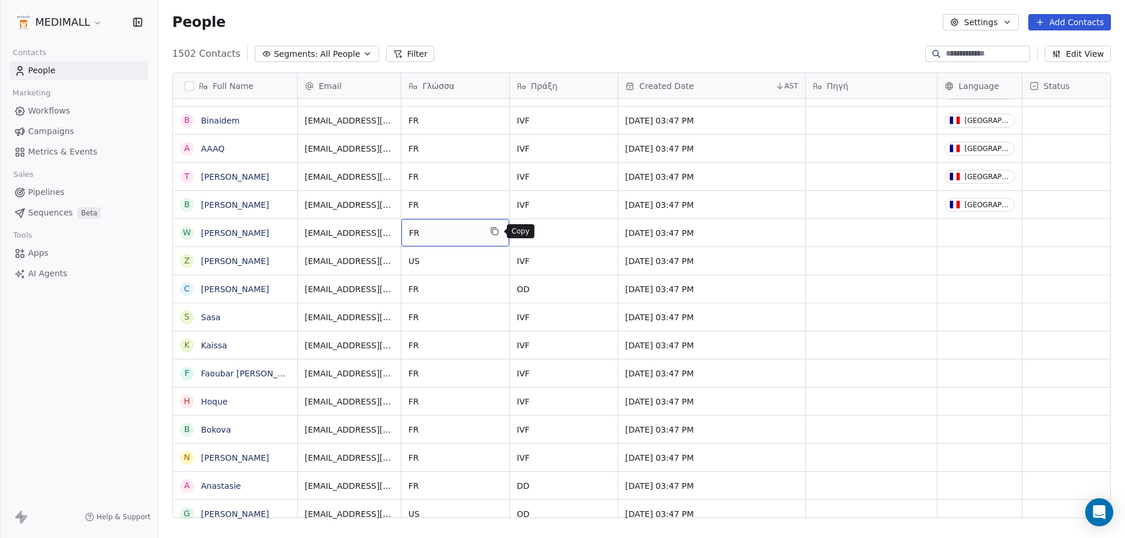
drag, startPoint x: 490, startPoint y: 234, endPoint x: 489, endPoint y: 227, distance: 7.1
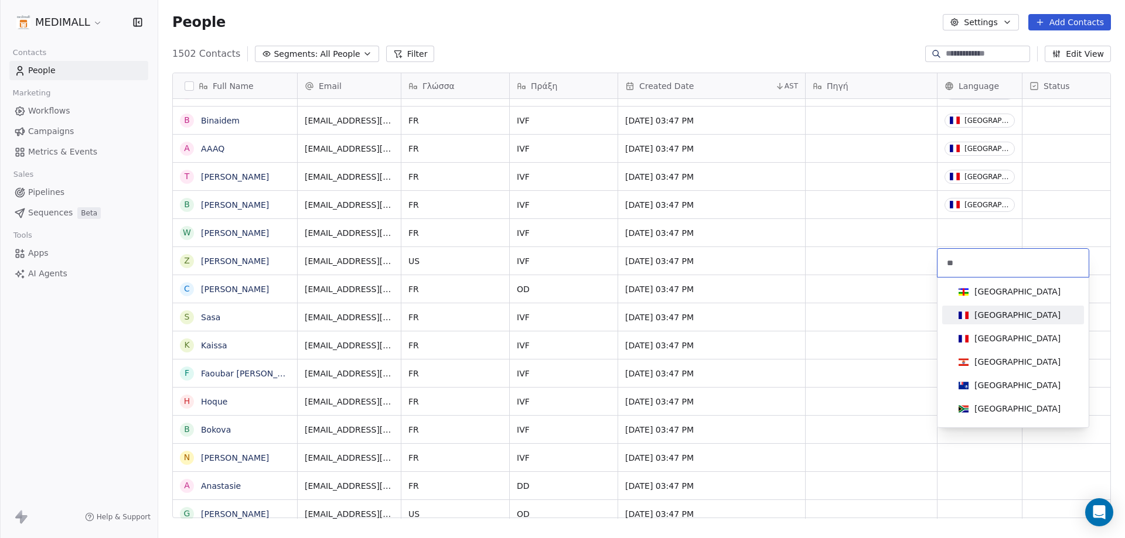
type input "**"
click at [996, 309] on div "France" at bounding box center [1017, 315] width 86 height 12
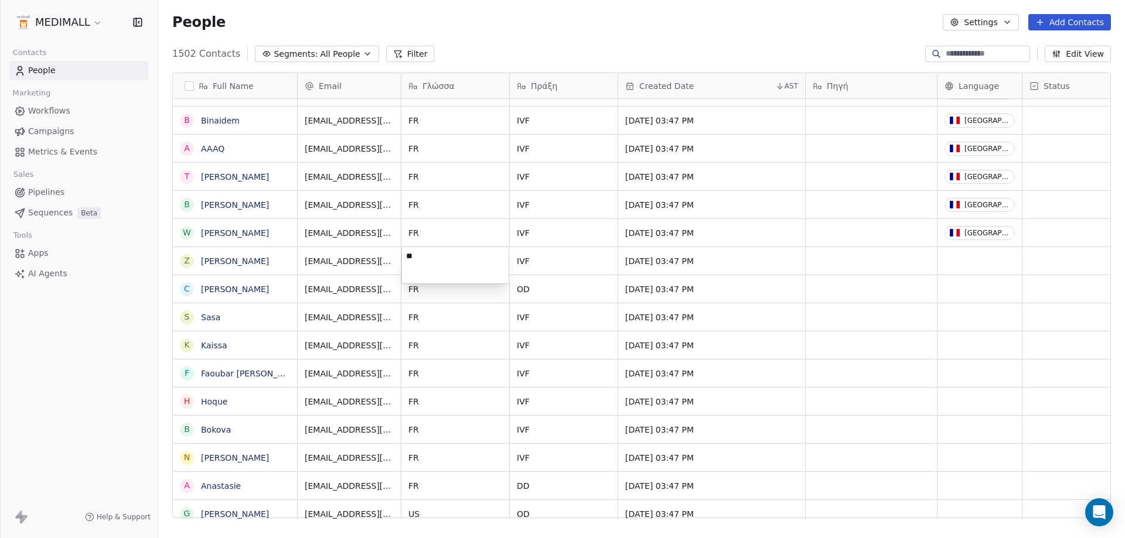
type textarea "*"
type textarea "**"
click at [404, 309] on html "MEDIMALL Contacts People Marketing Workflows Campaigns Metrics & Events Sales P…" at bounding box center [562, 269] width 1125 height 538
click at [636, 365] on html "MEDIMALL Contacts People Marketing Workflows Campaigns Metrics & Events Sales P…" at bounding box center [562, 269] width 1125 height 538
click at [970, 261] on div "grid" at bounding box center [979, 261] width 84 height 28
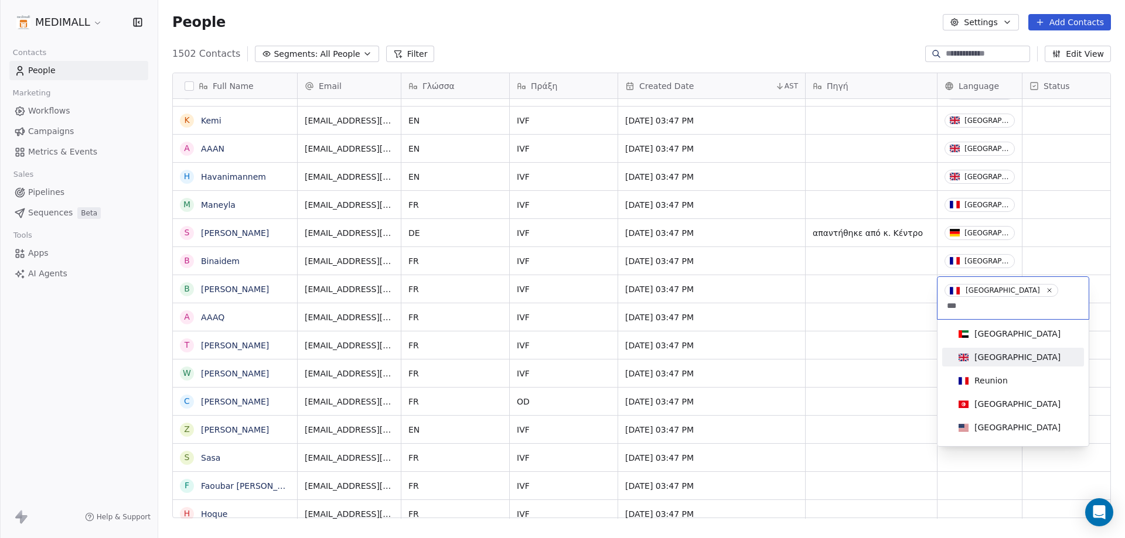
click at [980, 350] on div "United Kingdom" at bounding box center [1013, 357] width 132 height 19
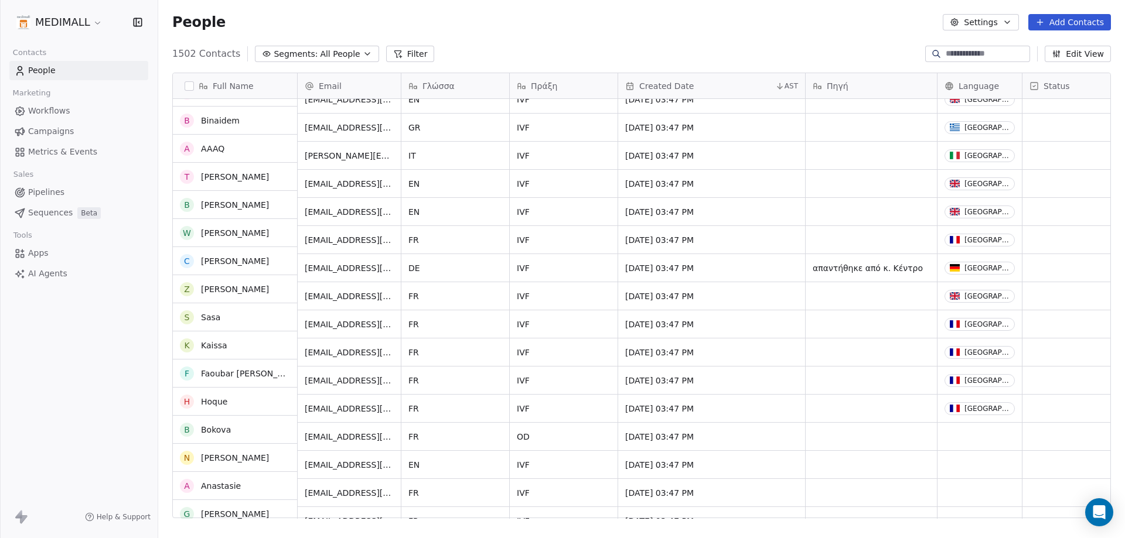
scroll to position [14413, 0]
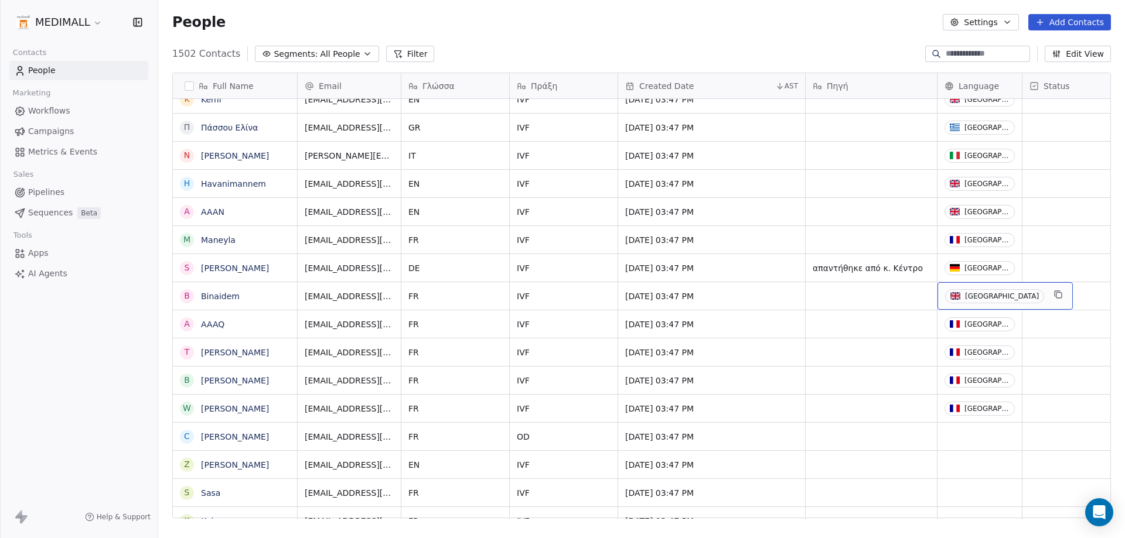
click at [1021, 288] on div "United Kingdom" at bounding box center [1004, 296] width 135 height 28
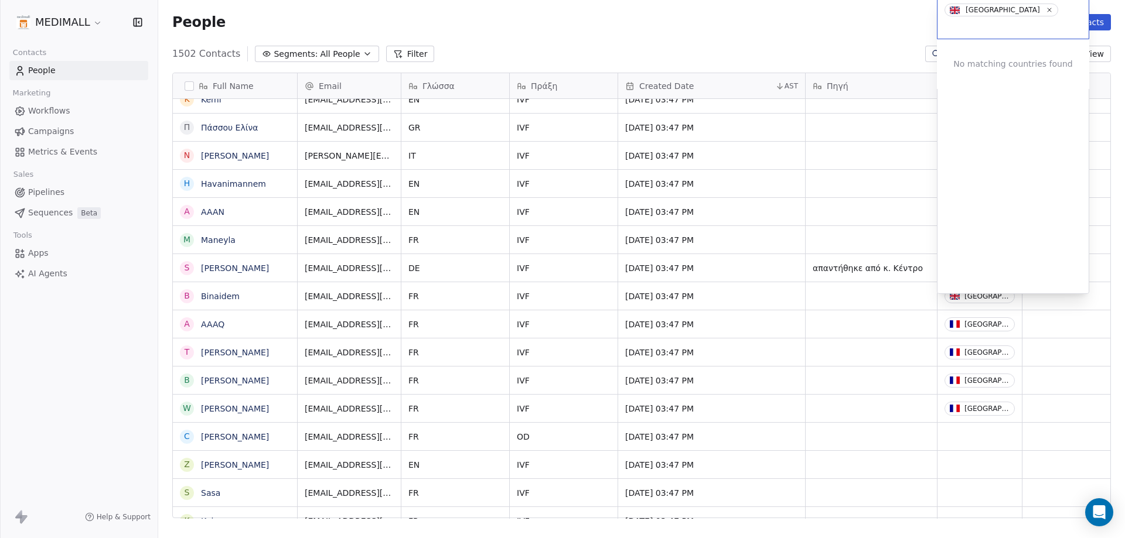
click at [1017, 298] on html "MEDIMALL Contacts People Marketing Workflows Campaigns Metrics & Events Sales P…" at bounding box center [562, 269] width 1125 height 538
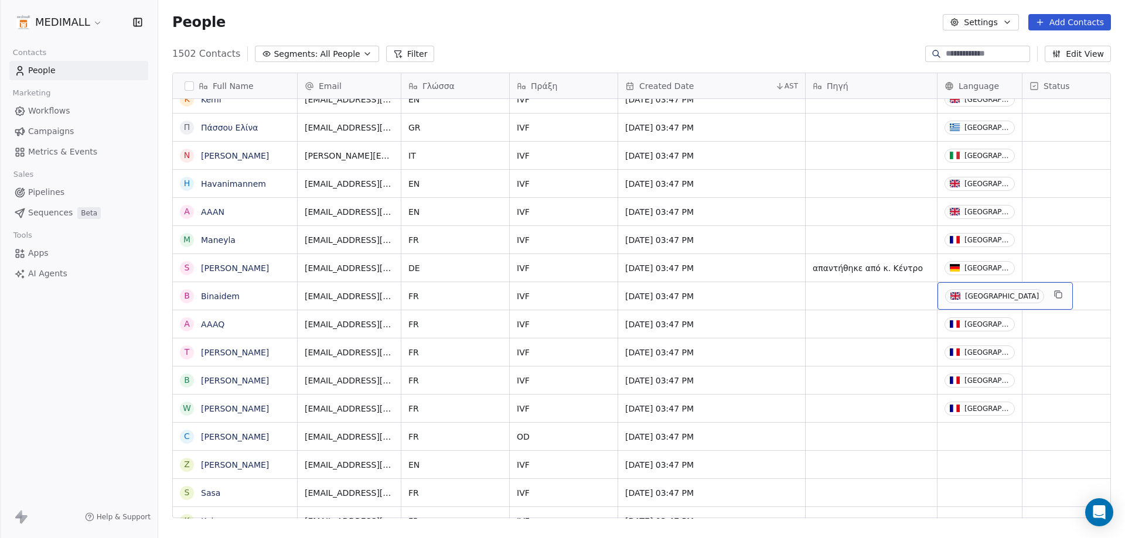
click at [1008, 292] on div "United Kingdom" at bounding box center [1002, 296] width 74 height 8
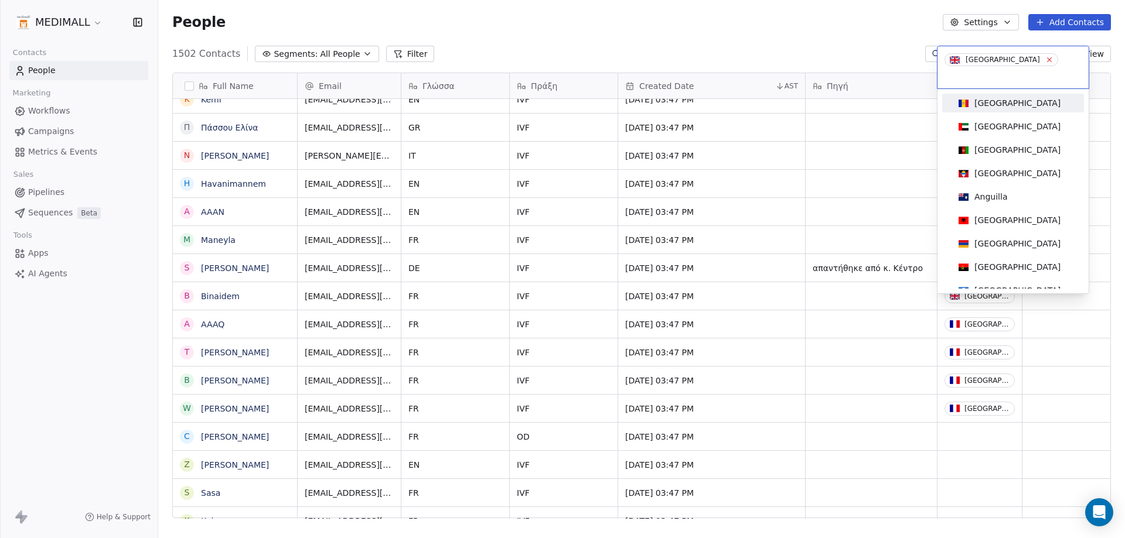
click at [1045, 60] on icon at bounding box center [1049, 60] width 8 height 8
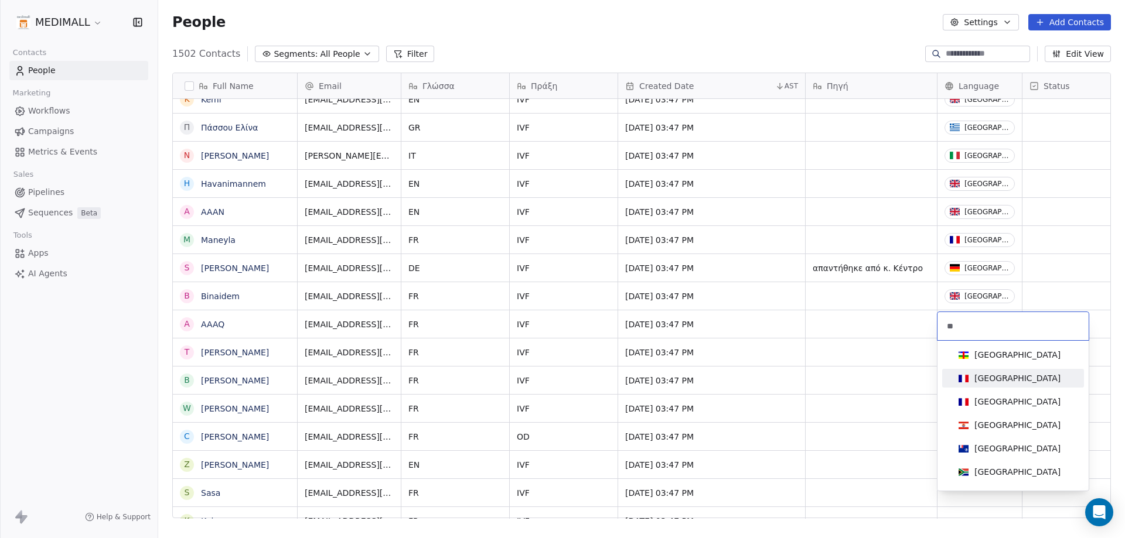
type input "**"
click at [992, 377] on div "France" at bounding box center [1017, 379] width 86 height 12
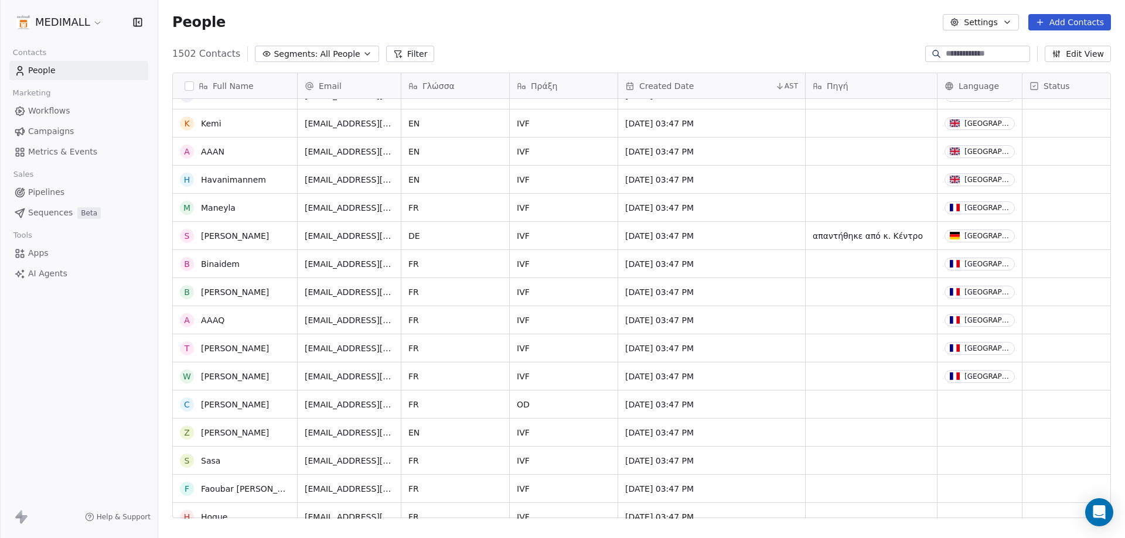
scroll to position [14589, 0]
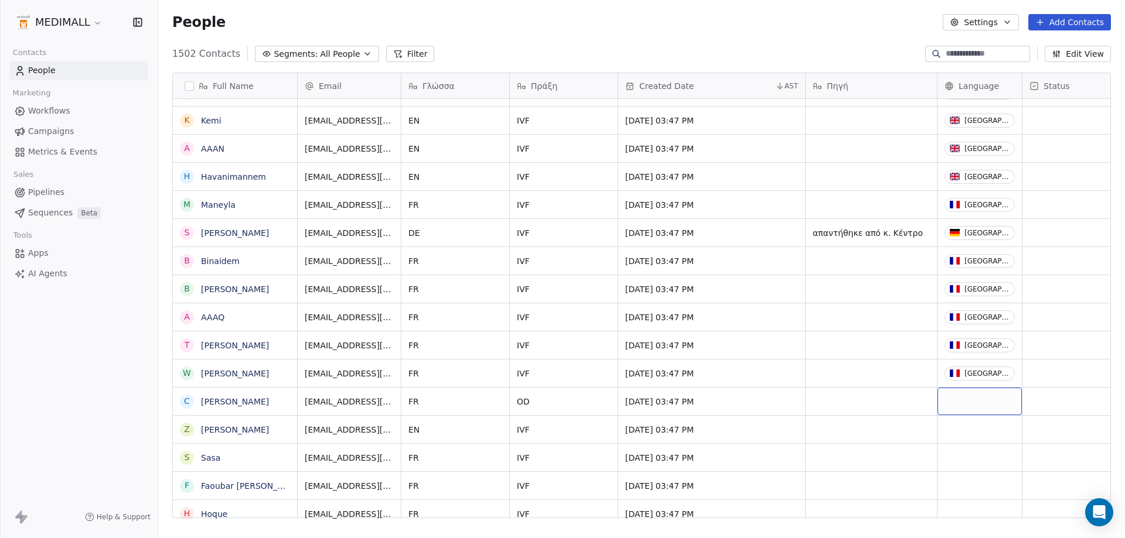
click at [987, 401] on div "grid" at bounding box center [979, 402] width 84 height 28
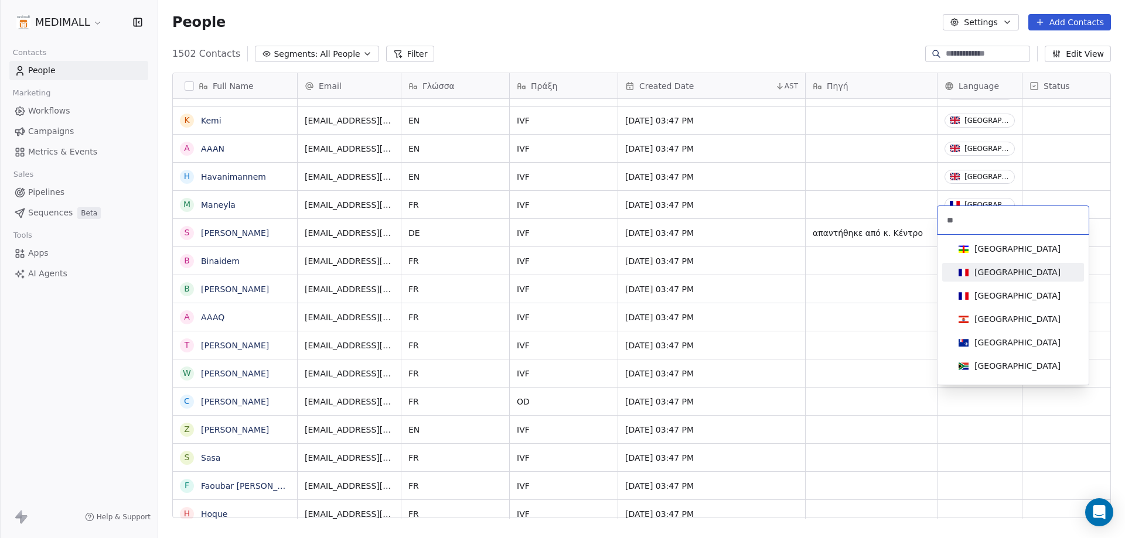
type input "**"
click at [987, 274] on div "France" at bounding box center [1017, 273] width 86 height 12
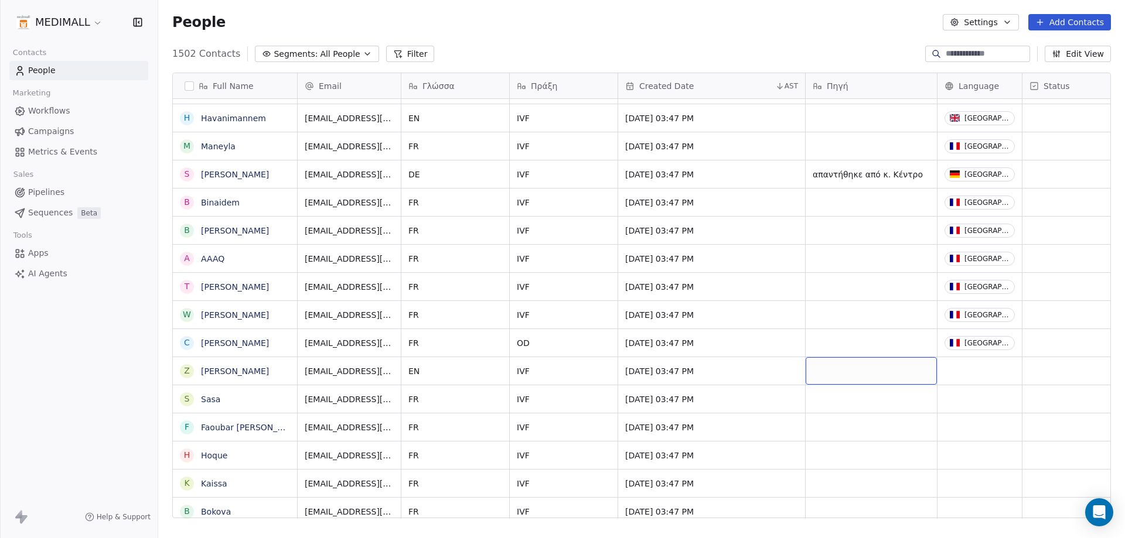
scroll to position [0, 15]
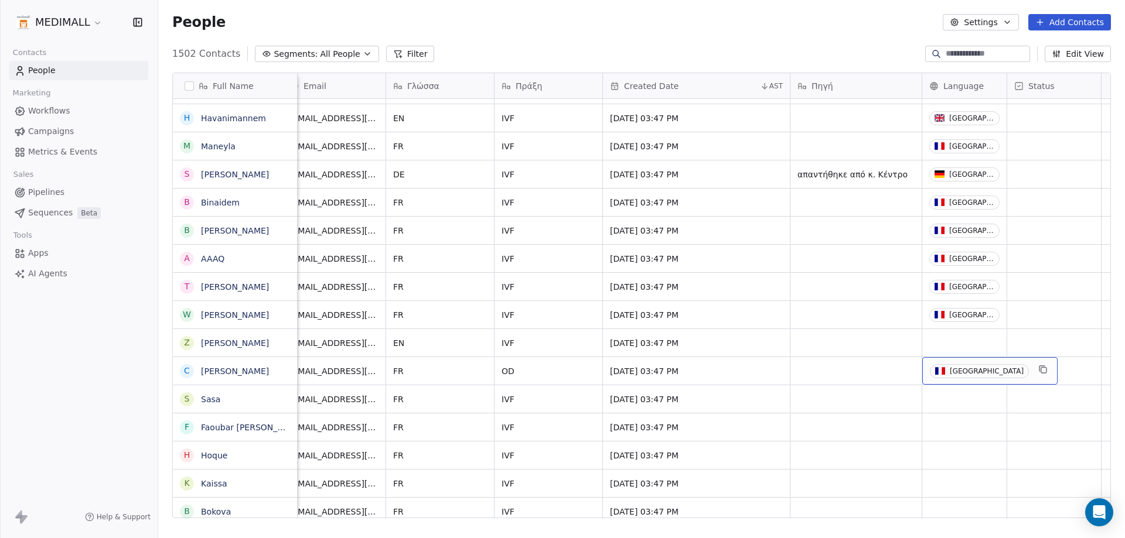
click at [951, 369] on div "France" at bounding box center [987, 371] width 74 height 8
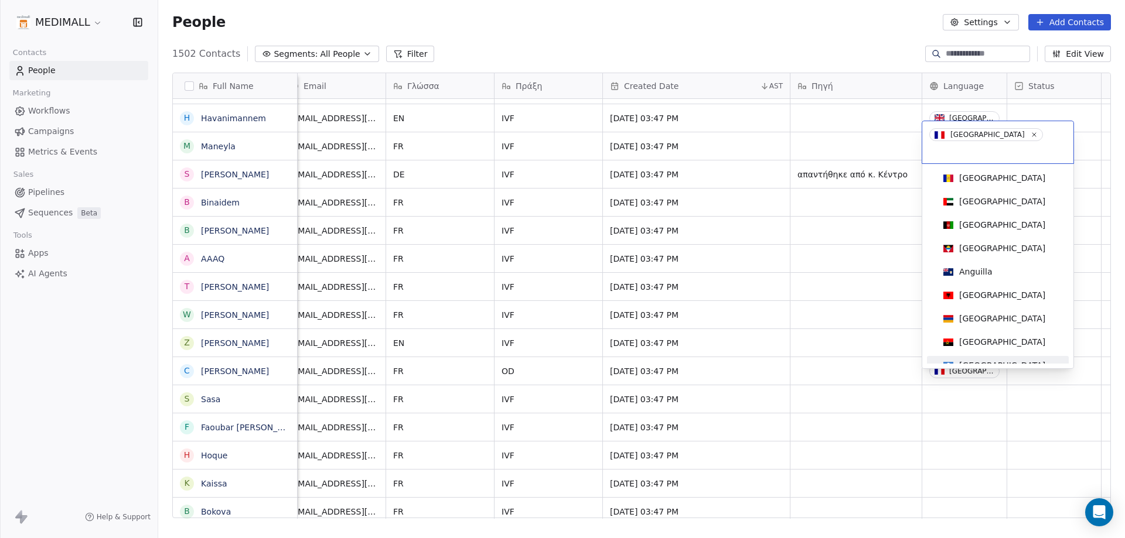
click at [707, 388] on html "MEDIMALL Contacts People Marketing Workflows Campaigns Metrics & Events Sales P…" at bounding box center [562, 269] width 1125 height 538
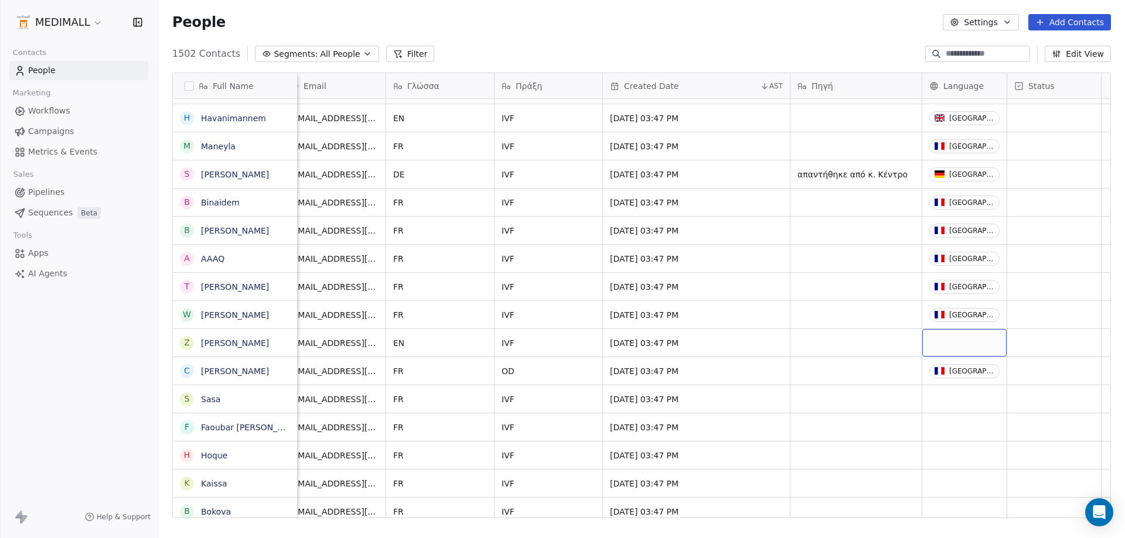
click at [971, 344] on div "grid" at bounding box center [964, 343] width 84 height 28
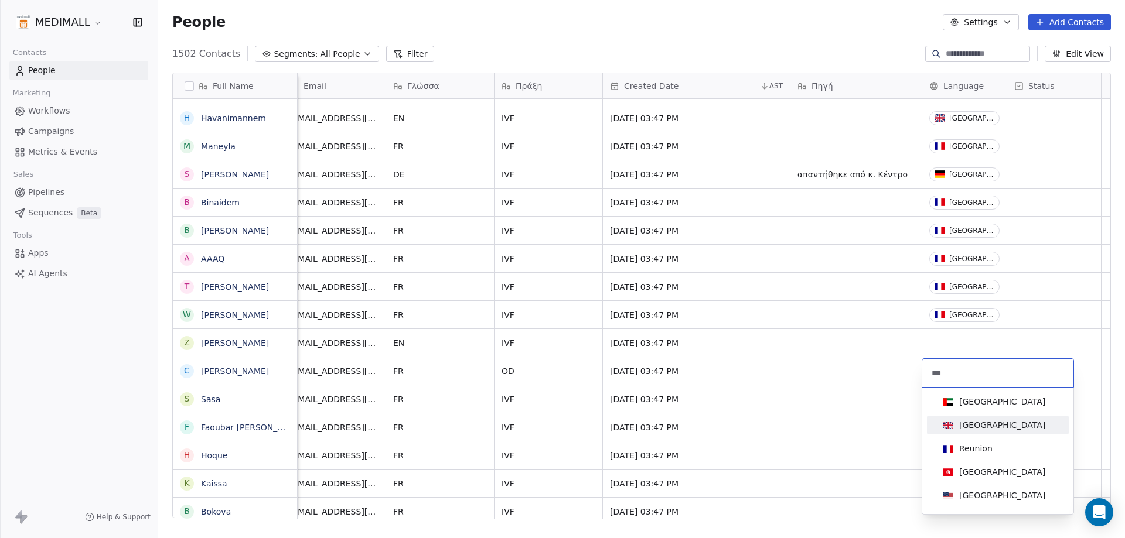
type input "***"
click at [991, 420] on div "United Kingdom" at bounding box center [1002, 426] width 86 height 12
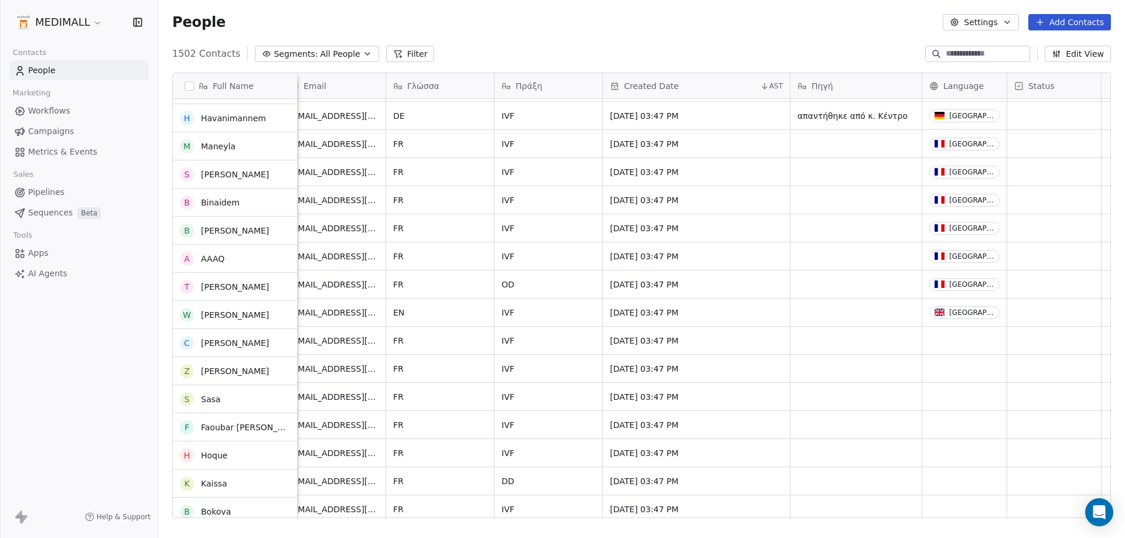
scroll to position [14706, 0]
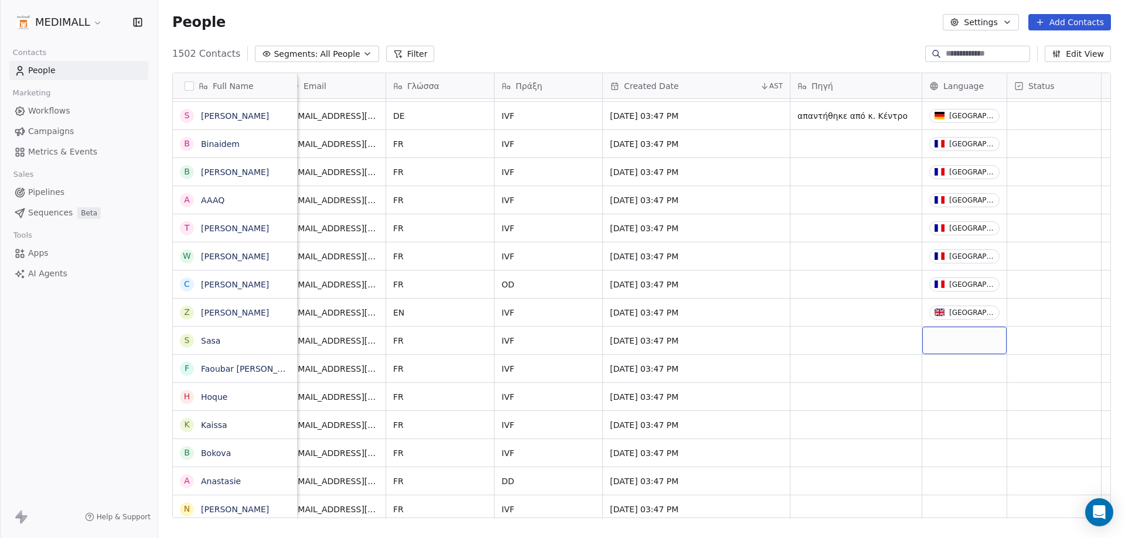
click at [943, 344] on div "grid" at bounding box center [964, 341] width 84 height 28
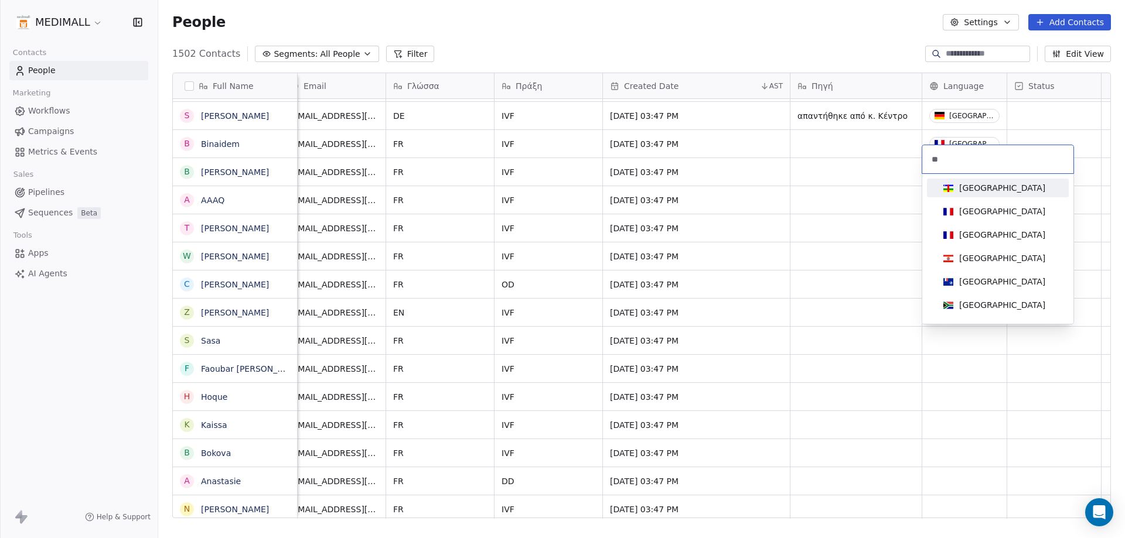
type input "**"
drag, startPoint x: 971, startPoint y: 196, endPoint x: 971, endPoint y: 205, distance: 9.4
click at [971, 179] on div "Central African Republic France French Guiana French Polynesia French Southern …" at bounding box center [998, 179] width 142 height 0
click at [973, 205] on span "France" at bounding box center [994, 211] width 111 height 13
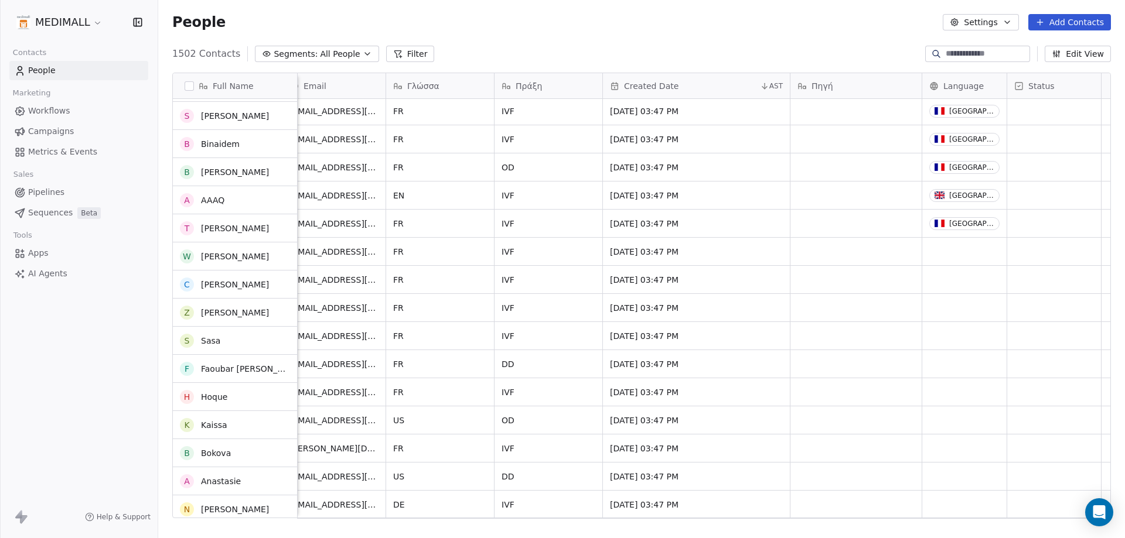
scroll to position [14823, 0]
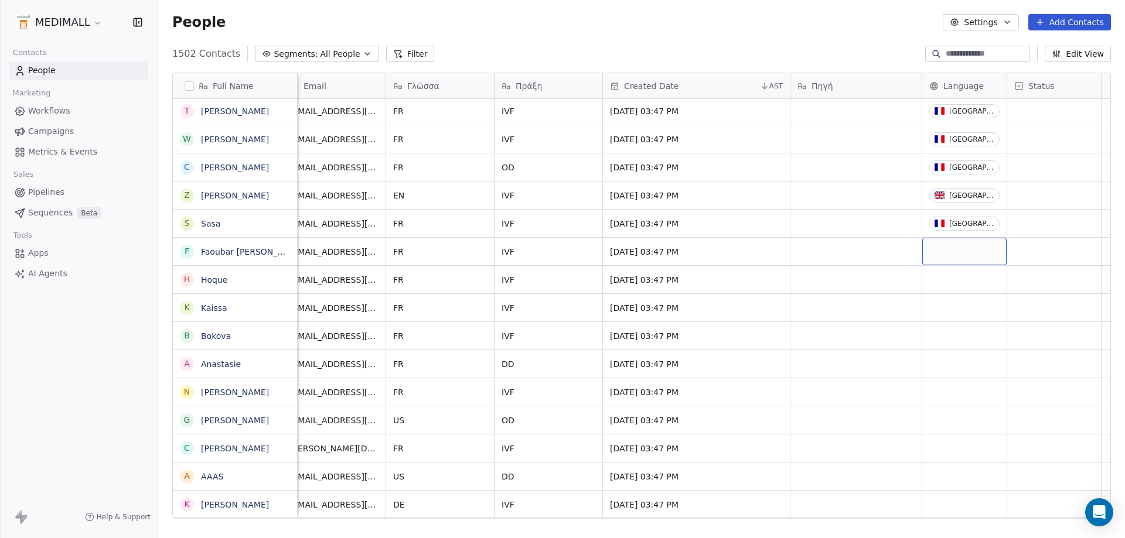
click at [966, 257] on div "grid" at bounding box center [964, 252] width 84 height 28
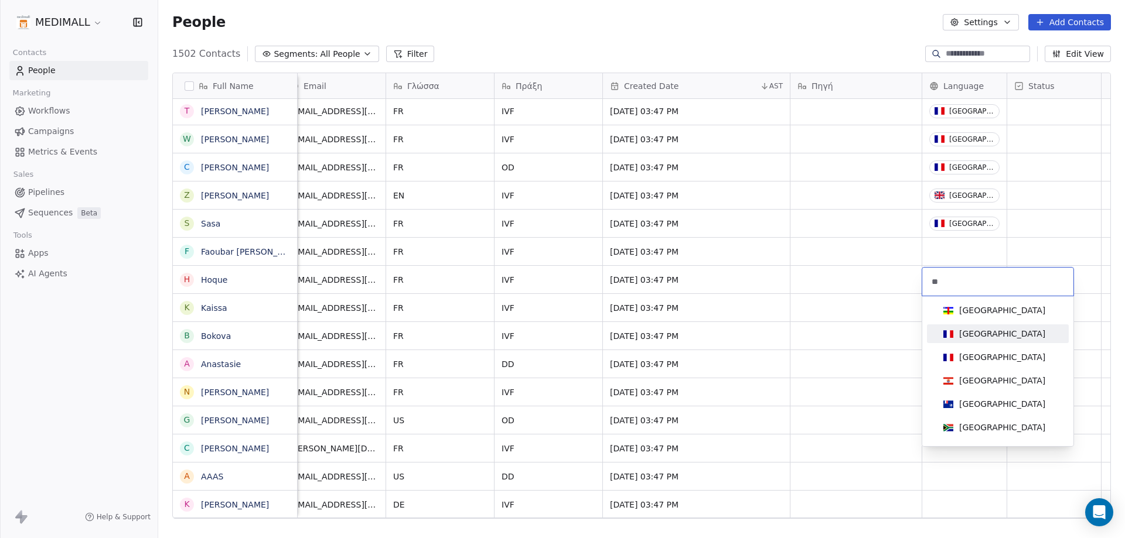
type input "**"
click at [959, 334] on div "France" at bounding box center [1002, 334] width 86 height 12
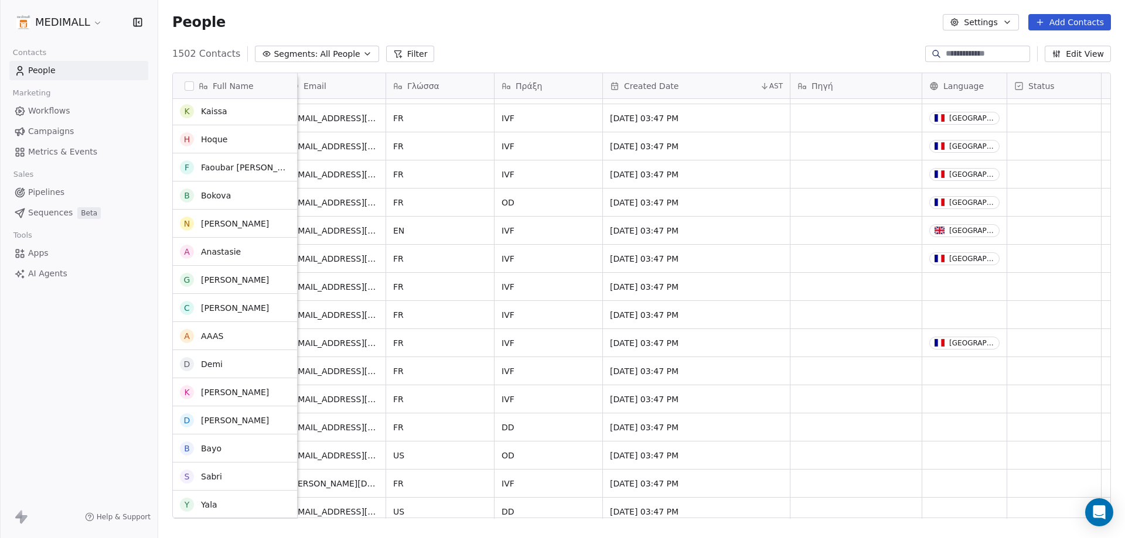
scroll to position [14648, 0]
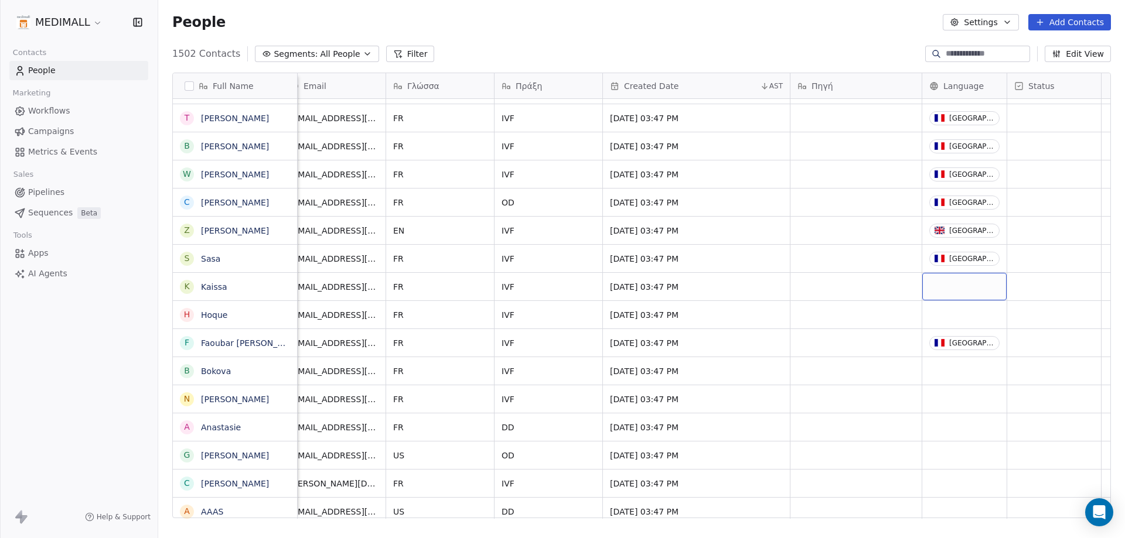
click at [939, 279] on div "grid" at bounding box center [964, 287] width 84 height 28
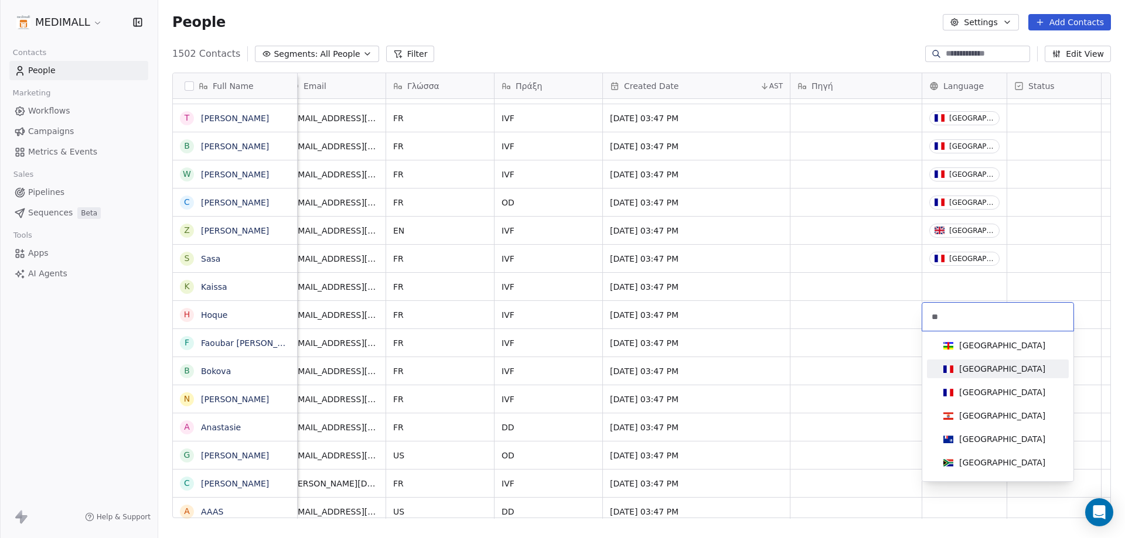
type input "**"
click at [966, 364] on div "France" at bounding box center [1002, 369] width 86 height 12
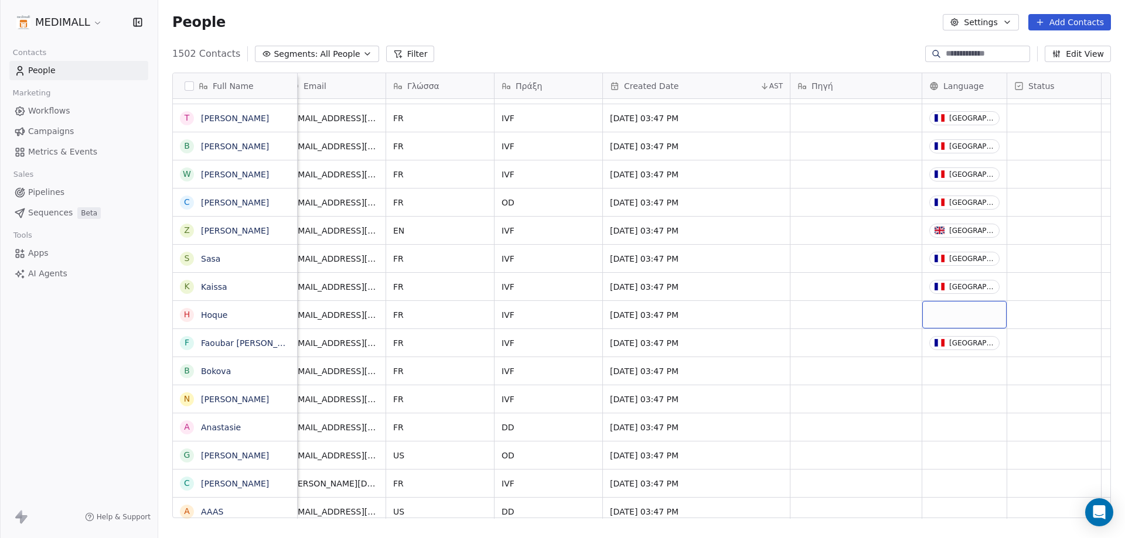
click at [965, 316] on div "grid" at bounding box center [964, 315] width 84 height 28
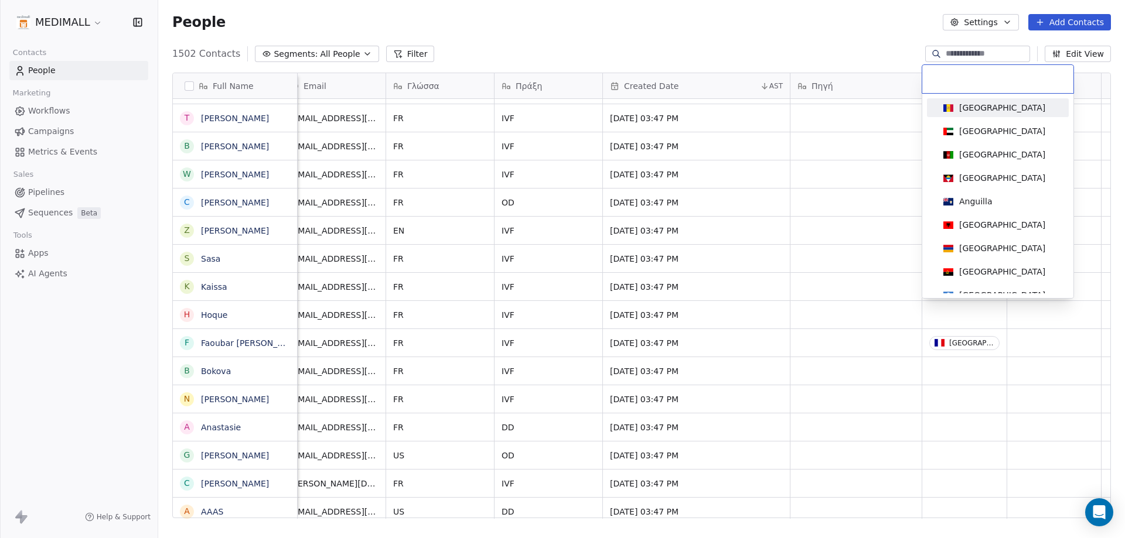
type input "*"
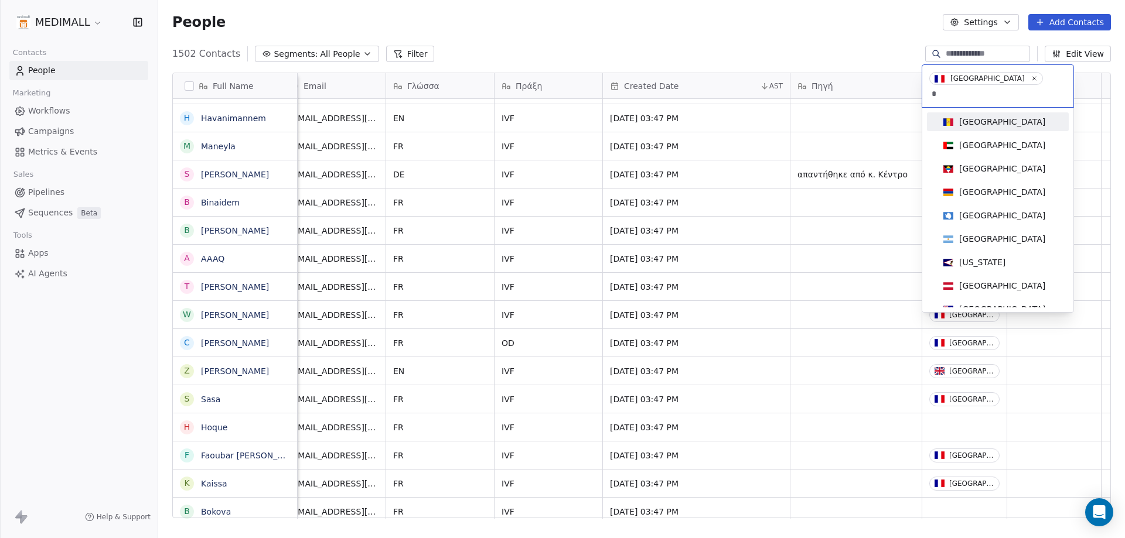
click at [1020, 87] on input "*" at bounding box center [997, 93] width 137 height 13
click at [821, 315] on html "MEDIMALL Contacts People Marketing Workflows Campaigns Metrics & Events Sales P…" at bounding box center [562, 269] width 1125 height 538
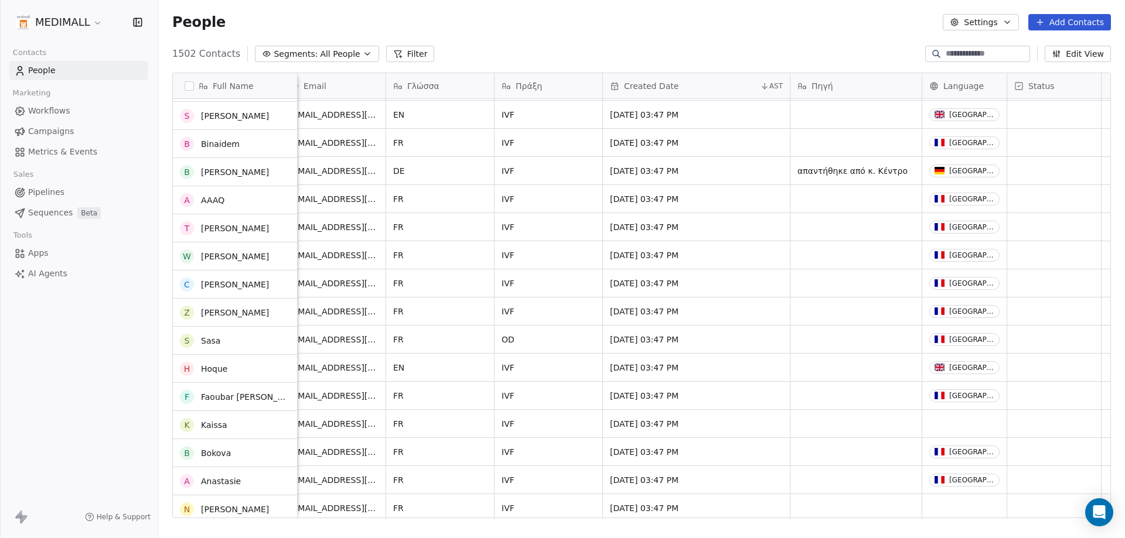
scroll to position [14706, 0]
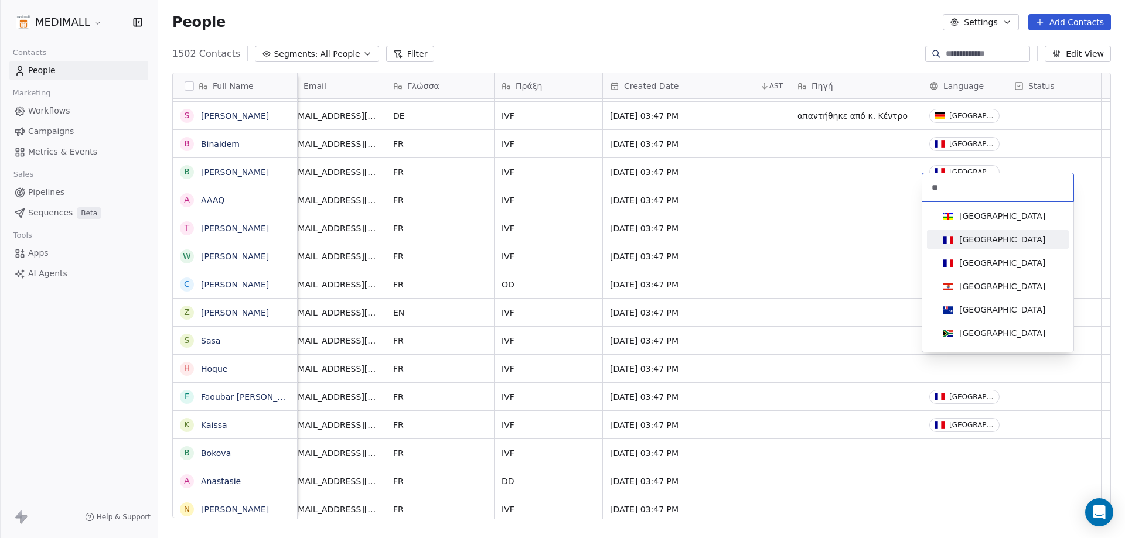
type input "**"
click at [995, 243] on div "France" at bounding box center [998, 239] width 118 height 13
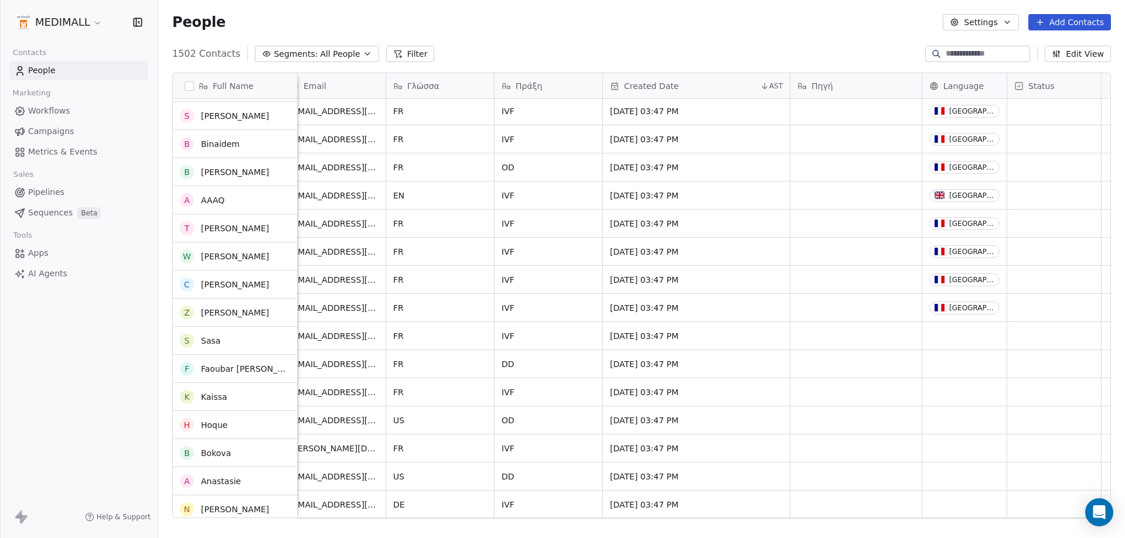
scroll to position [14823, 0]
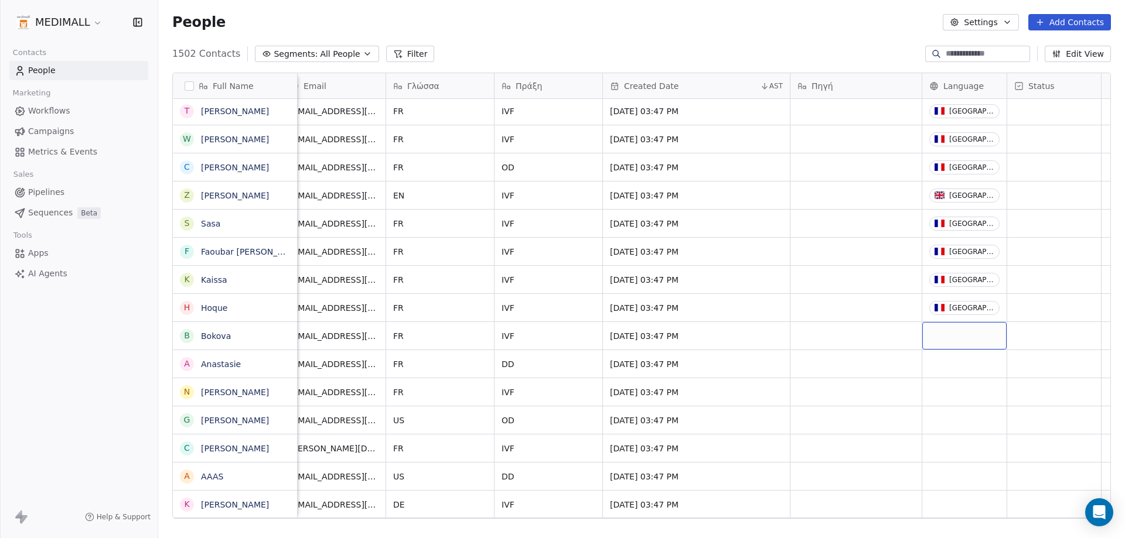
click at [956, 334] on div "grid" at bounding box center [964, 336] width 84 height 28
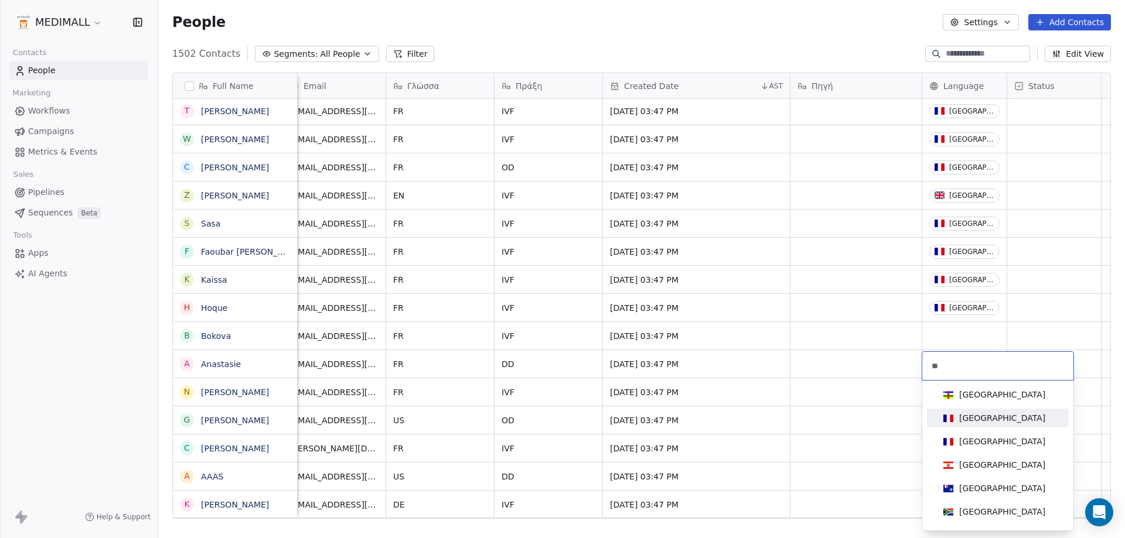
type input "**"
click at [985, 420] on span "France" at bounding box center [994, 418] width 111 height 13
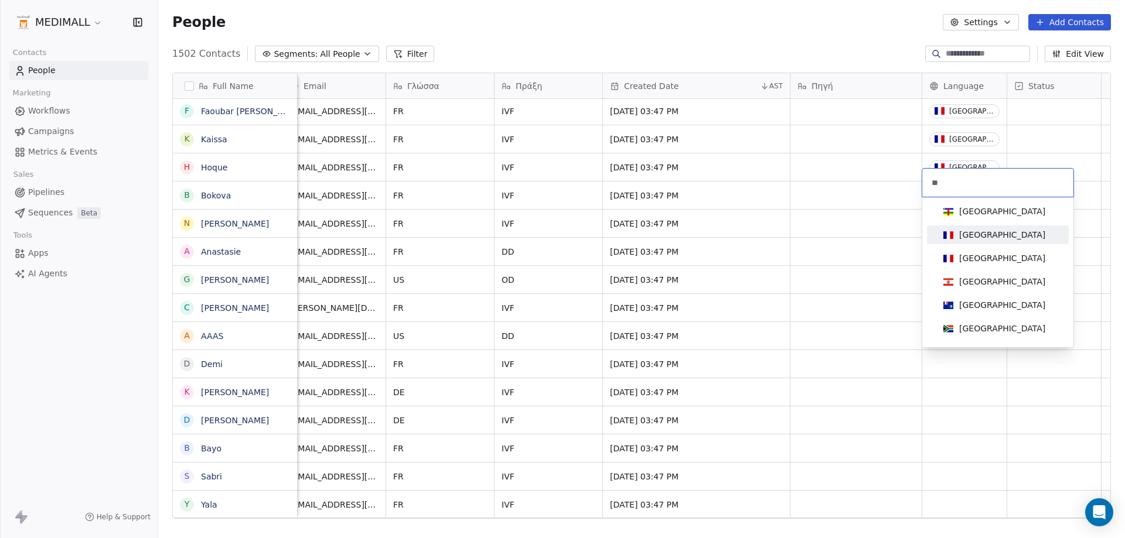
type input "**"
click at [993, 237] on div "France" at bounding box center [998, 235] width 118 height 13
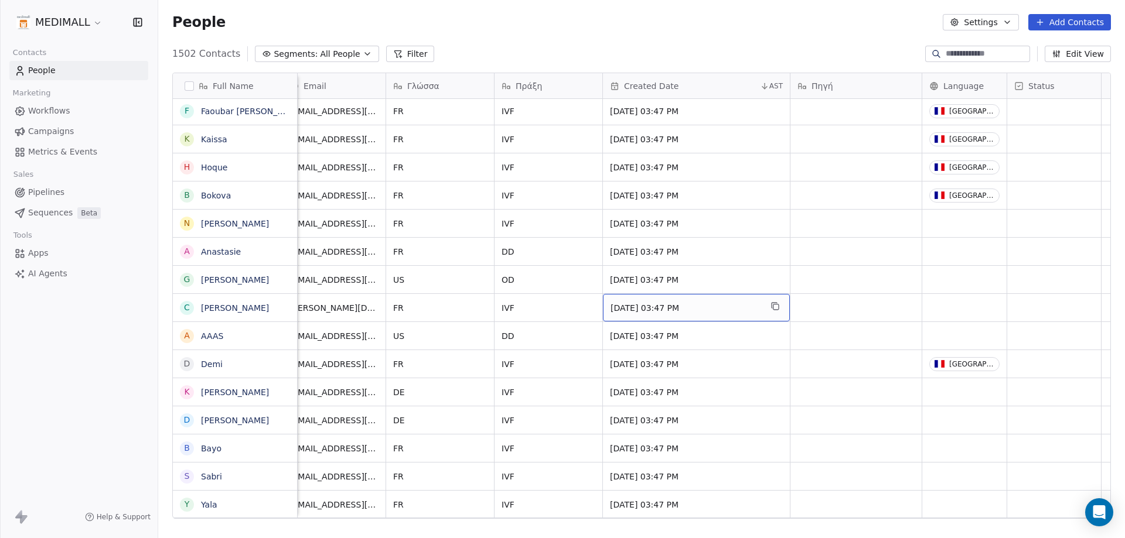
drag, startPoint x: 732, startPoint y: 309, endPoint x: 745, endPoint y: 309, distance: 12.9
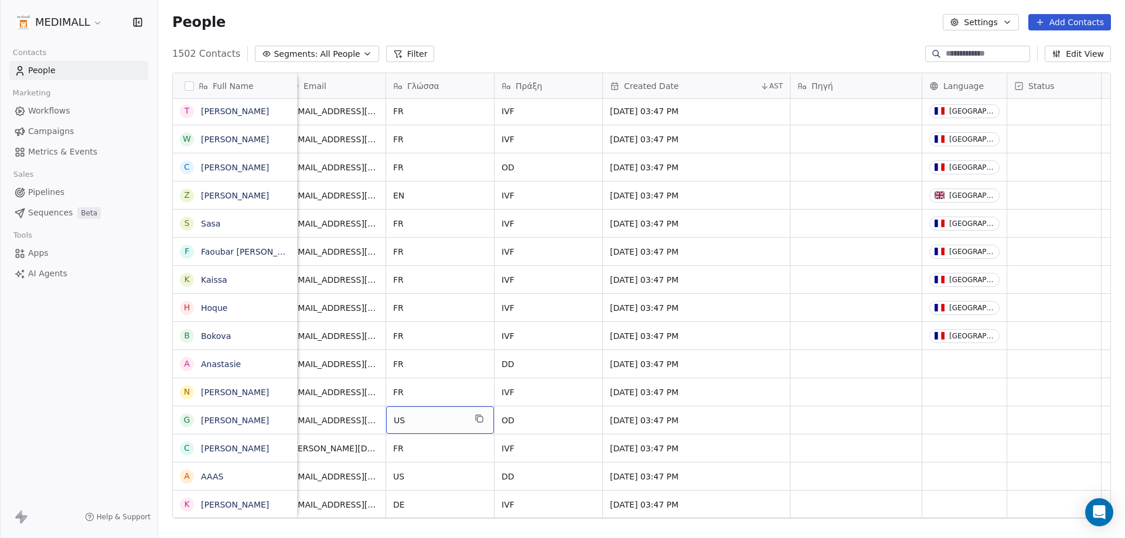
click at [410, 419] on span "US" at bounding box center [429, 421] width 71 height 12
click at [410, 419] on textarea "**" at bounding box center [440, 425] width 107 height 36
type textarea "**"
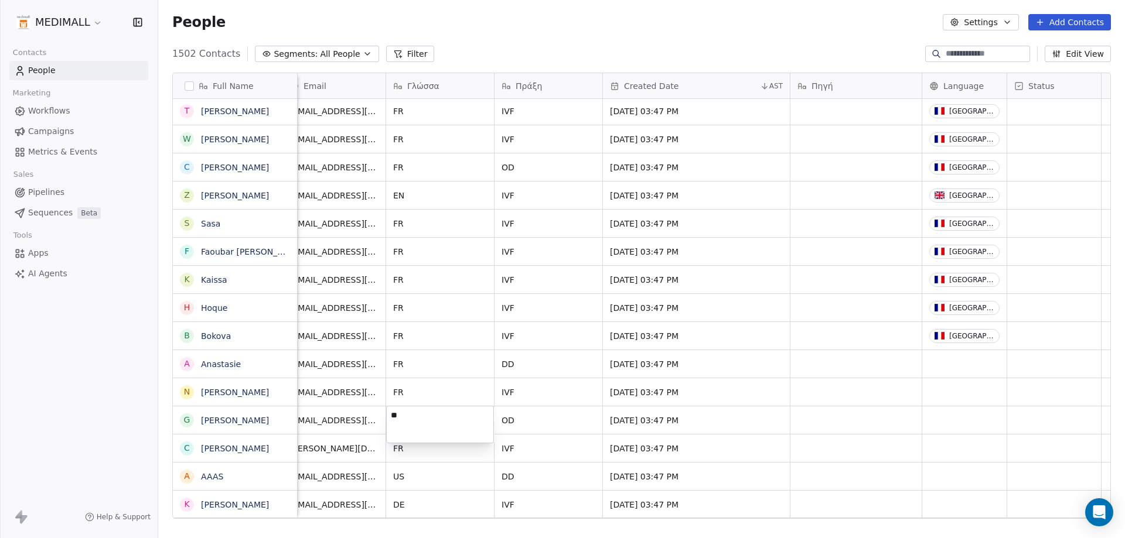
click at [429, 359] on html "MEDIMALL Contacts People Marketing Workflows Campaigns Metrics & Events Sales P…" at bounding box center [562, 269] width 1125 height 538
click at [951, 371] on div "grid" at bounding box center [964, 364] width 84 height 28
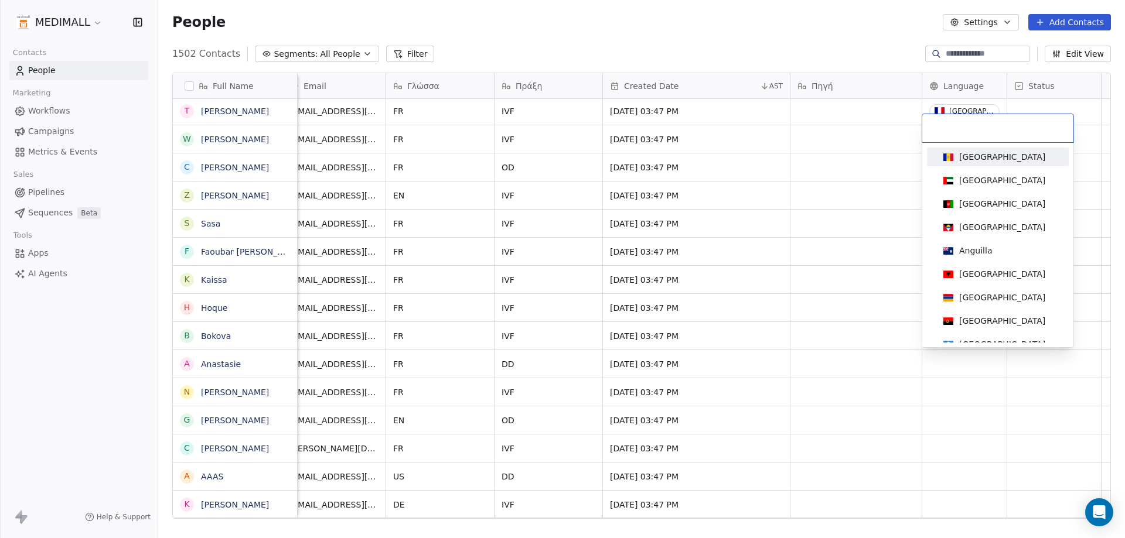
type input "*"
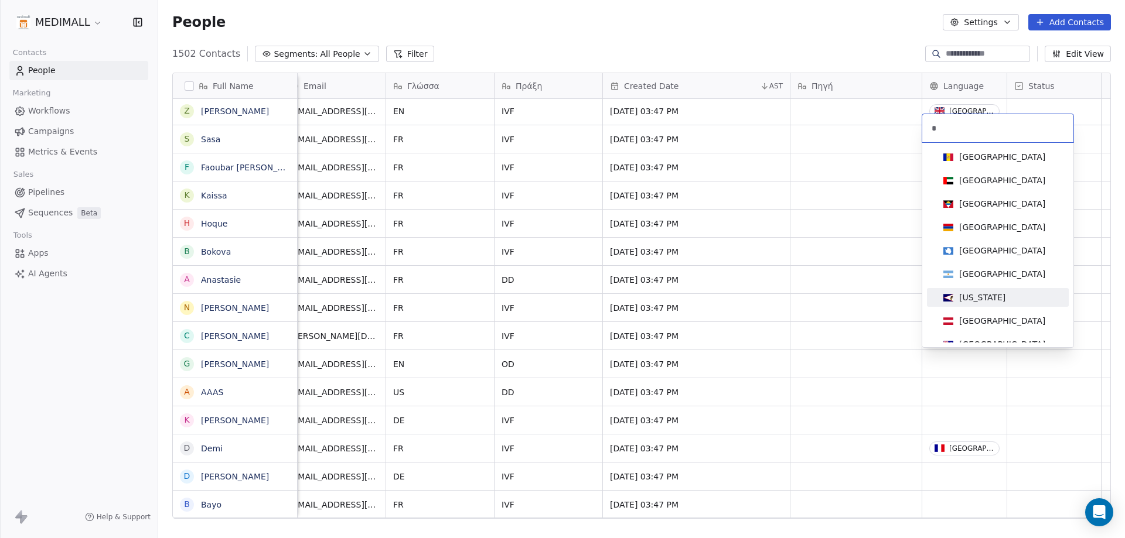
click at [906, 457] on html "MEDIMALL Contacts People Marketing Workflows Campaigns Metrics & Events Sales P…" at bounding box center [562, 269] width 1125 height 538
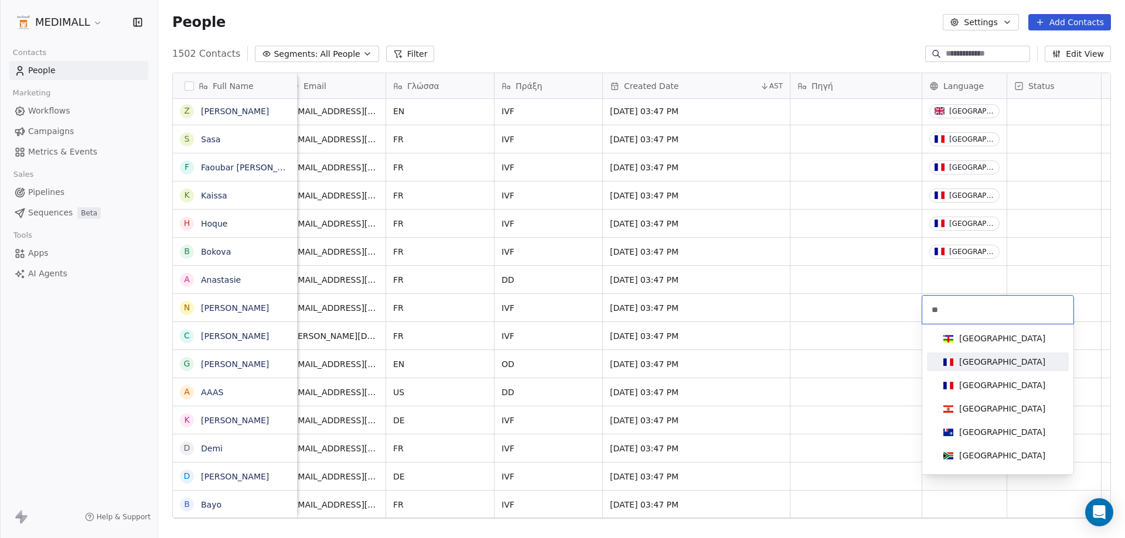
type input "**"
click at [977, 357] on div "France" at bounding box center [1002, 362] width 86 height 12
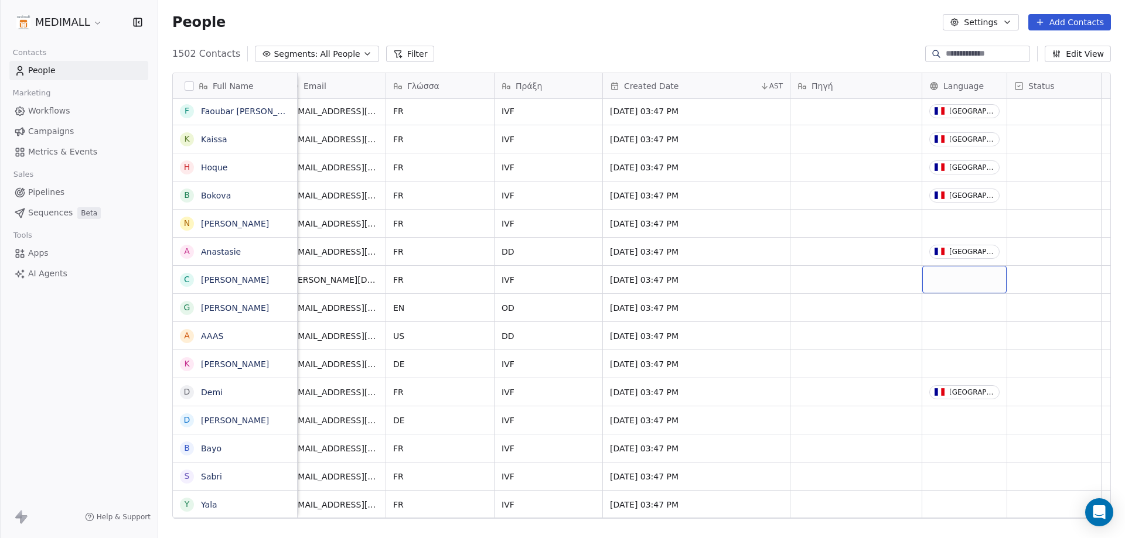
click at [940, 279] on div "grid" at bounding box center [964, 280] width 84 height 28
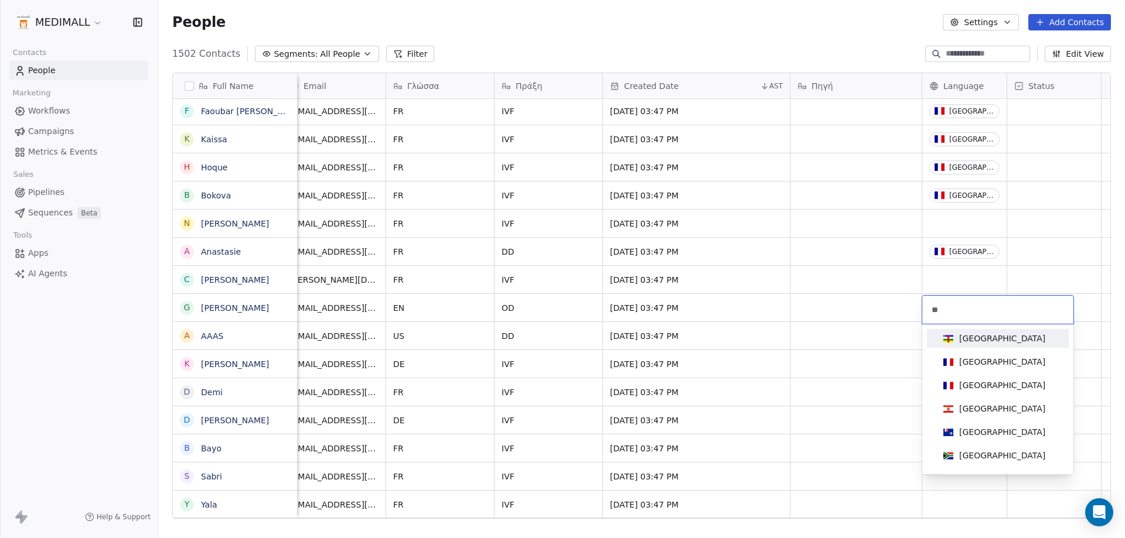
type input "**"
click at [984, 361] on div "France" at bounding box center [1002, 362] width 86 height 12
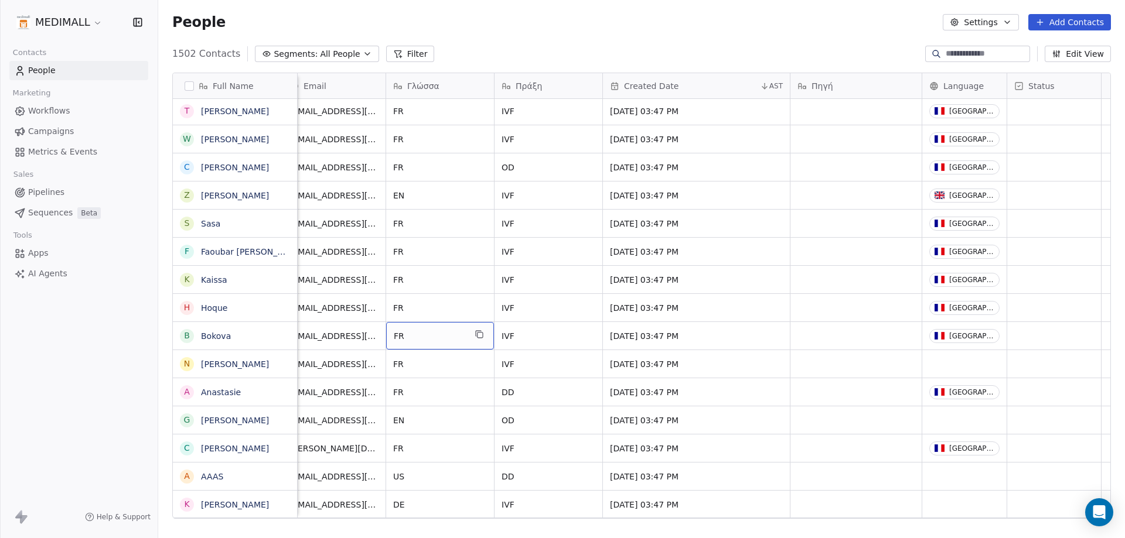
click at [396, 338] on span "FR" at bounding box center [429, 336] width 71 height 12
click at [430, 405] on html "MEDIMALL Contacts People Marketing Workflows Campaigns Metrics & Events Sales P…" at bounding box center [562, 269] width 1125 height 538
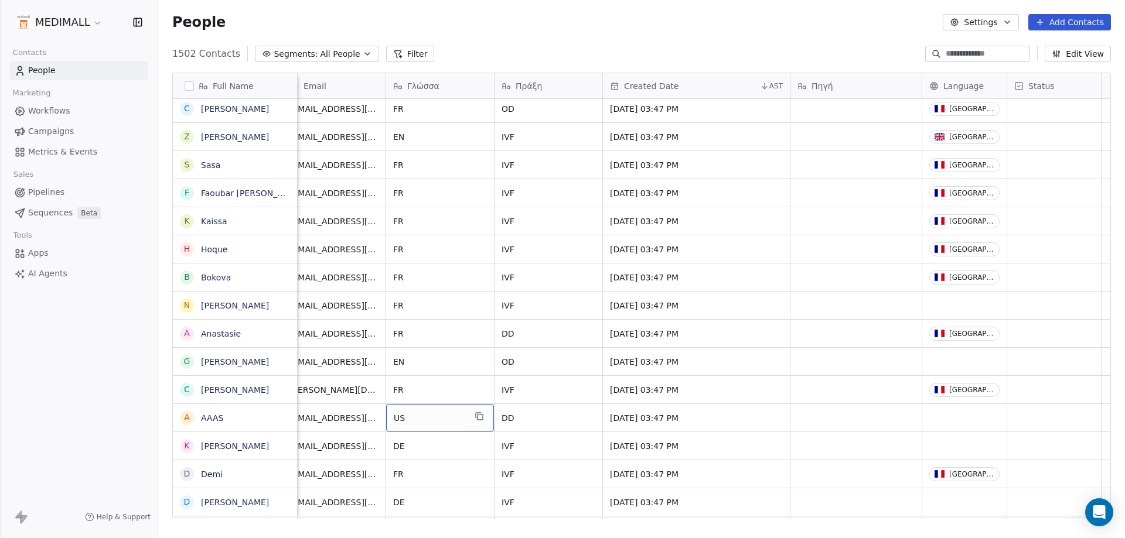
click at [393, 421] on div "US" at bounding box center [440, 418] width 108 height 28
type textarea "**"
click at [912, 351] on html "MEDIMALL Contacts People Marketing Workflows Campaigns Metrics & Events Sales P…" at bounding box center [562, 269] width 1125 height 538
click at [403, 309] on html "MEDIMALL Contacts People Marketing Workflows Campaigns Metrics & Events Sales P…" at bounding box center [562, 269] width 1125 height 538
click at [962, 307] on div "grid" at bounding box center [964, 306] width 84 height 28
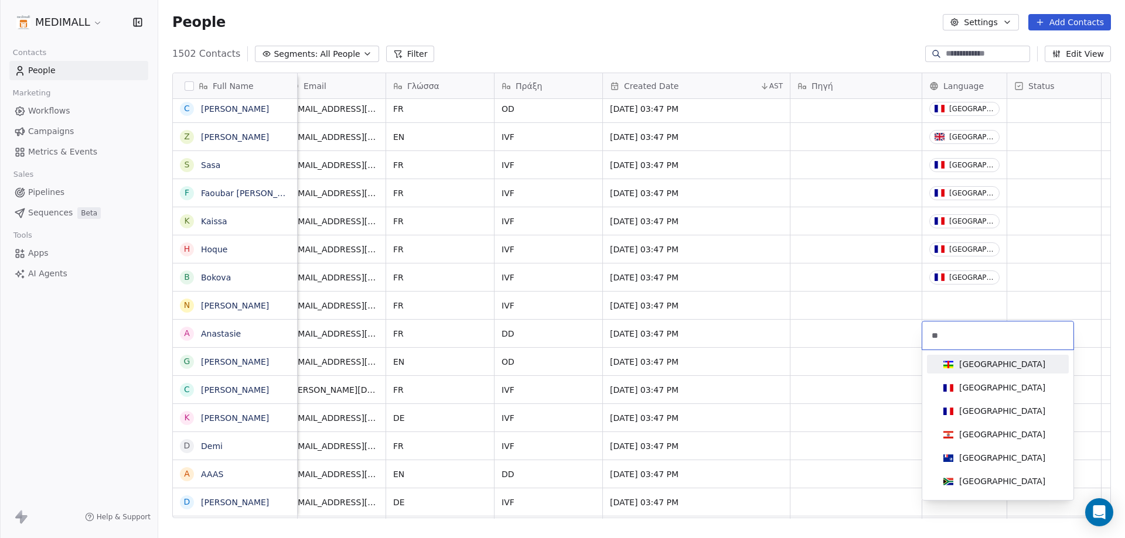
type input "**"
click at [963, 384] on div "France" at bounding box center [1002, 388] width 86 height 12
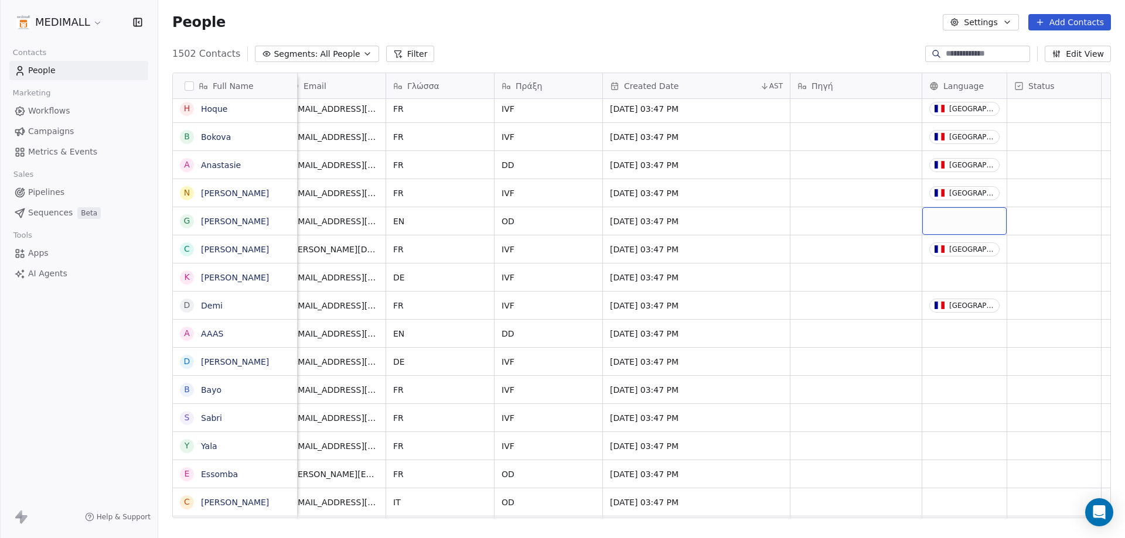
click at [965, 220] on div "grid" at bounding box center [964, 221] width 84 height 28
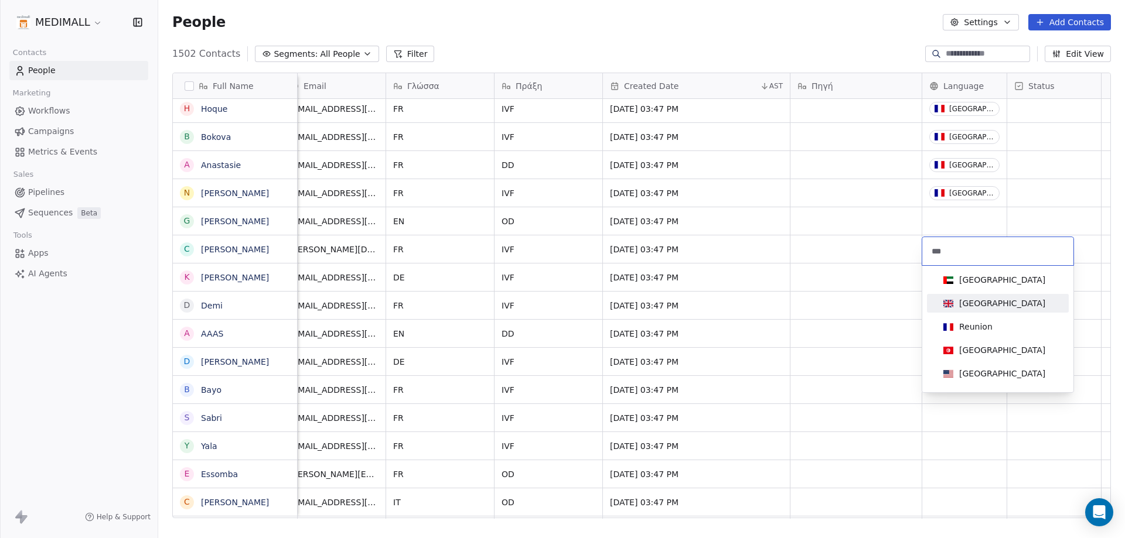
type input "***"
click at [988, 298] on div "United Kingdom" at bounding box center [1002, 304] width 86 height 12
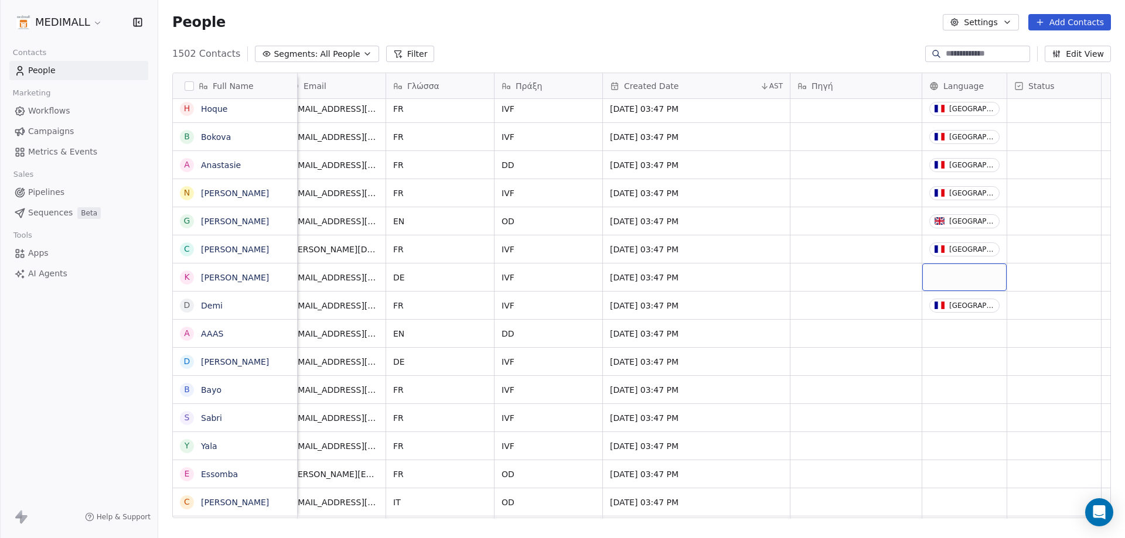
click at [967, 281] on div "grid" at bounding box center [964, 278] width 84 height 28
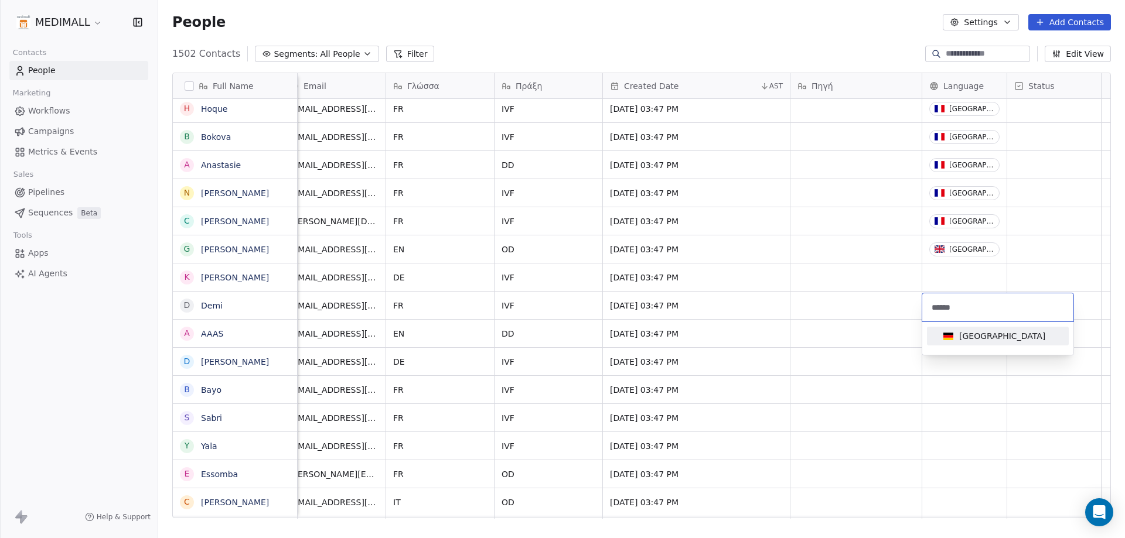
type input "******"
click at [976, 338] on div "Germany" at bounding box center [1002, 336] width 86 height 12
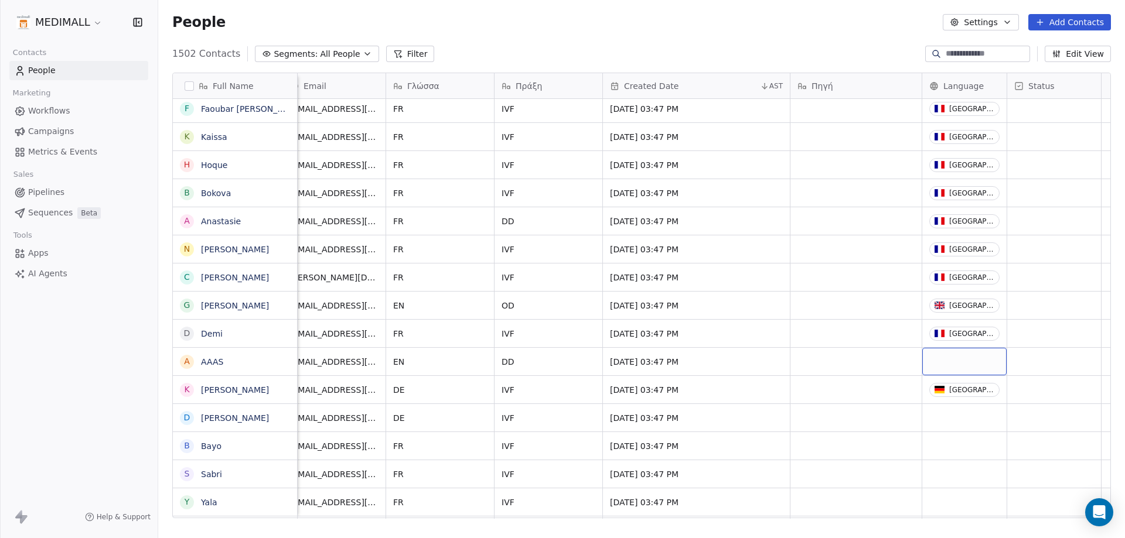
click at [933, 363] on div "grid" at bounding box center [964, 362] width 84 height 28
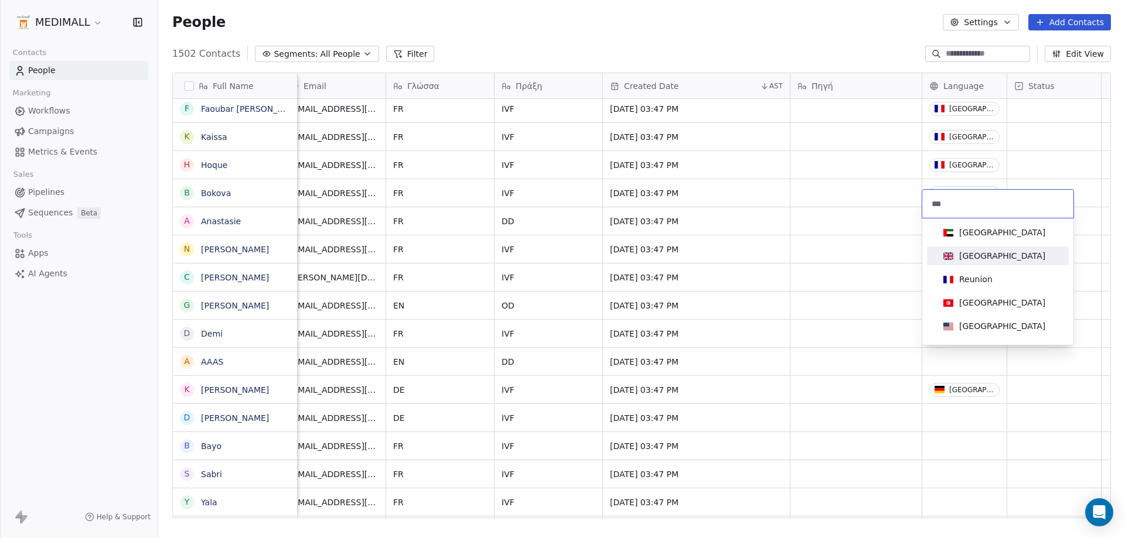
type input "***"
click at [963, 258] on div "United Kingdom" at bounding box center [1002, 256] width 86 height 12
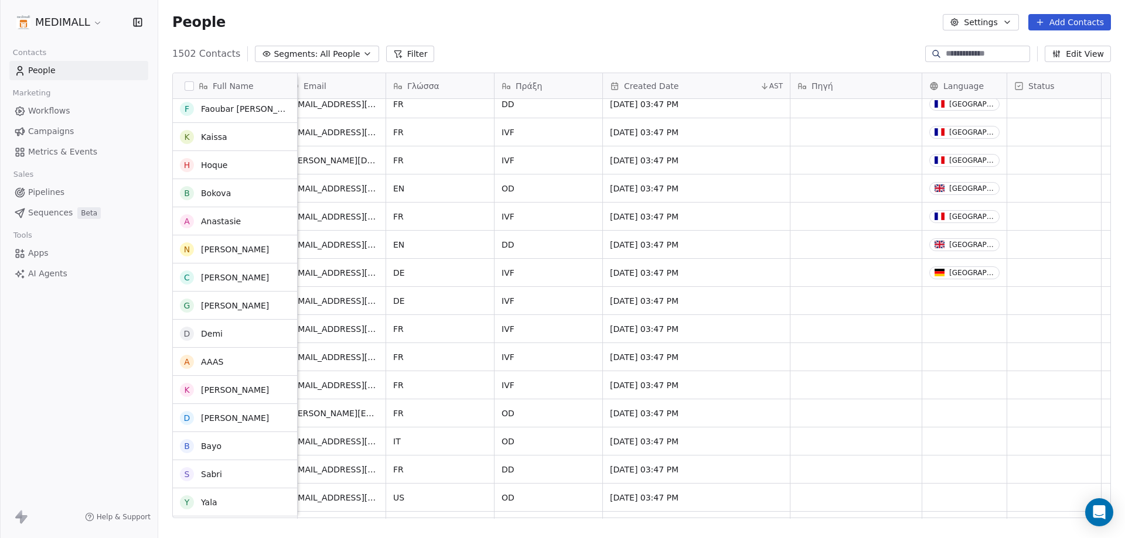
scroll to position [14999, 0]
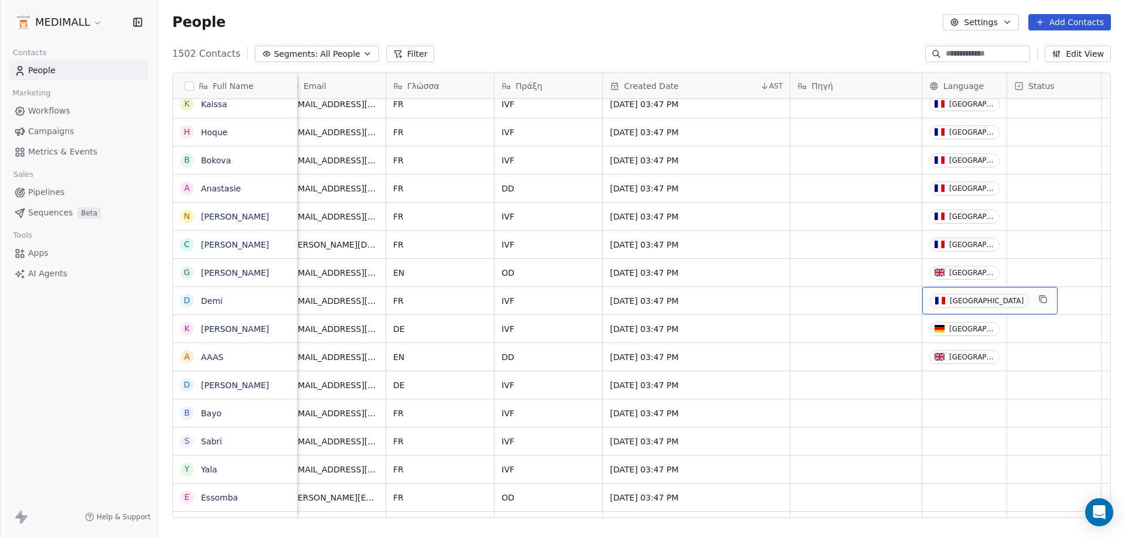
drag, startPoint x: 446, startPoint y: 307, endPoint x: 944, endPoint y: 296, distance: 497.5
click at [944, 298] on div "grid" at bounding box center [940, 301] width 10 height 8
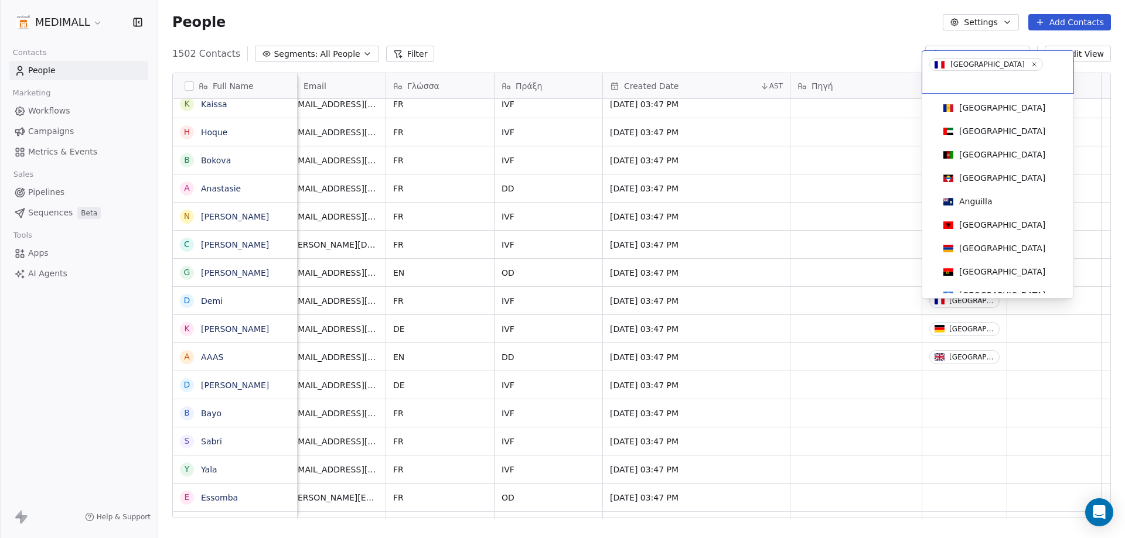
click at [954, 384] on html "MEDIMALL Contacts People Marketing Workflows Campaigns Metrics & Events Sales P…" at bounding box center [562, 269] width 1125 height 538
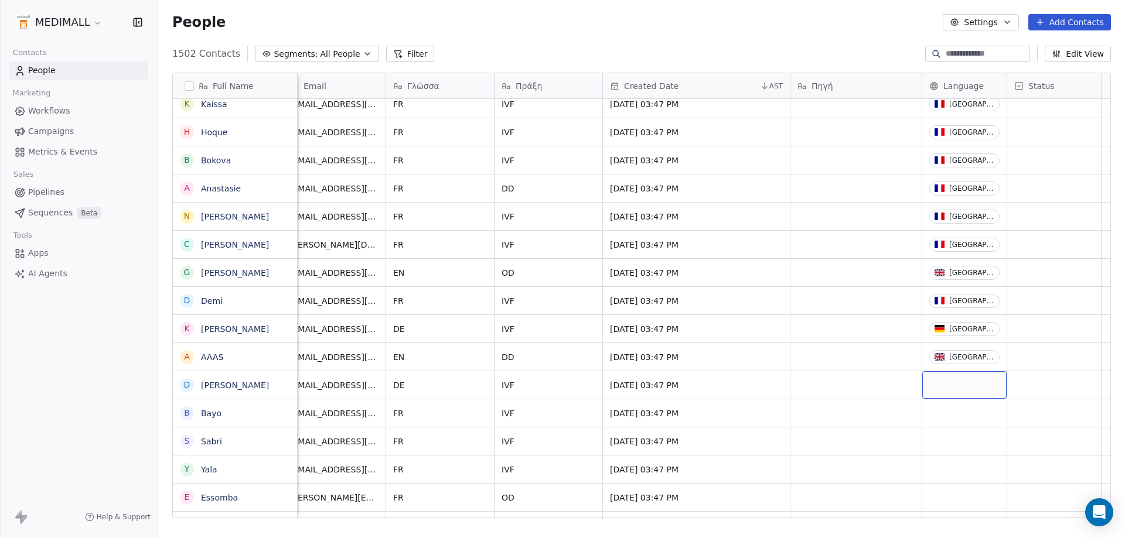
click at [954, 384] on div "grid" at bounding box center [964, 385] width 84 height 28
click at [954, 390] on div "grid" at bounding box center [964, 385] width 84 height 28
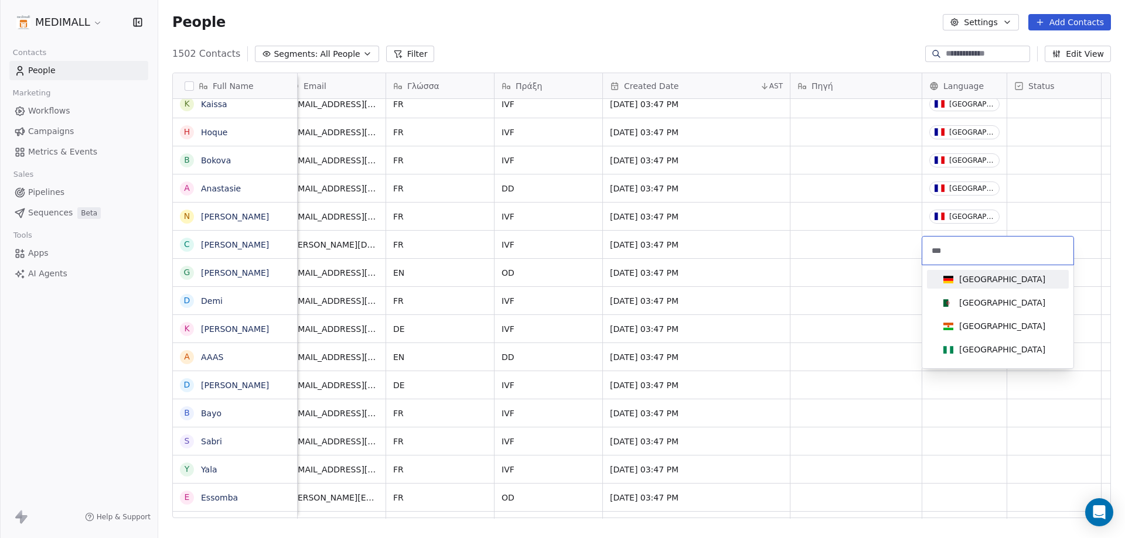
type input "***"
click at [971, 281] on div "Germany" at bounding box center [1002, 280] width 86 height 12
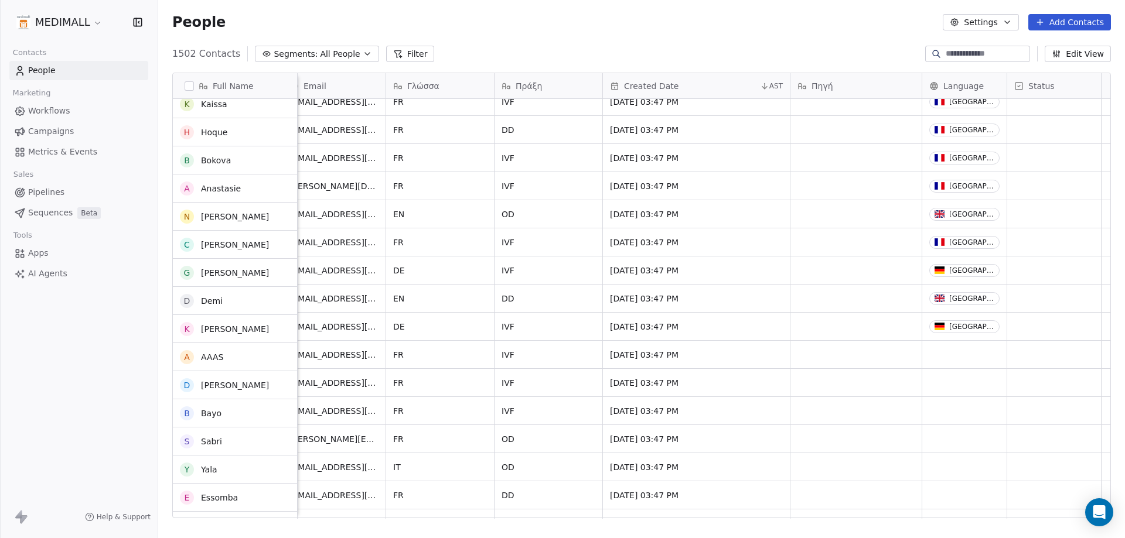
scroll to position [15058, 0]
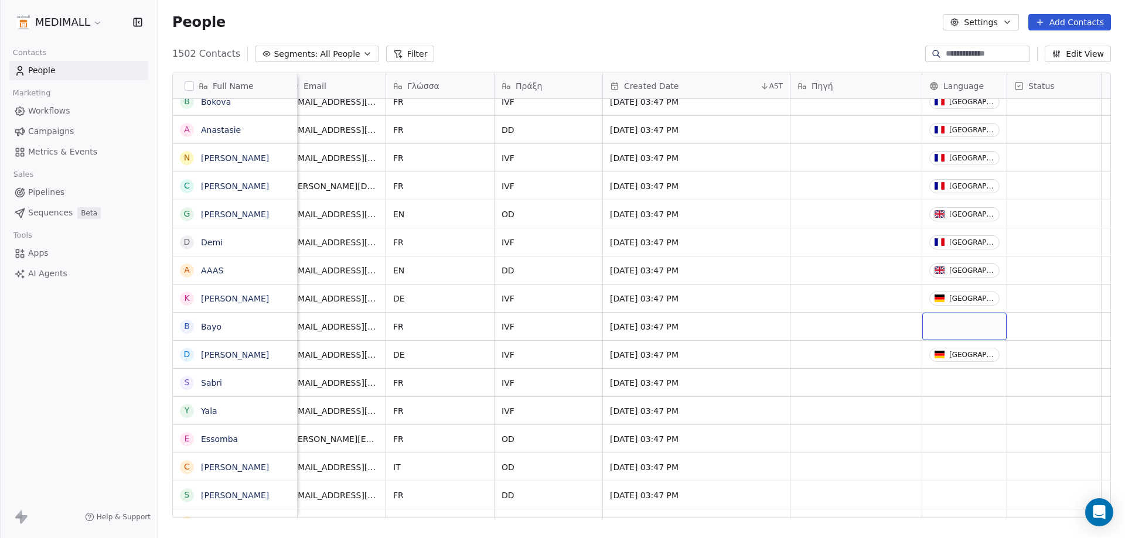
click at [958, 329] on div "grid" at bounding box center [964, 327] width 84 height 28
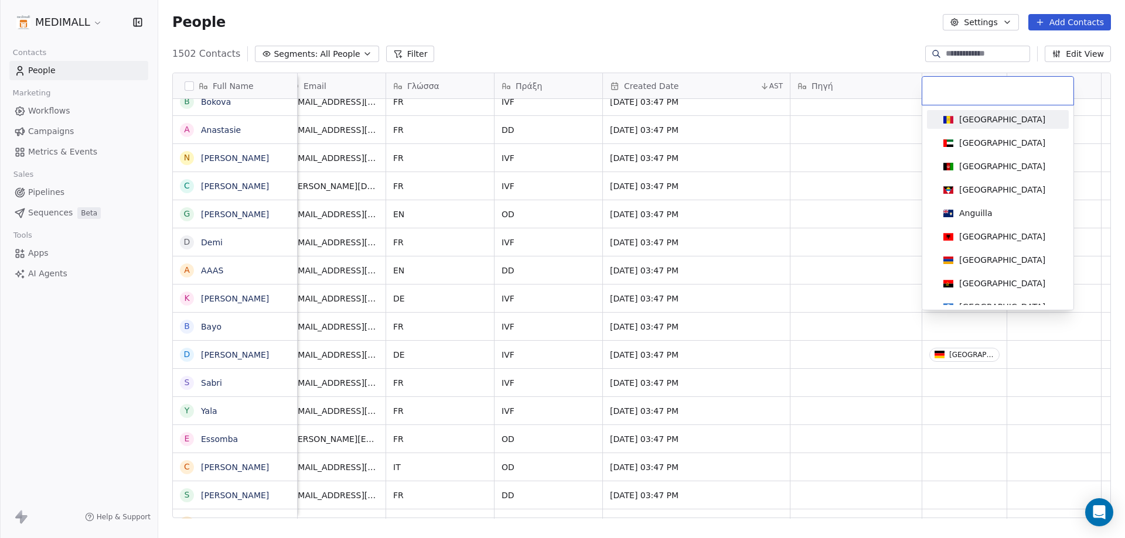
click at [956, 94] on input at bounding box center [997, 90] width 137 height 13
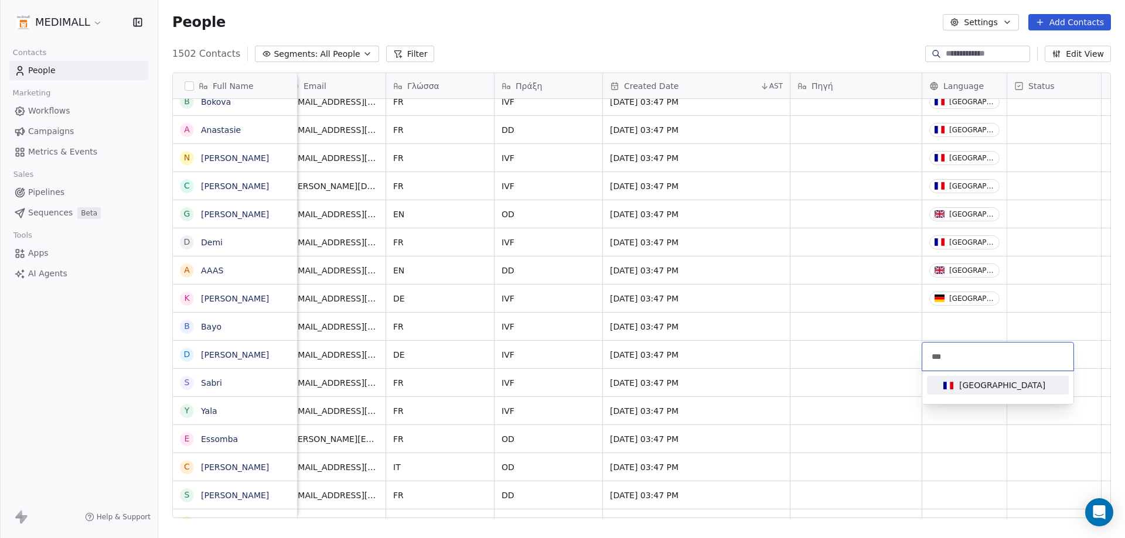
type input "***"
click at [976, 390] on div "France" at bounding box center [1002, 386] width 86 height 12
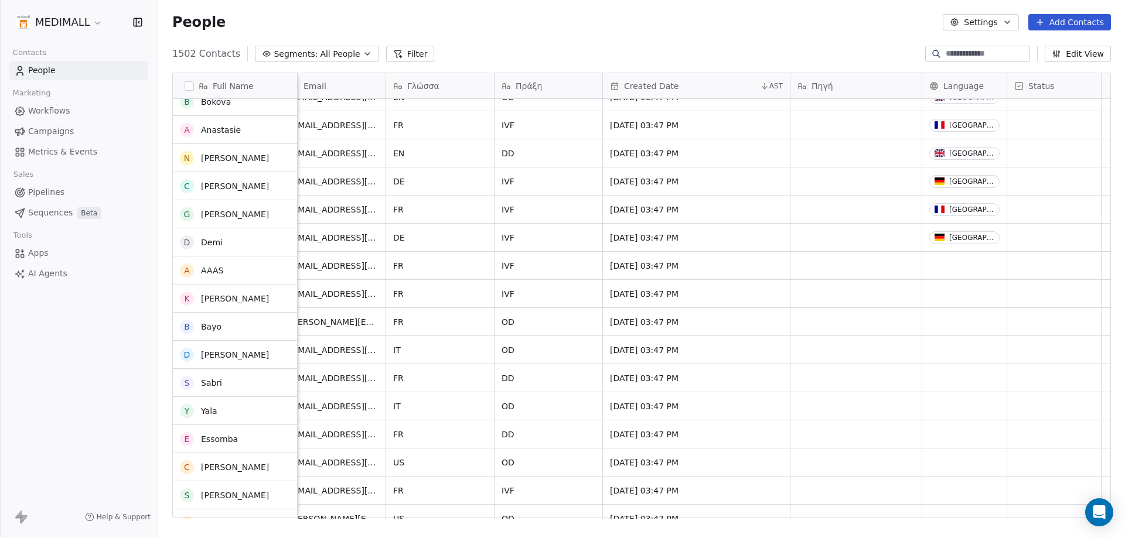
scroll to position [15175, 0]
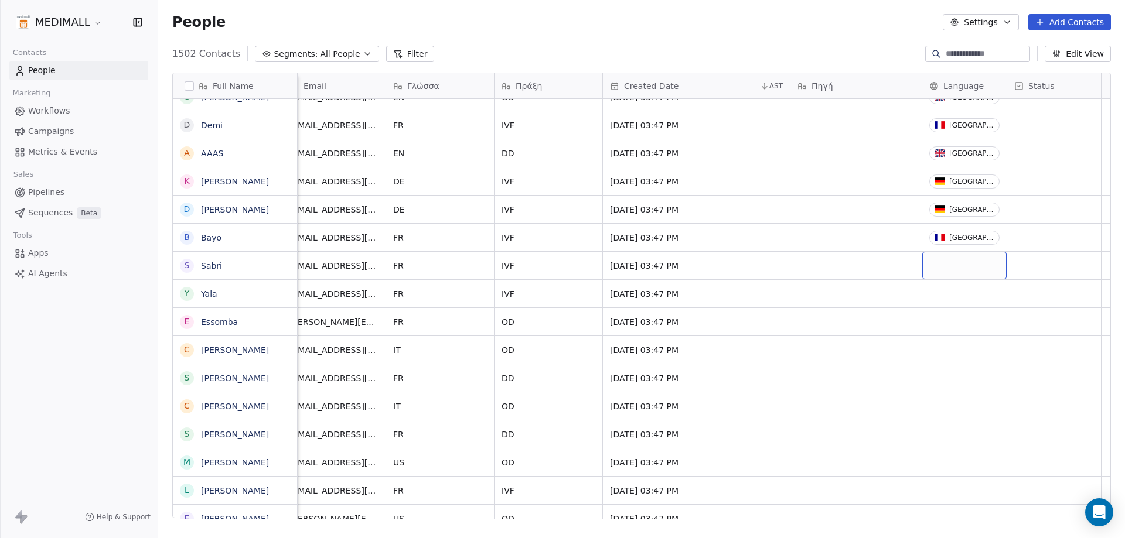
click at [987, 268] on div "grid" at bounding box center [964, 266] width 84 height 28
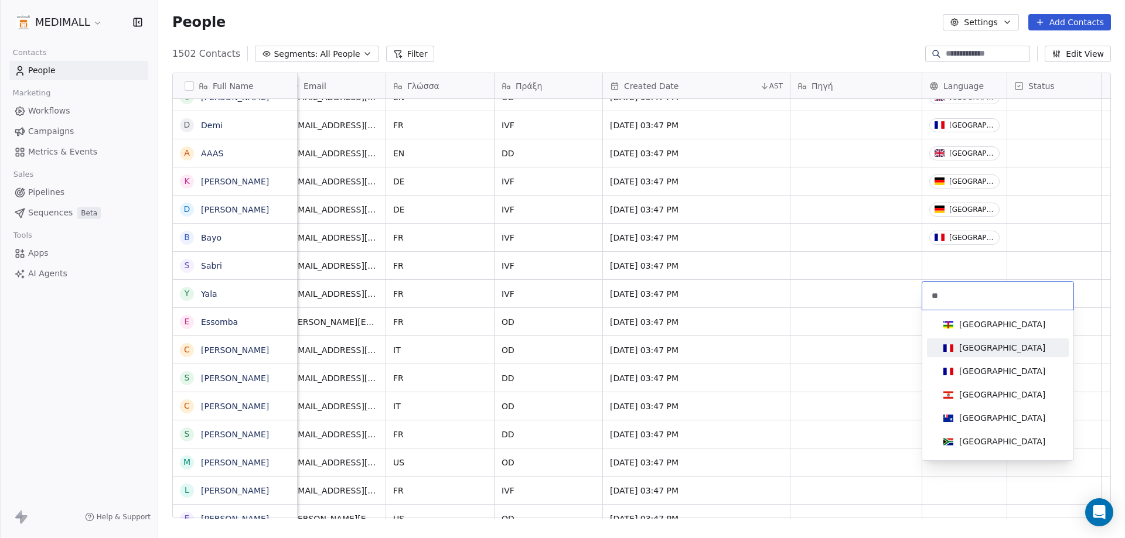
type input "**"
click at [971, 352] on div "France" at bounding box center [1002, 348] width 86 height 12
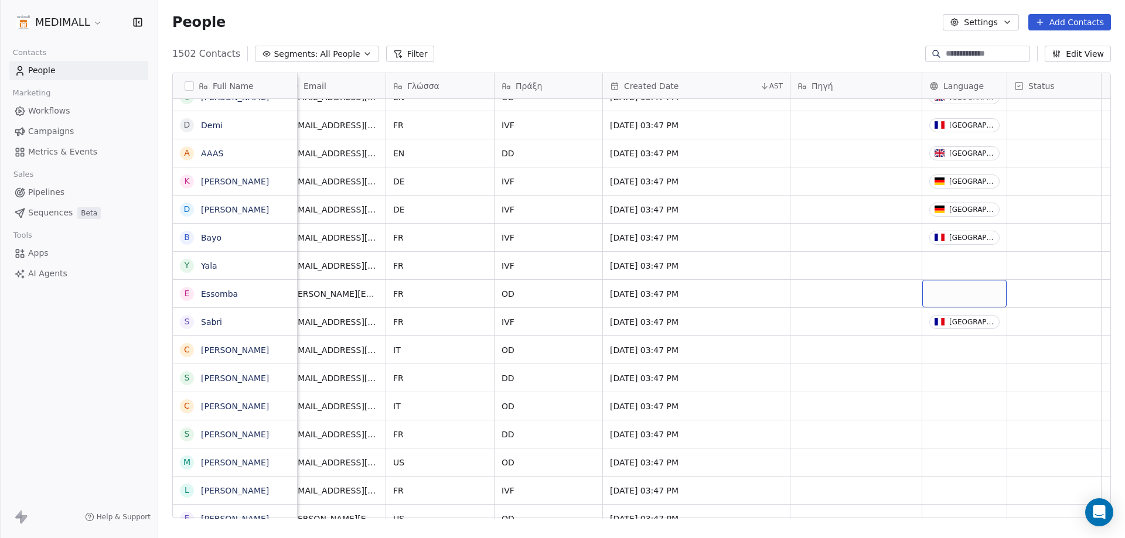
click at [949, 288] on div "grid" at bounding box center [964, 294] width 84 height 28
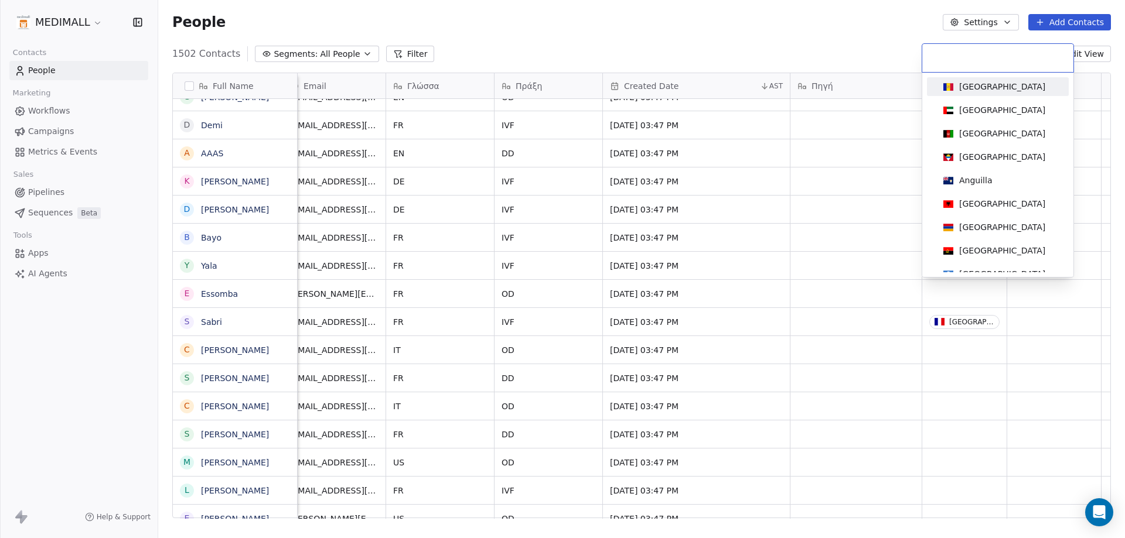
click at [945, 67] on div at bounding box center [997, 58] width 151 height 28
click at [956, 61] on input at bounding box center [997, 58] width 137 height 13
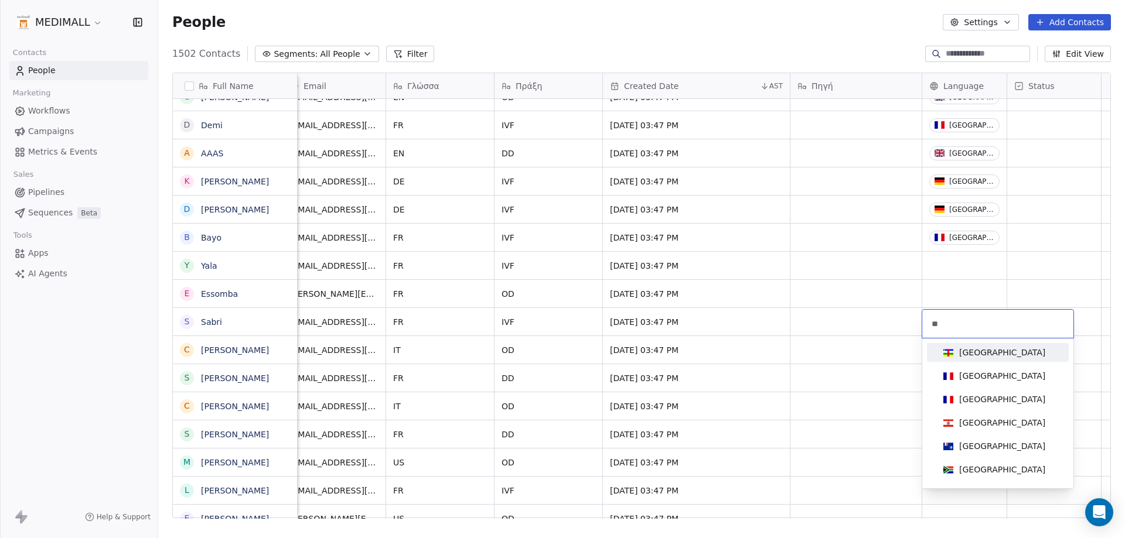
type input "**"
click at [970, 379] on div "France" at bounding box center [1002, 376] width 86 height 12
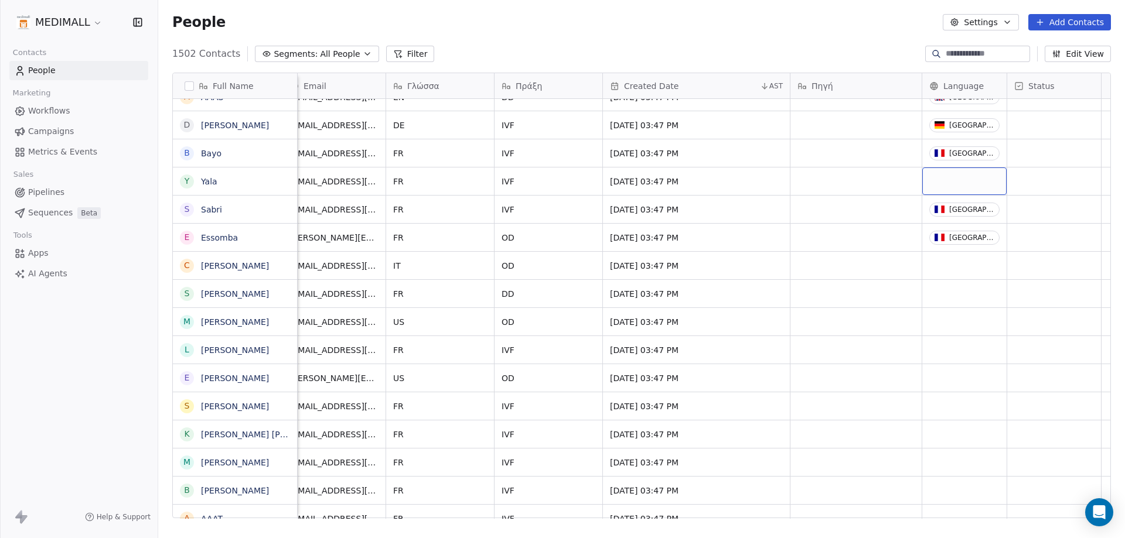
click at [963, 180] on div "grid" at bounding box center [964, 182] width 84 height 28
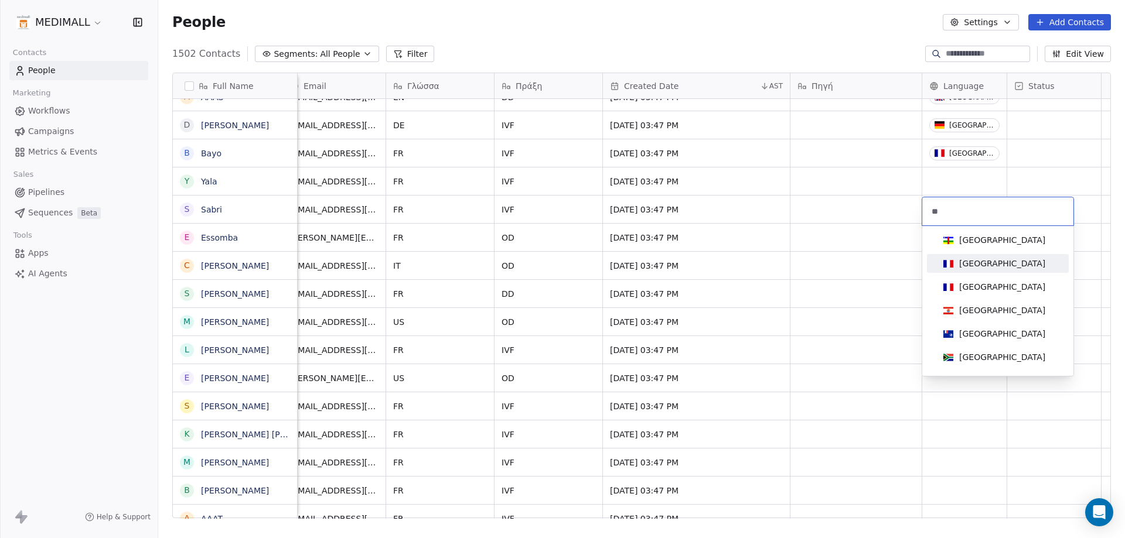
type input "**"
click at [950, 269] on span "France" at bounding box center [994, 263] width 111 height 13
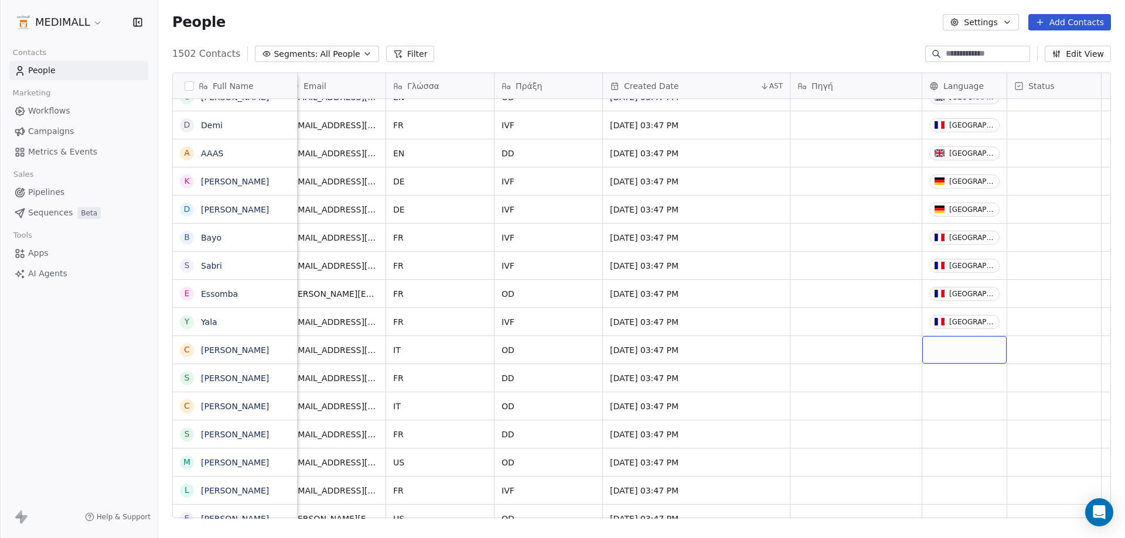
click at [962, 349] on div "grid" at bounding box center [964, 350] width 84 height 28
type input "****"
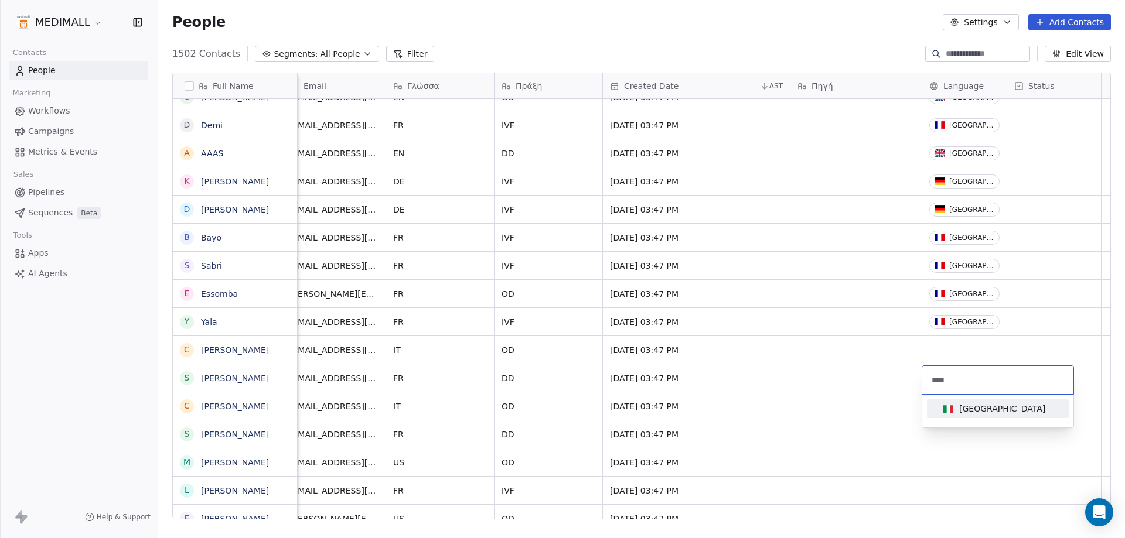
click at [948, 412] on div "Suggestions" at bounding box center [948, 409] width 10 height 8
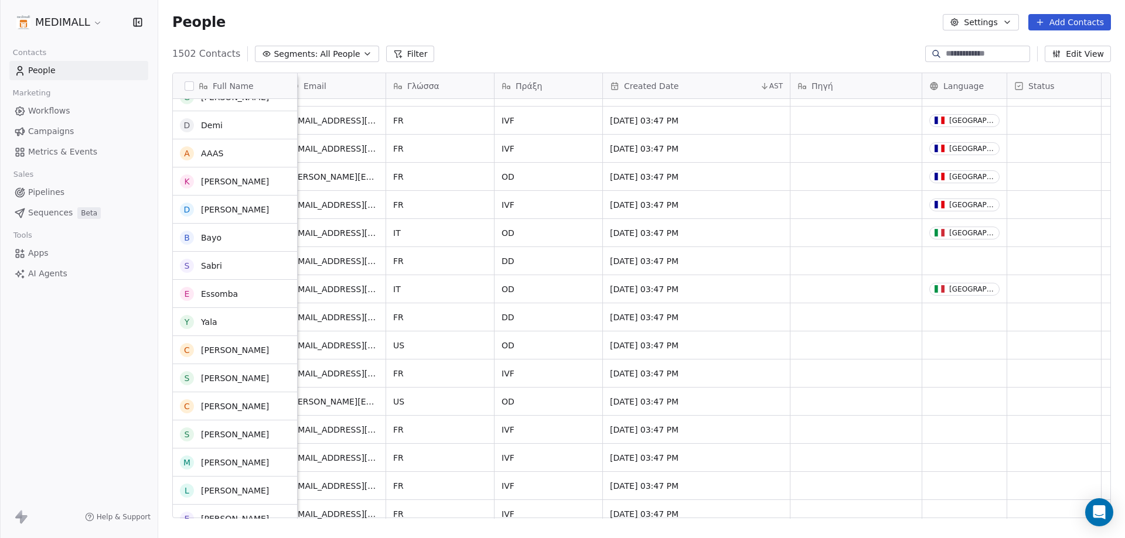
scroll to position [15292, 0]
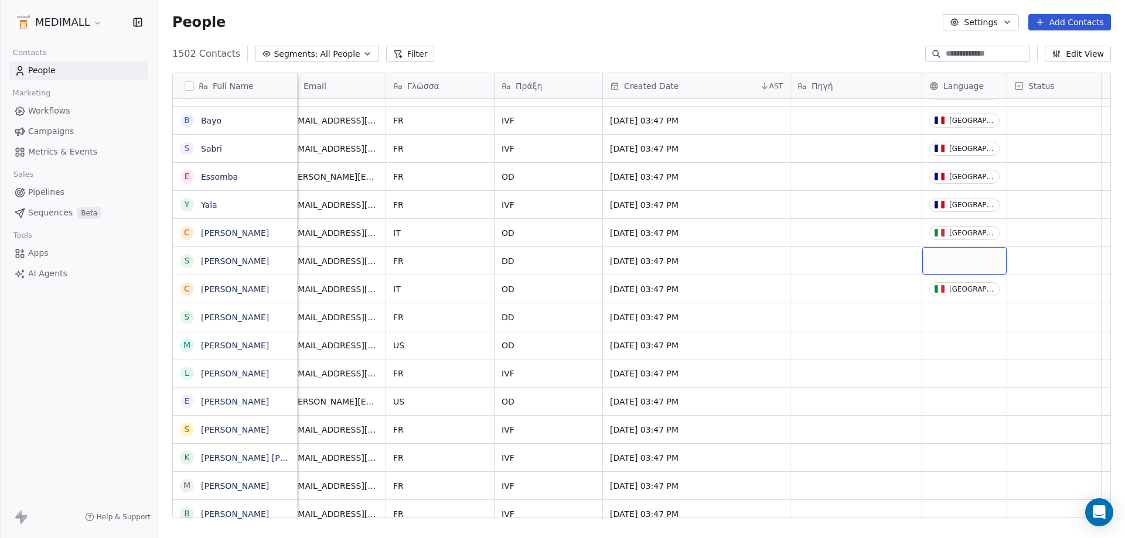
click at [948, 265] on div "grid" at bounding box center [964, 261] width 84 height 28
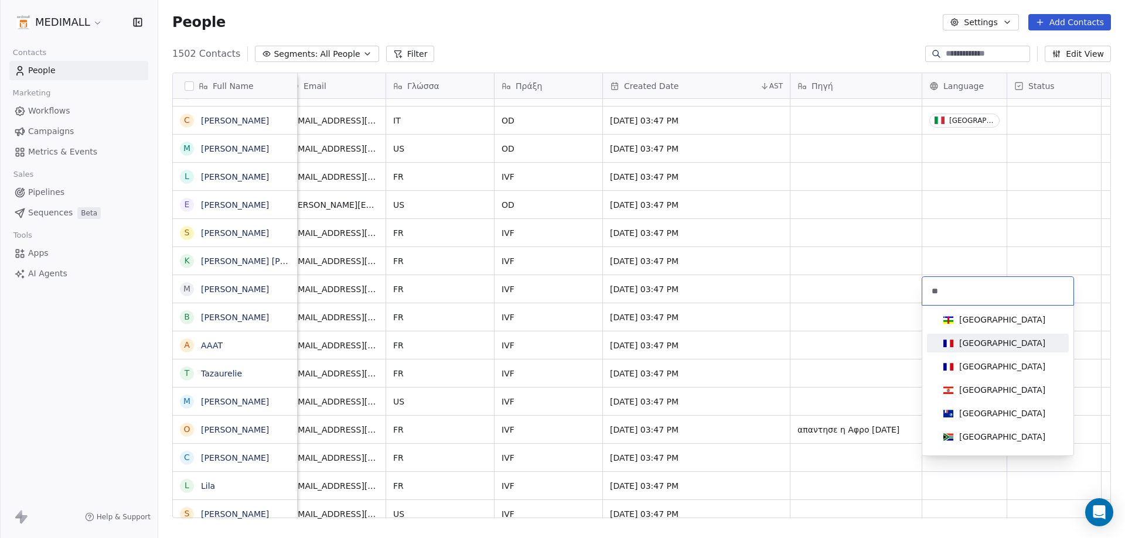
type input "**"
click at [971, 343] on div "France" at bounding box center [1002, 343] width 86 height 12
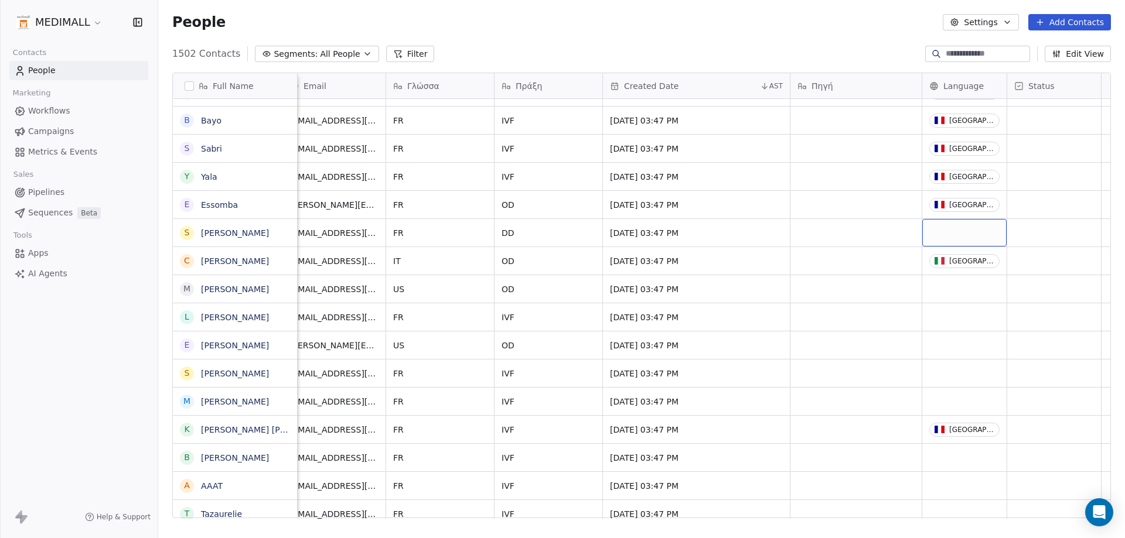
click at [966, 231] on div "grid" at bounding box center [964, 233] width 84 height 28
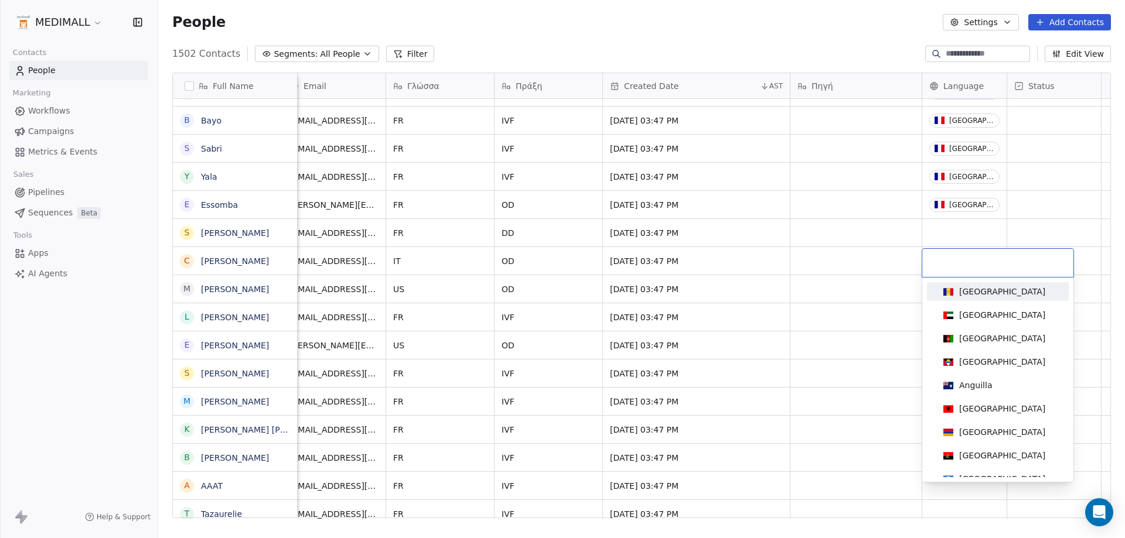
click at [691, 248] on html "MEDIMALL Contacts People Marketing Workflows Campaigns Metrics & Events Sales P…" at bounding box center [562, 269] width 1125 height 538
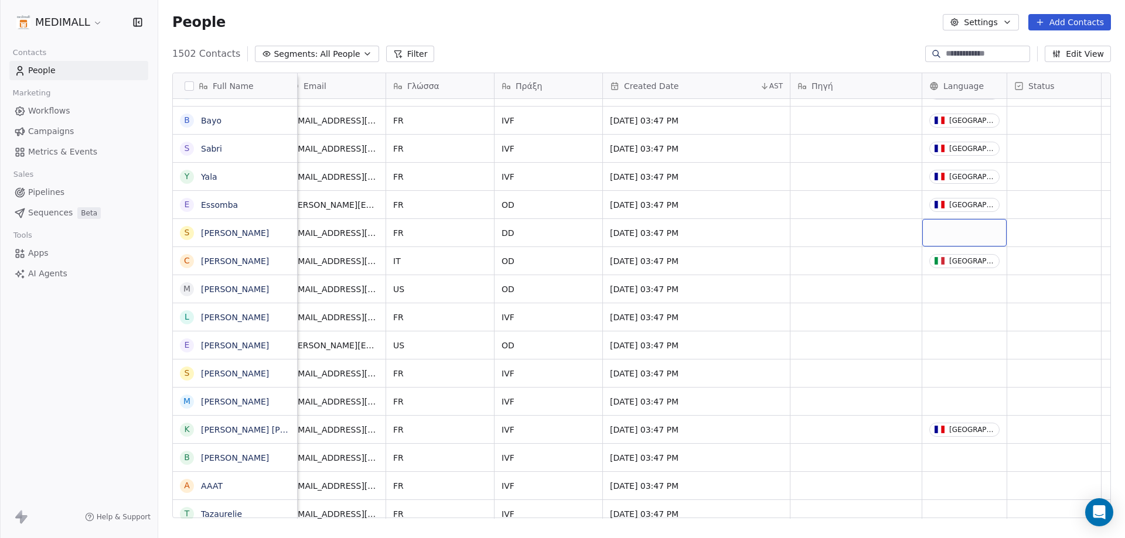
click at [949, 238] on div "grid" at bounding box center [964, 233] width 84 height 28
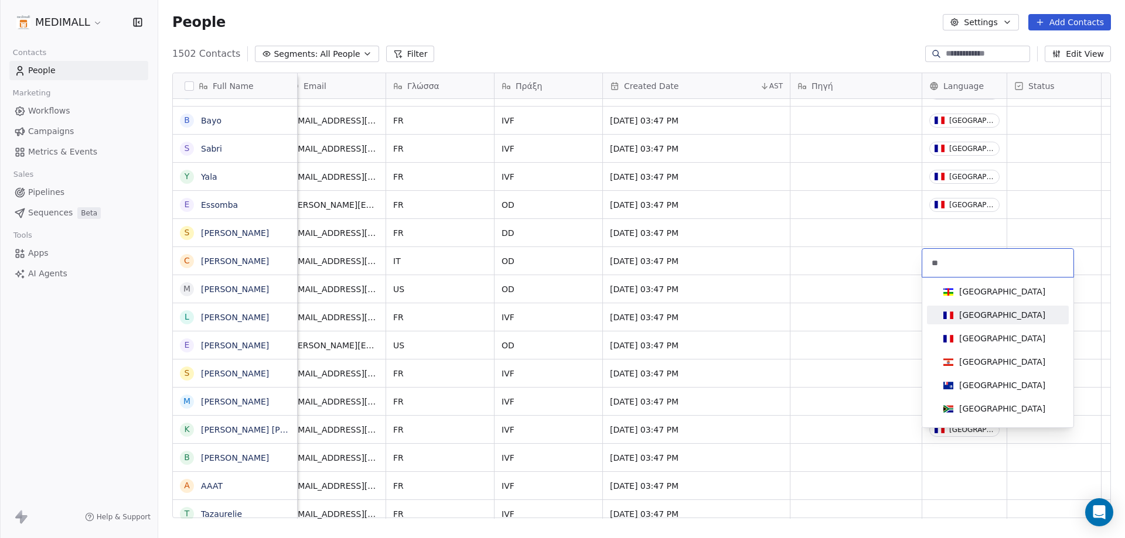
type input "**"
click at [971, 311] on div "France" at bounding box center [1002, 315] width 86 height 12
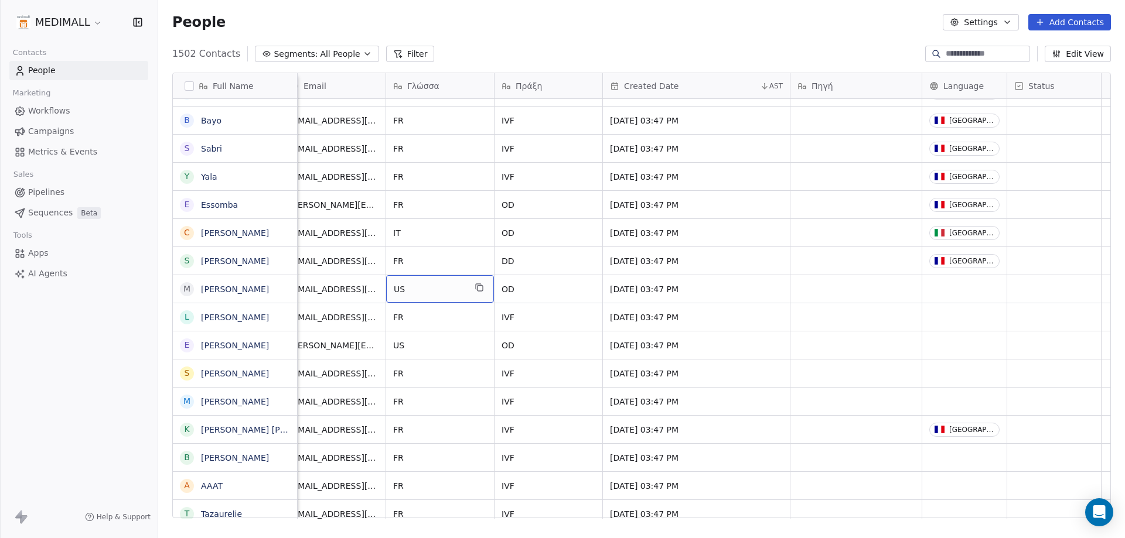
click at [411, 285] on span "US" at bounding box center [429, 290] width 71 height 12
click at [411, 285] on textarea "**" at bounding box center [440, 293] width 107 height 36
type textarea "**"
click at [558, 362] on html "MEDIMALL Contacts People Marketing Workflows Campaigns Metrics & Events Sales P…" at bounding box center [562, 269] width 1125 height 538
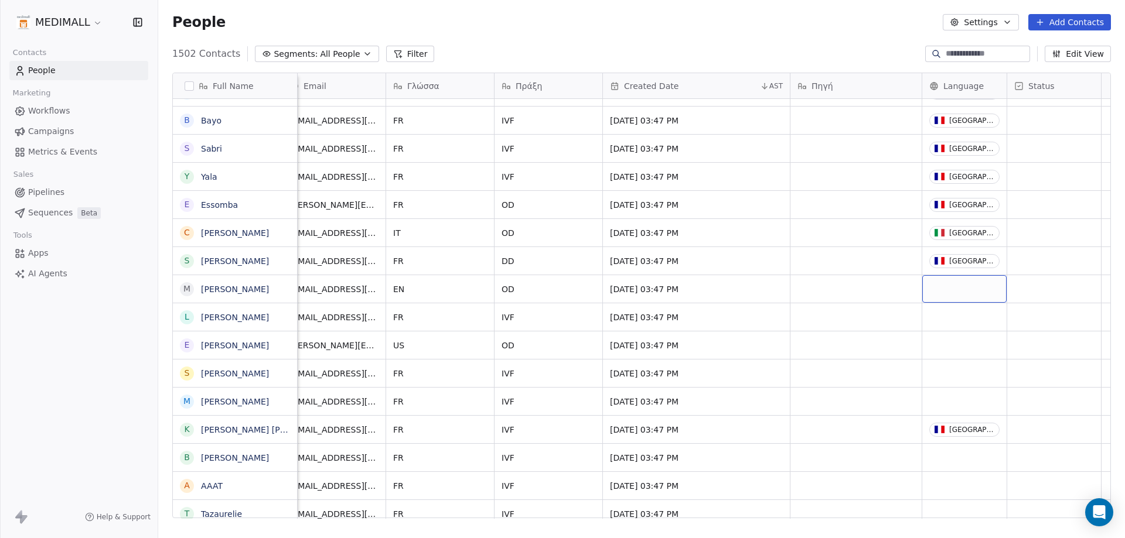
click at [941, 290] on div "grid" at bounding box center [964, 289] width 84 height 28
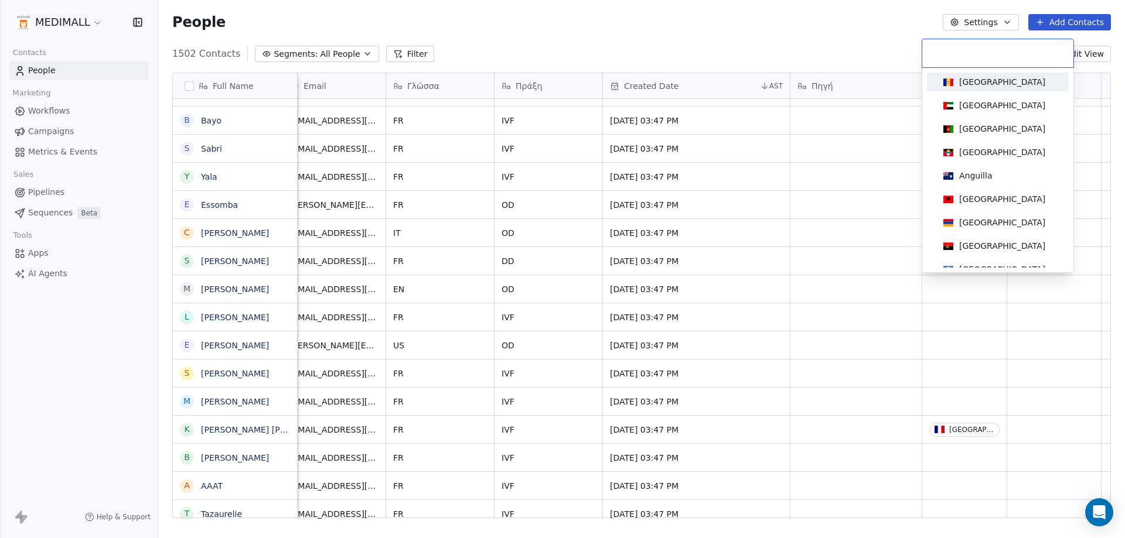
type input "*"
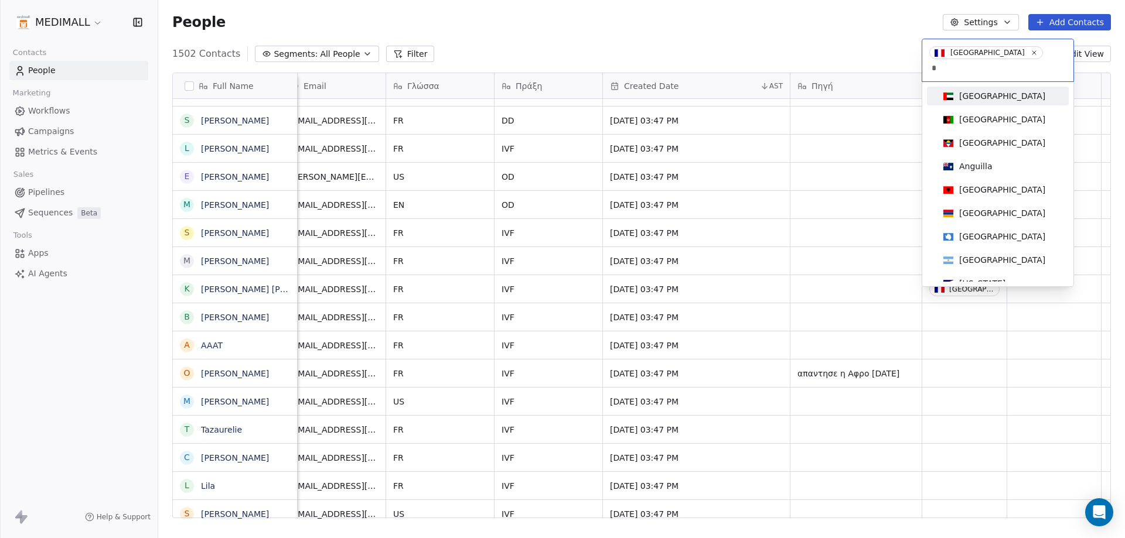
click at [1017, 62] on input "*" at bounding box center [997, 68] width 137 height 13
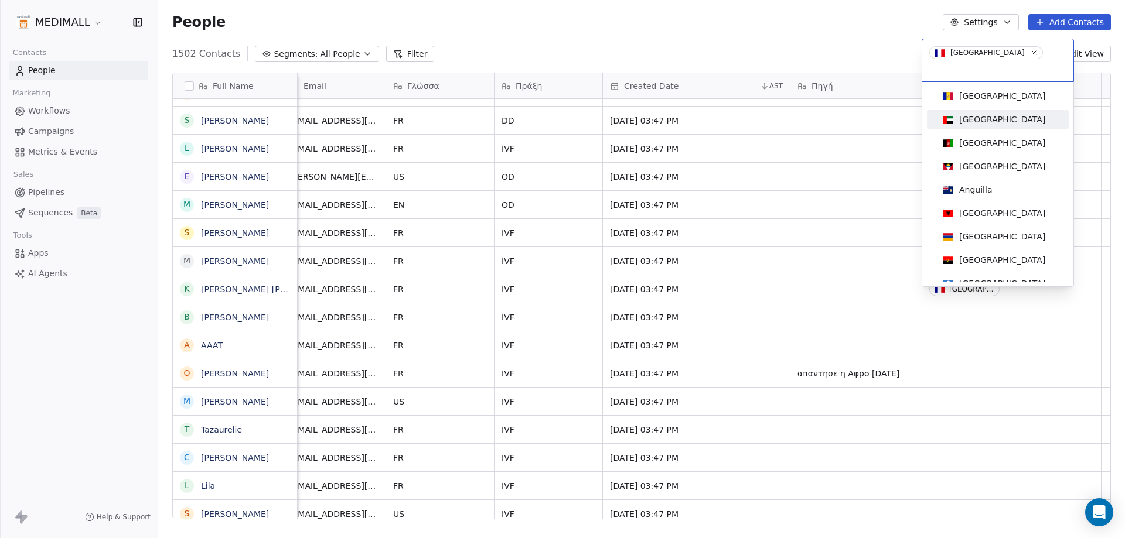
click at [710, 199] on html "MEDIMALL Contacts People Marketing Workflows Campaigns Metrics & Events Sales P…" at bounding box center [562, 269] width 1125 height 538
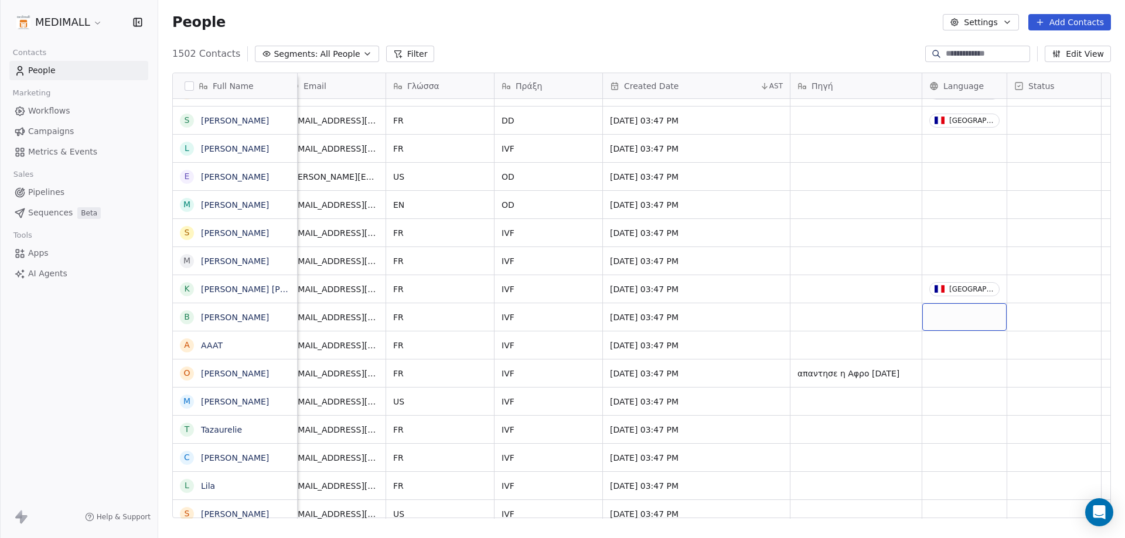
click at [974, 312] on div "grid" at bounding box center [964, 317] width 84 height 28
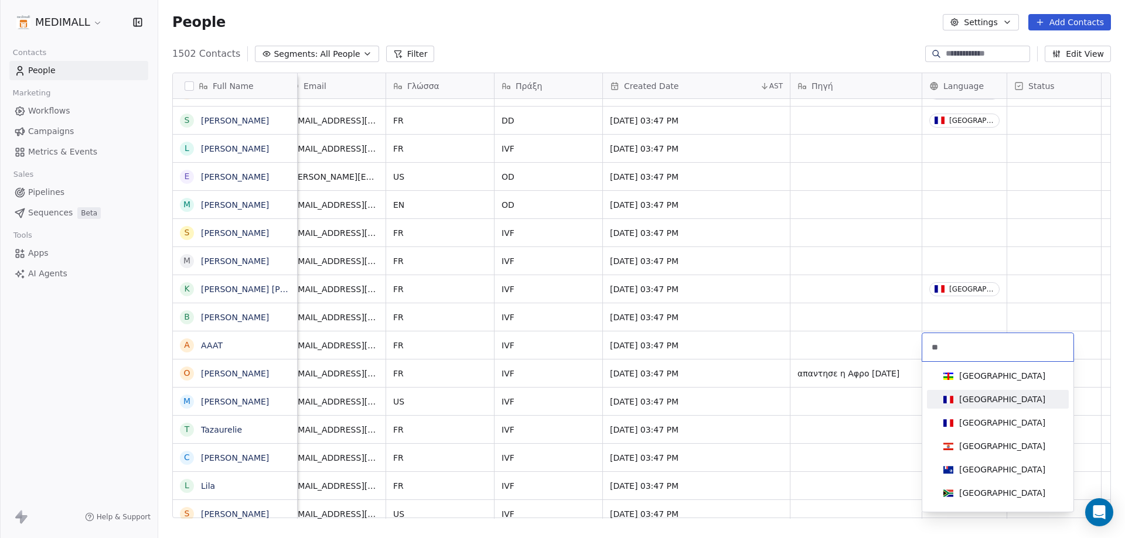
type input "**"
click at [979, 408] on div "France" at bounding box center [998, 399] width 132 height 19
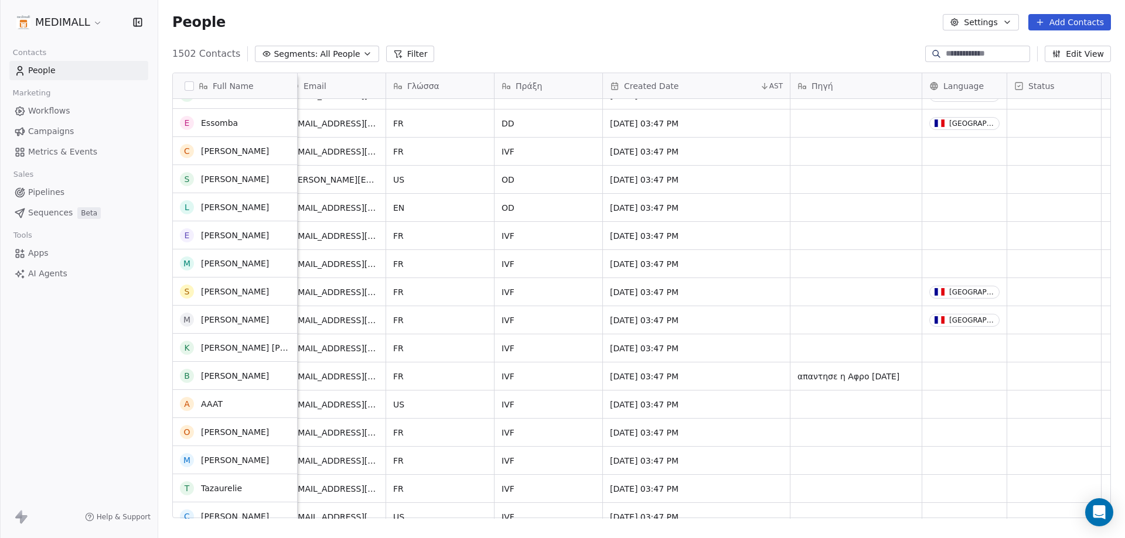
scroll to position [15234, 0]
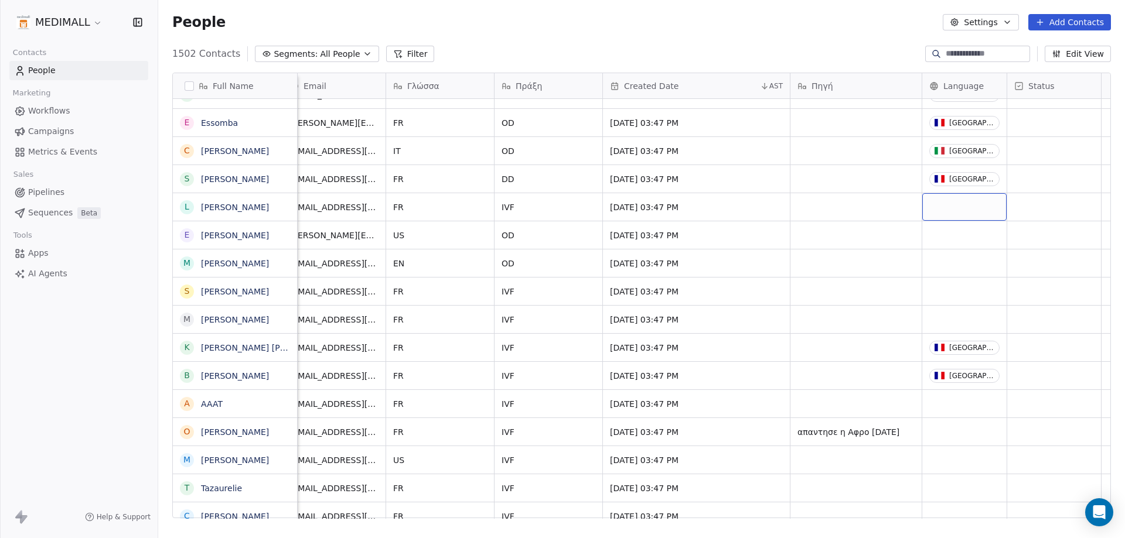
click at [956, 216] on div "grid" at bounding box center [964, 207] width 84 height 28
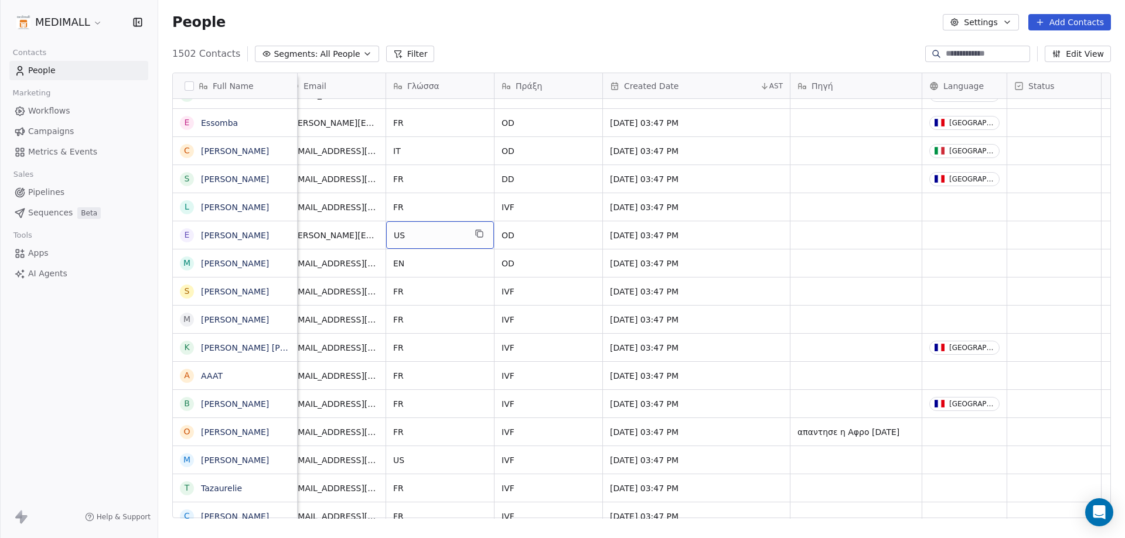
click at [411, 234] on span "US" at bounding box center [429, 236] width 71 height 12
type textarea "**"
click at [415, 307] on html "MEDIMALL Contacts People Marketing Workflows Campaigns Metrics & Events Sales P…" at bounding box center [562, 269] width 1125 height 538
click at [854, 275] on html "MEDIMALL Contacts People Marketing Workflows Campaigns Metrics & Events Sales P…" at bounding box center [562, 269] width 1125 height 538
click at [966, 207] on div "grid" at bounding box center [964, 207] width 84 height 28
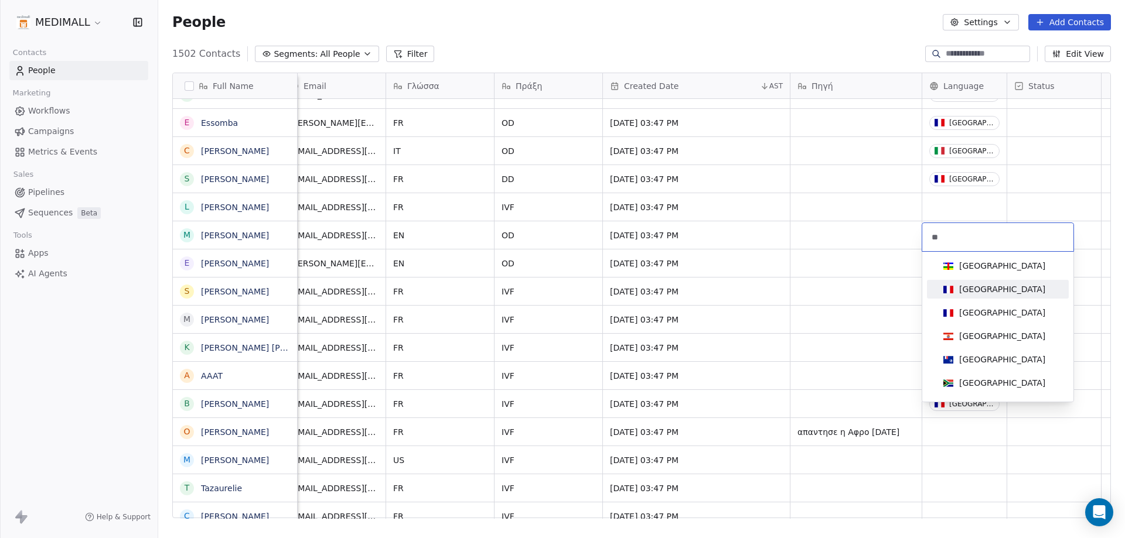
type input "**"
click at [971, 287] on div "France" at bounding box center [1002, 290] width 86 height 12
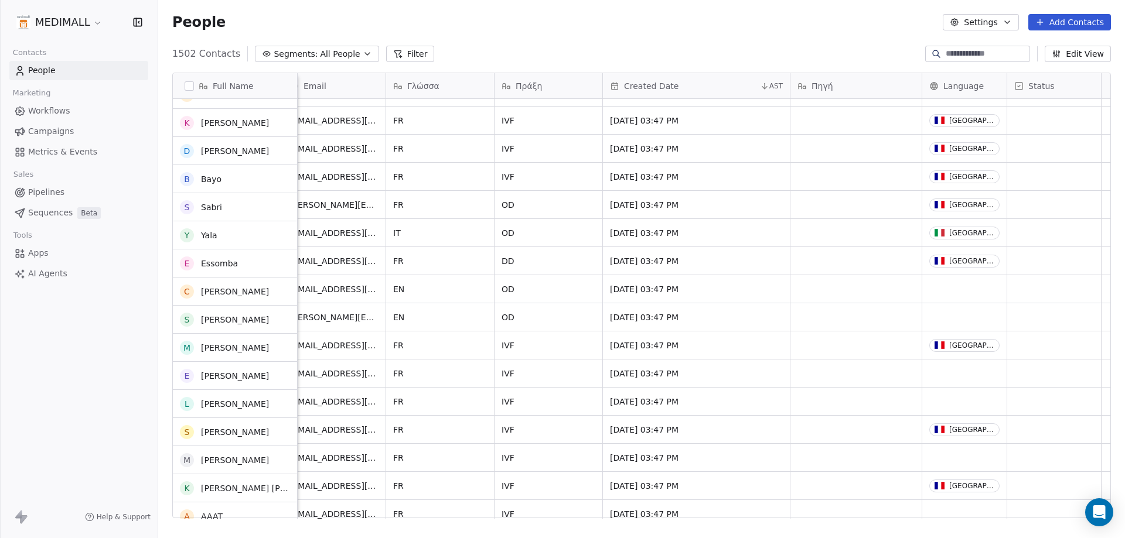
scroll to position [15292, 0]
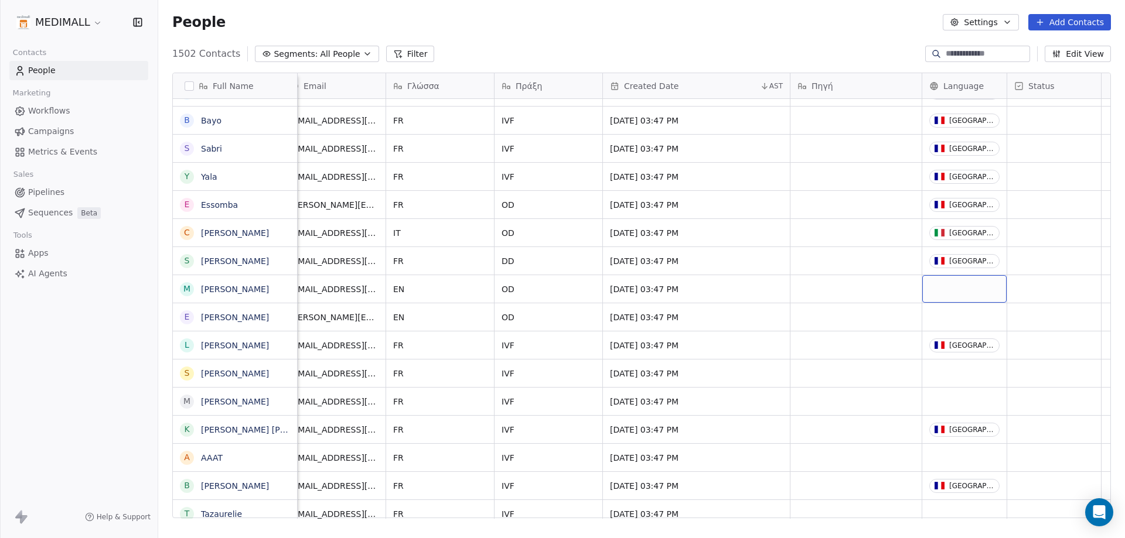
click at [961, 279] on div "grid" at bounding box center [964, 289] width 84 height 28
click at [959, 282] on div "grid" at bounding box center [964, 289] width 84 height 28
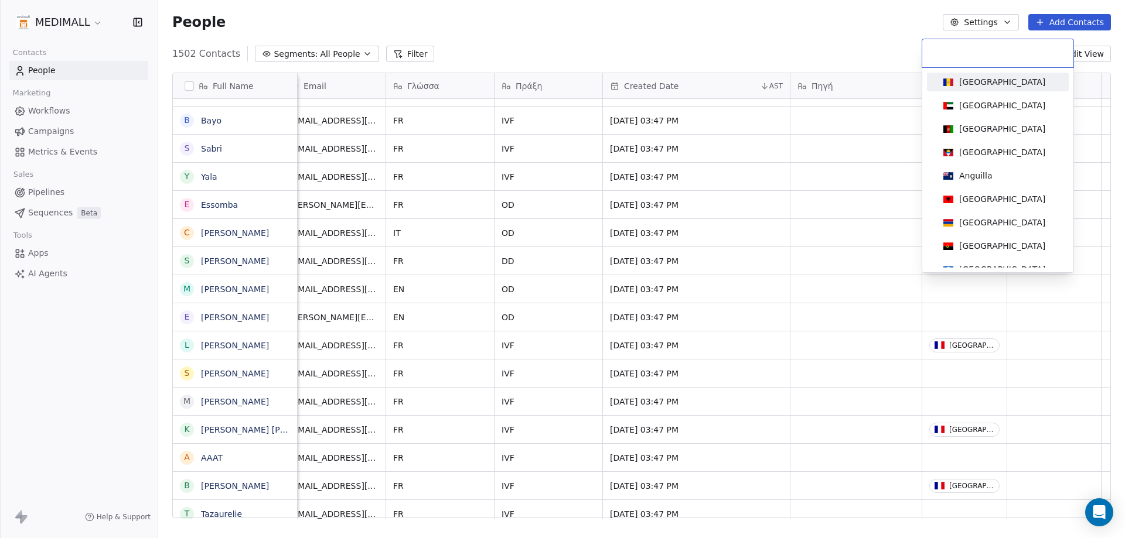
click at [962, 52] on input at bounding box center [997, 53] width 137 height 13
click at [810, 262] on html "MEDIMALL Contacts People Marketing Workflows Campaigns Metrics & Events Sales P…" at bounding box center [562, 269] width 1125 height 538
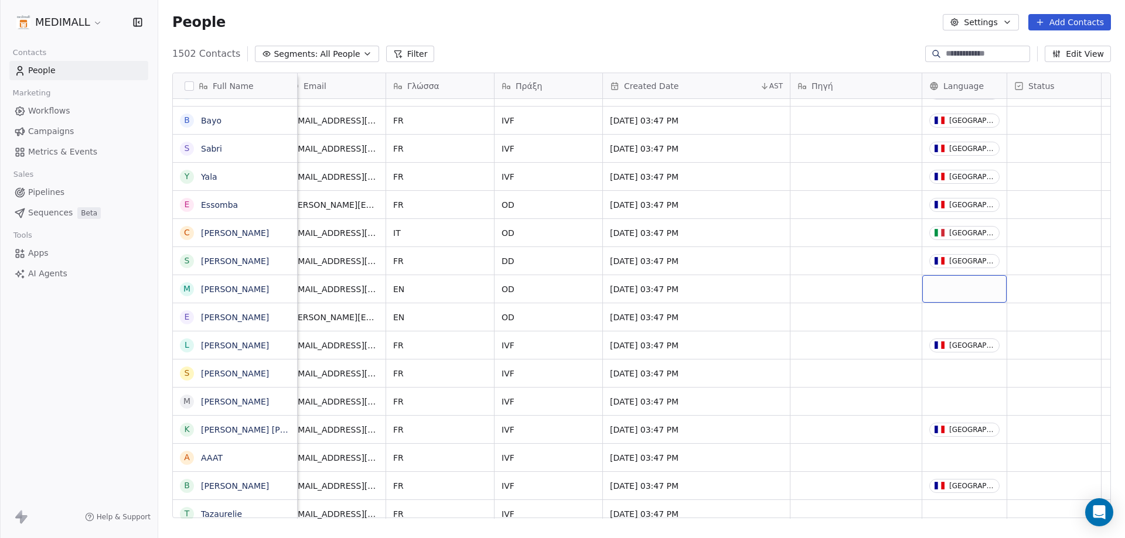
click at [970, 281] on div "grid" at bounding box center [964, 289] width 84 height 28
click at [967, 283] on div "grid" at bounding box center [964, 289] width 84 height 28
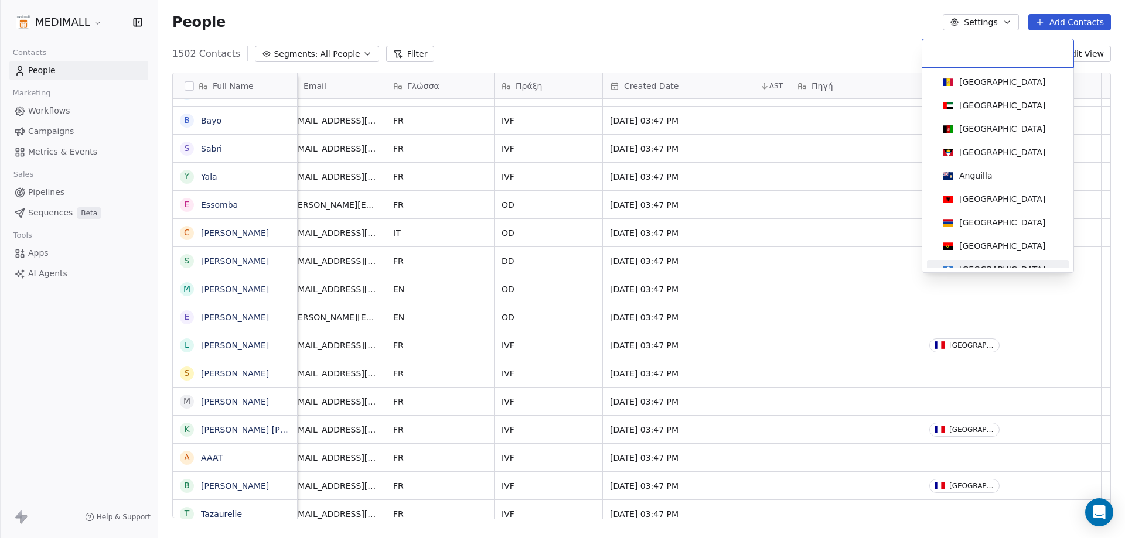
click at [954, 57] on input at bounding box center [997, 53] width 137 height 13
type input "**"
click at [997, 151] on div "United Kingdom" at bounding box center [1002, 152] width 86 height 12
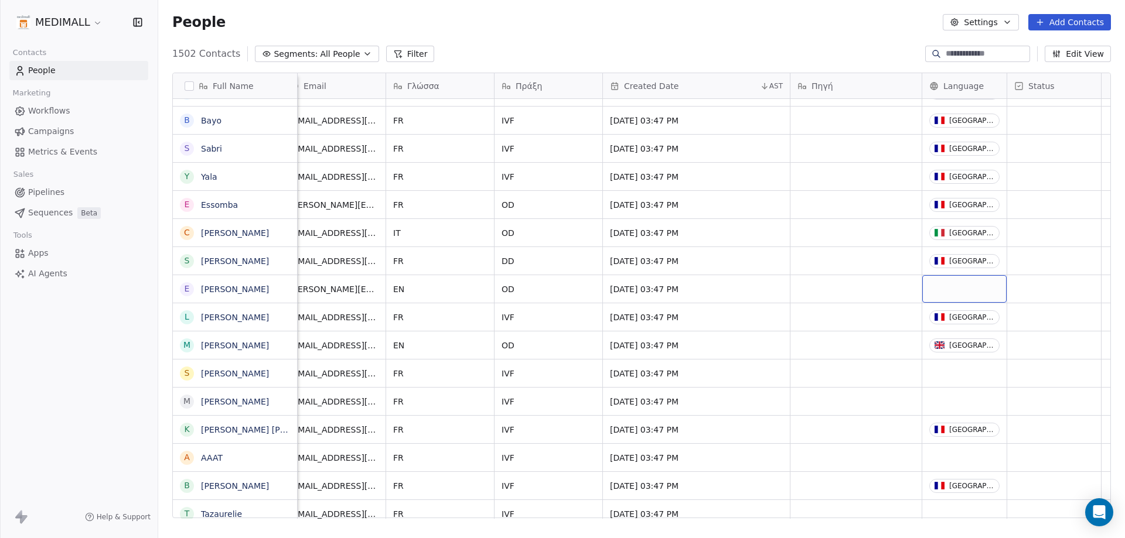
click at [974, 291] on div "grid" at bounding box center [964, 289] width 84 height 28
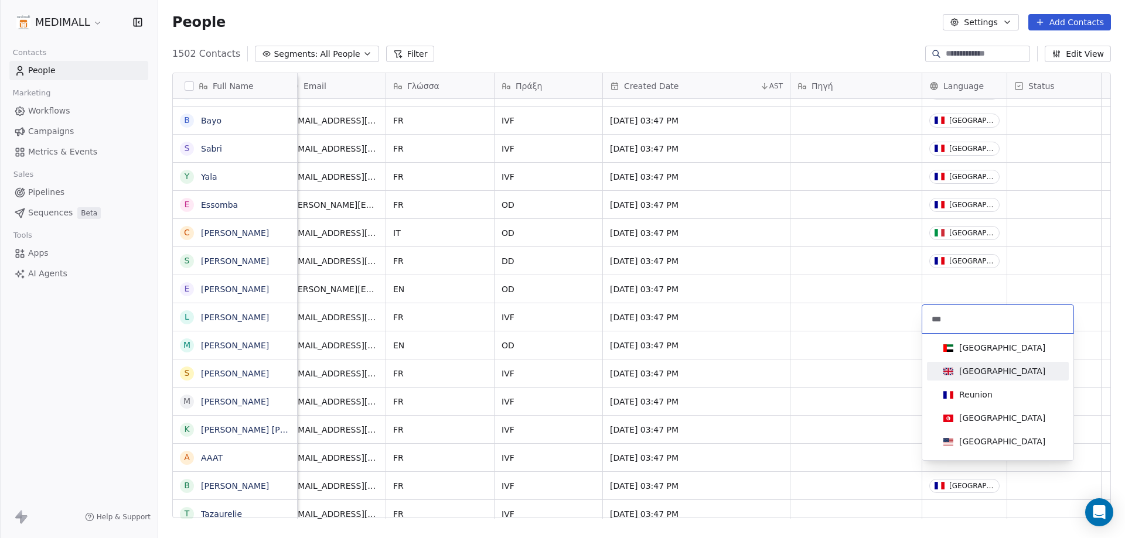
type input "***"
click at [984, 369] on div "United Kingdom" at bounding box center [1002, 372] width 86 height 12
